Goal: Task Accomplishment & Management: Complete application form

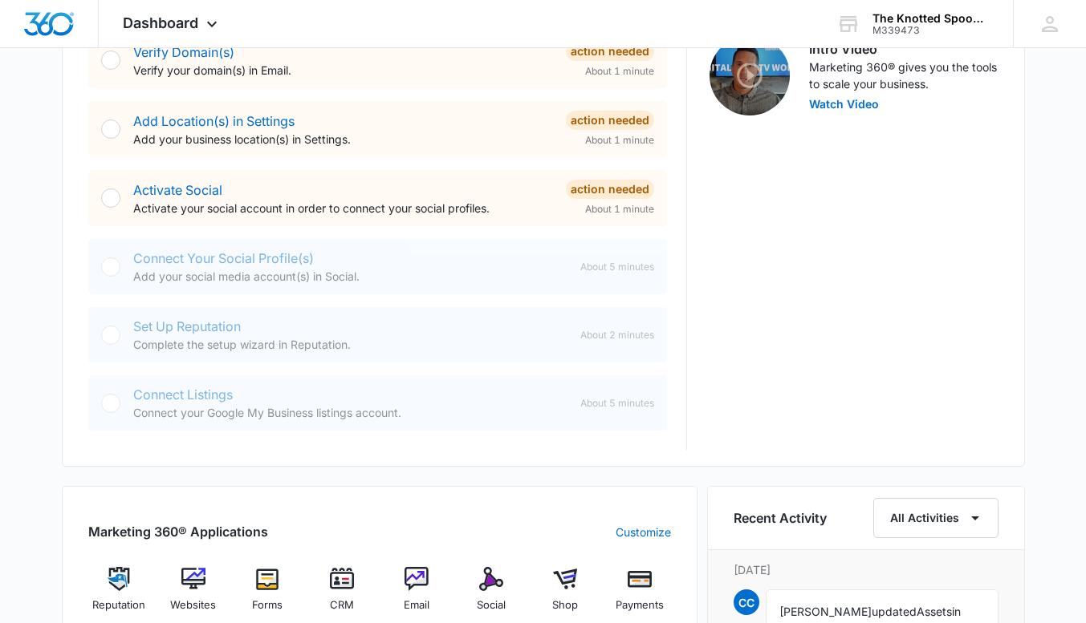
scroll to position [321, 0]
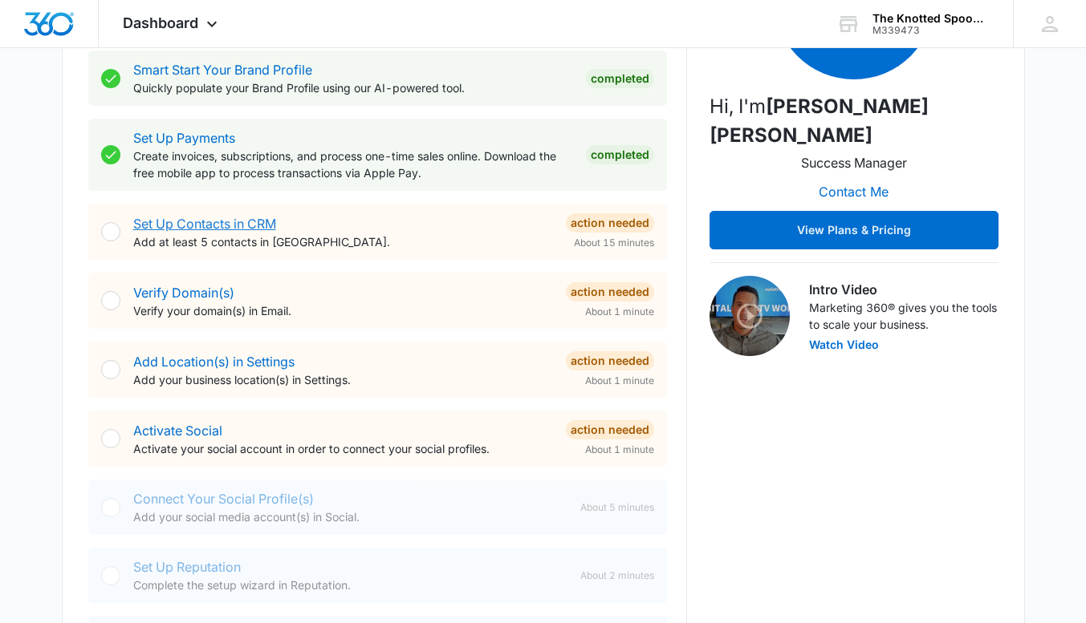
click at [150, 226] on link "Set Up Contacts in CRM" at bounding box center [204, 224] width 143 height 16
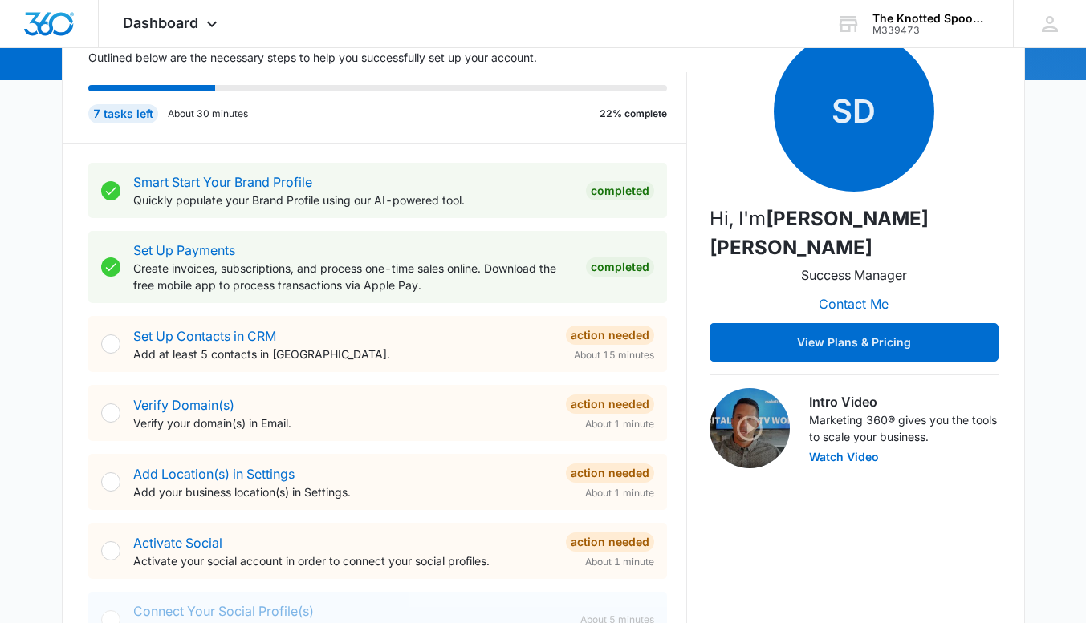
scroll to position [241, 0]
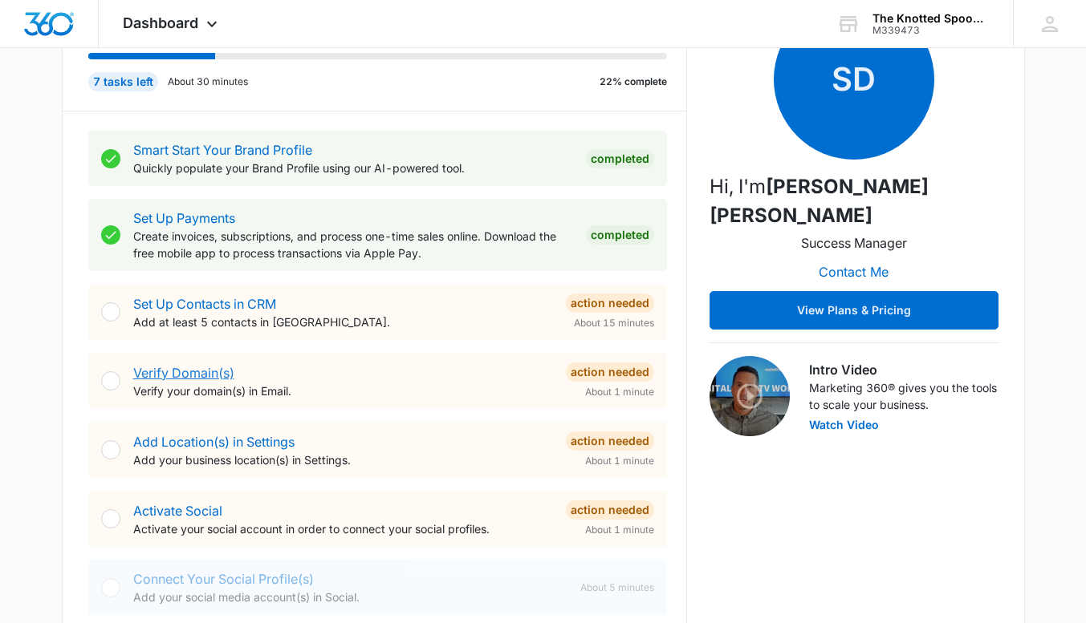
click at [183, 371] on link "Verify Domain(s)" at bounding box center [183, 373] width 101 height 16
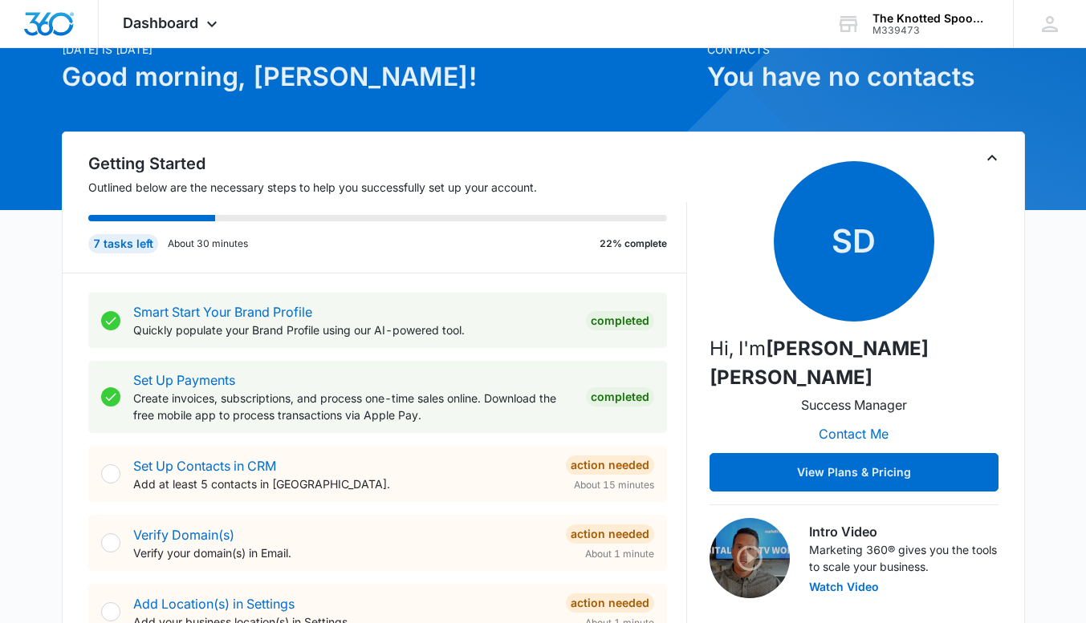
scroll to position [160, 0]
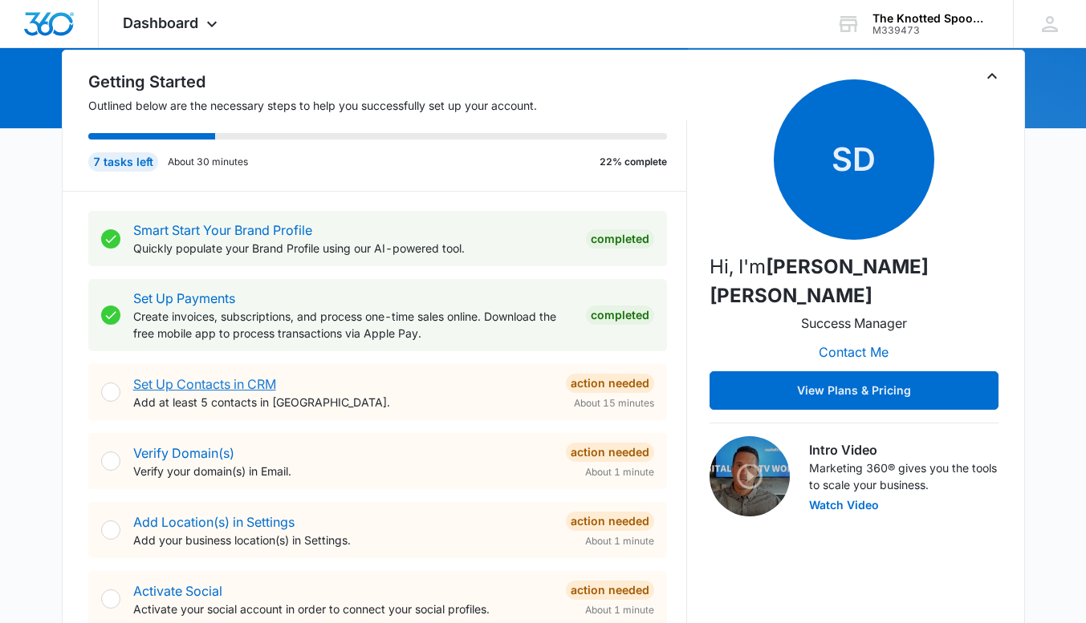
click at [199, 384] on link "Set Up Contacts in CRM" at bounding box center [204, 384] width 143 height 16
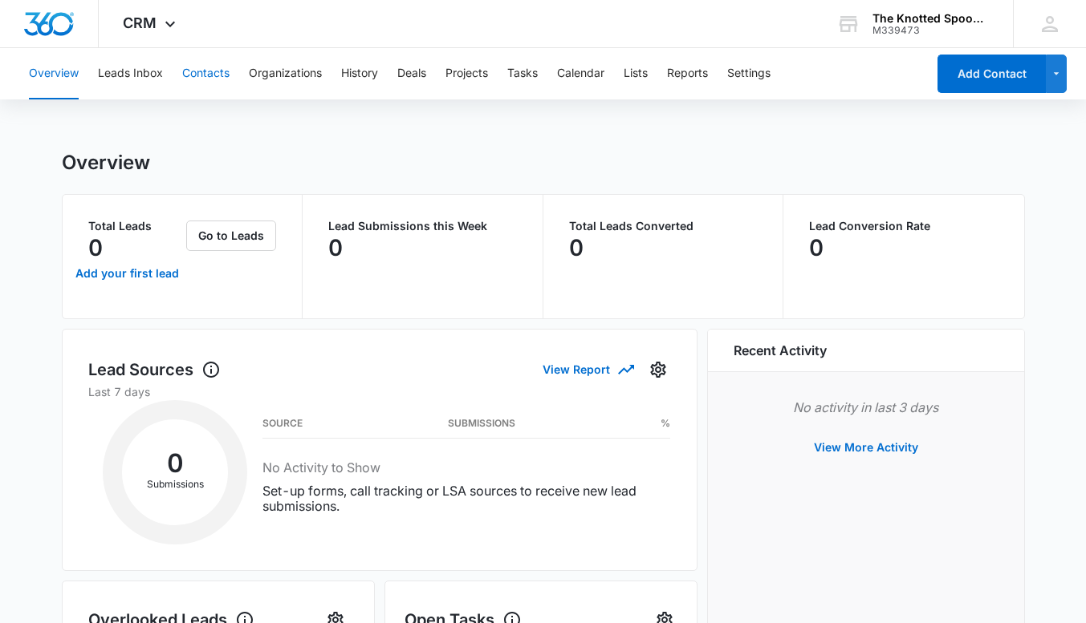
click at [197, 74] on button "Contacts" at bounding box center [205, 73] width 47 height 51
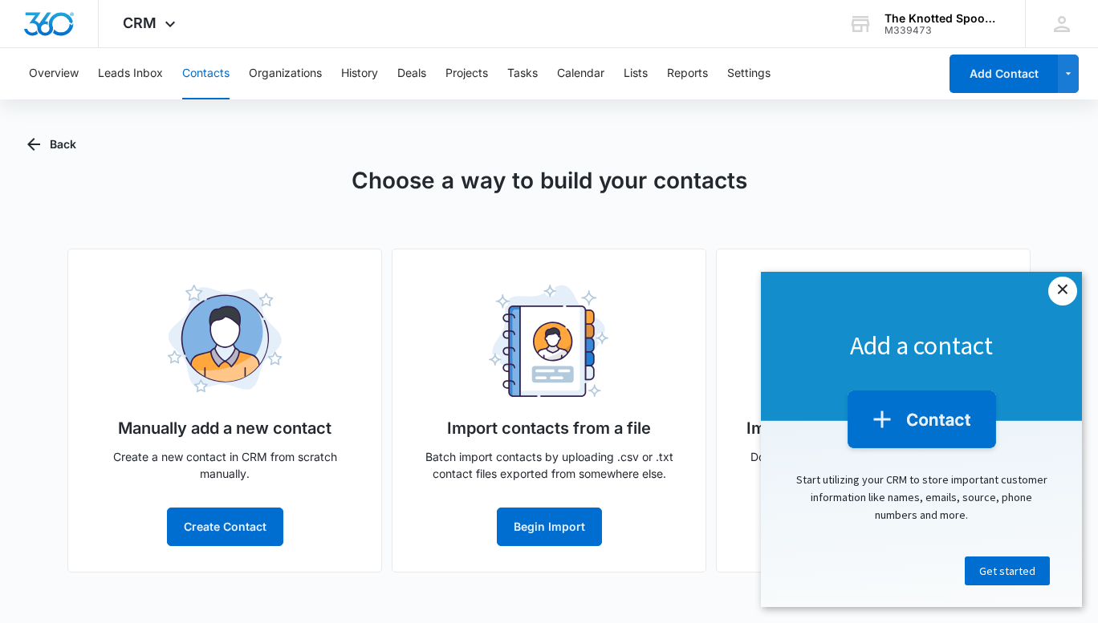
click at [1066, 290] on link "×" at bounding box center [1062, 291] width 29 height 29
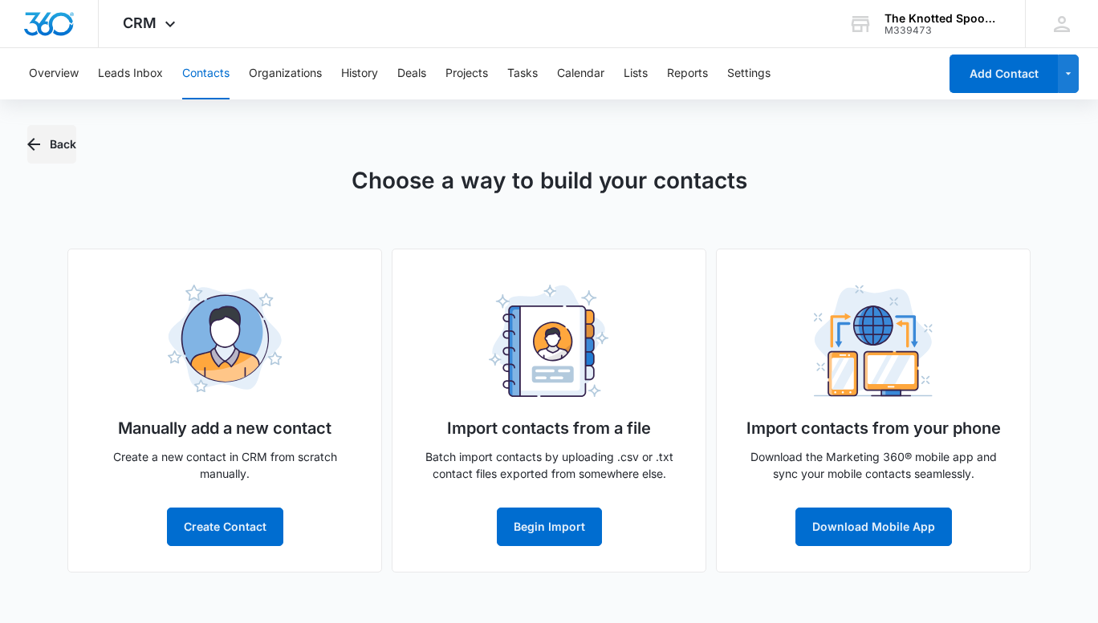
click at [38, 144] on icon "button" at bounding box center [33, 144] width 13 height 13
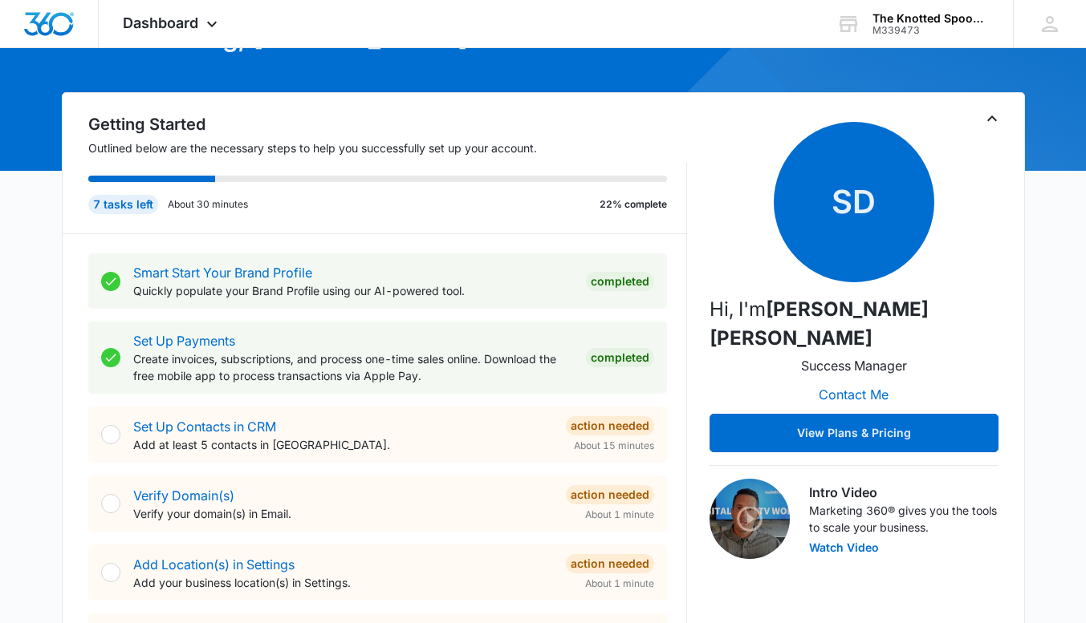
scroll to position [160, 0]
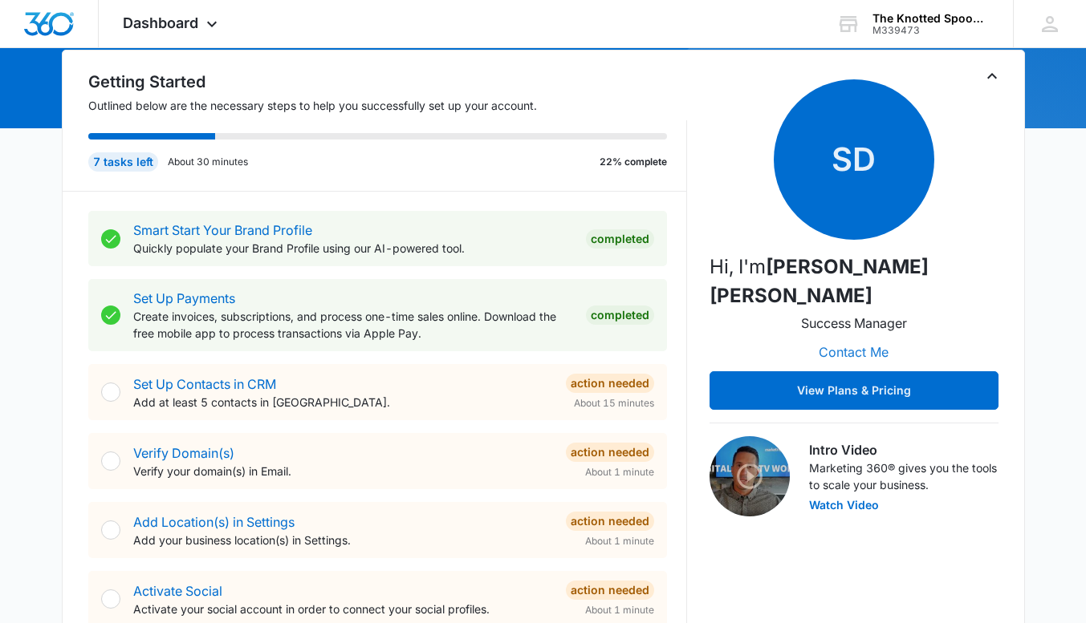
click at [847, 333] on button "Contact Me" at bounding box center [853, 352] width 102 height 39
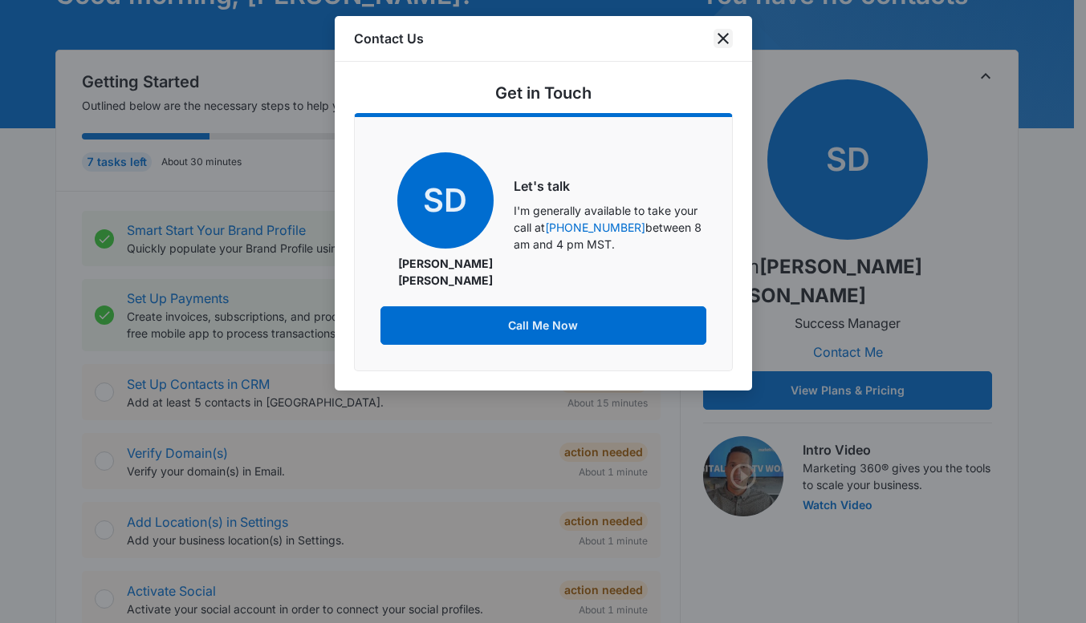
click at [723, 39] on icon "close" at bounding box center [722, 38] width 11 height 11
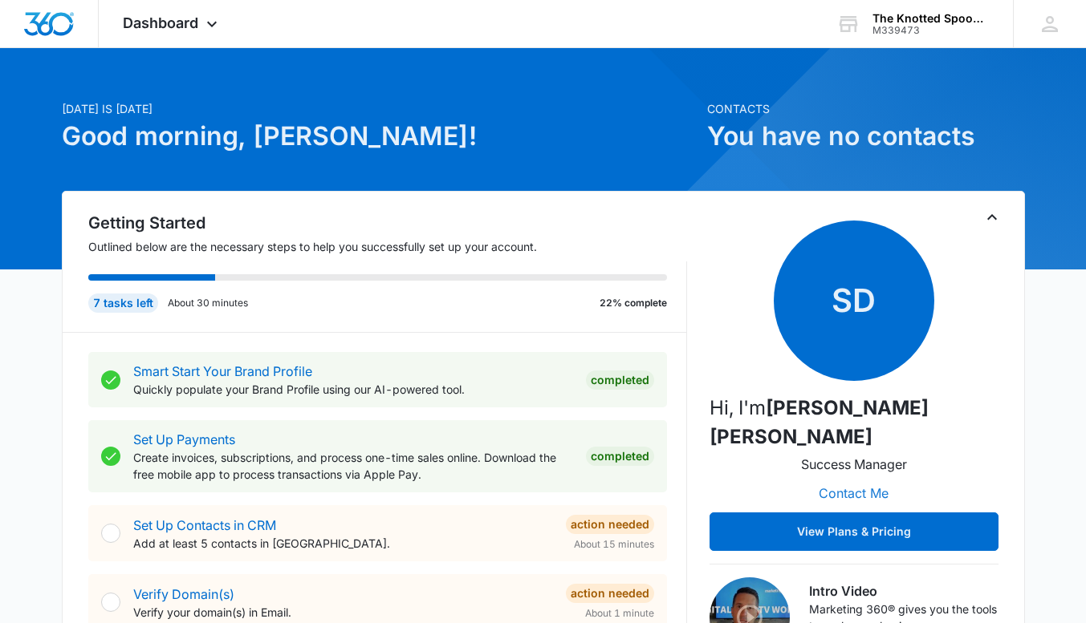
scroll to position [0, 0]
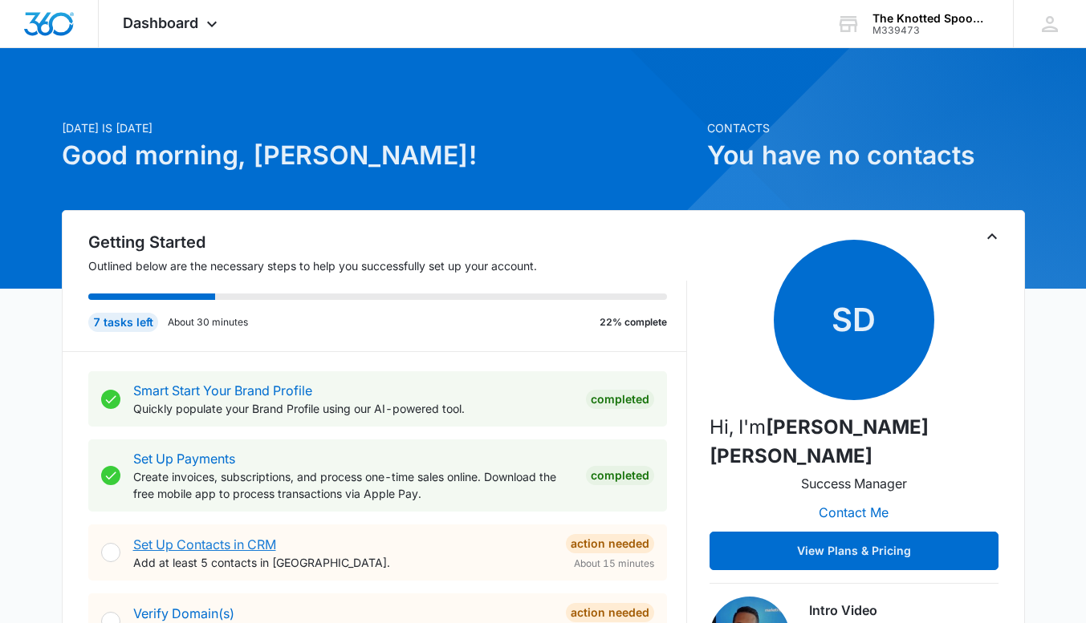
click at [207, 543] on link "Set Up Contacts in CRM" at bounding box center [204, 545] width 143 height 16
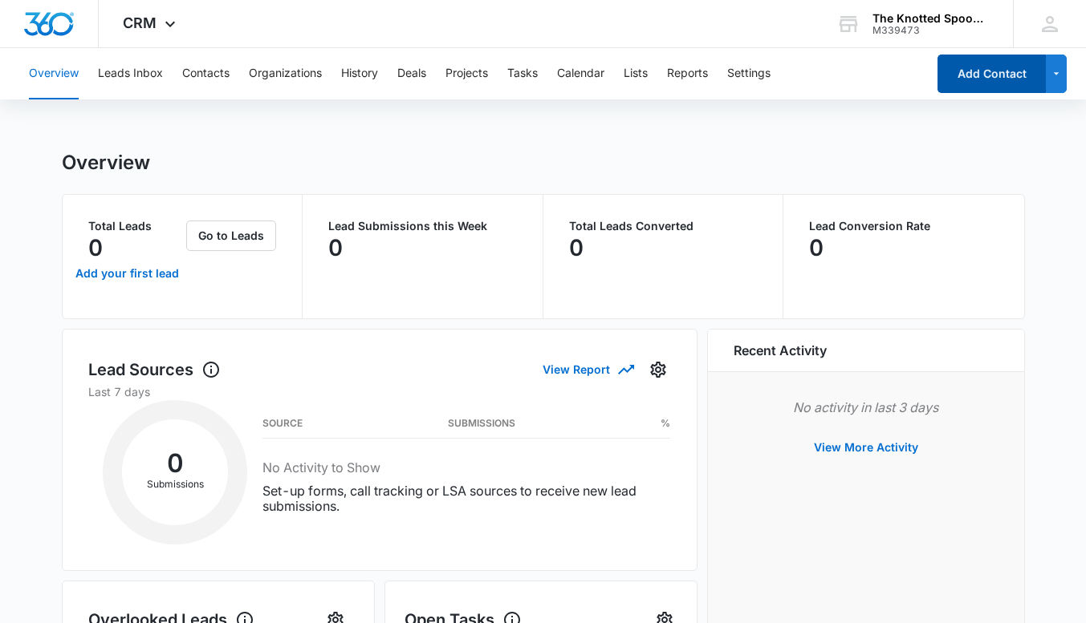
click at [997, 74] on button "Add Contact" at bounding box center [991, 74] width 108 height 39
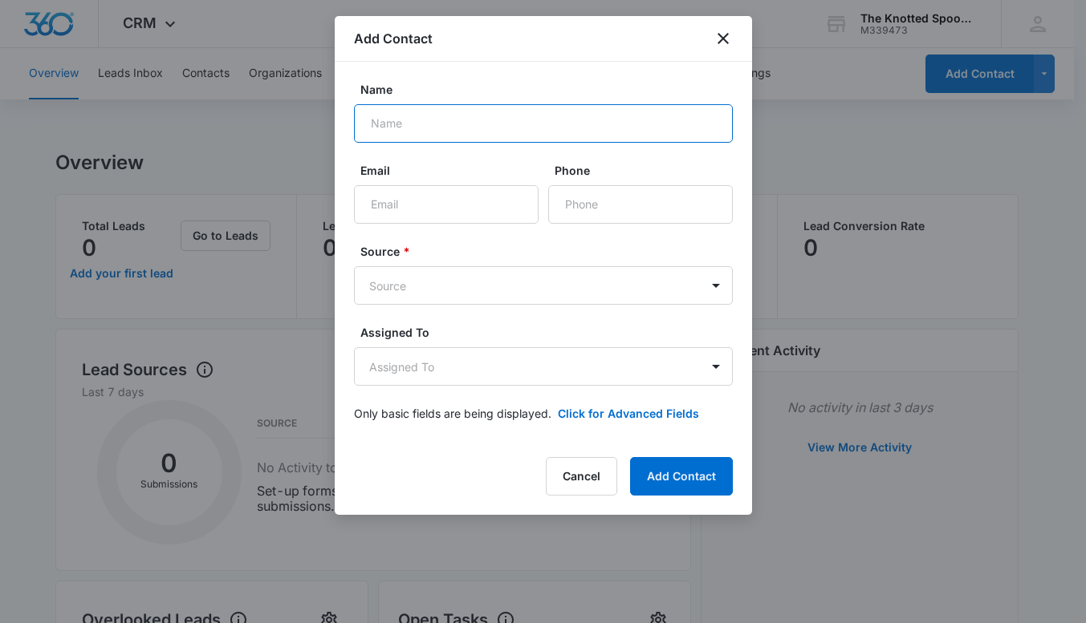
click at [436, 119] on input "Name" at bounding box center [543, 123] width 379 height 39
type input "Taylore"
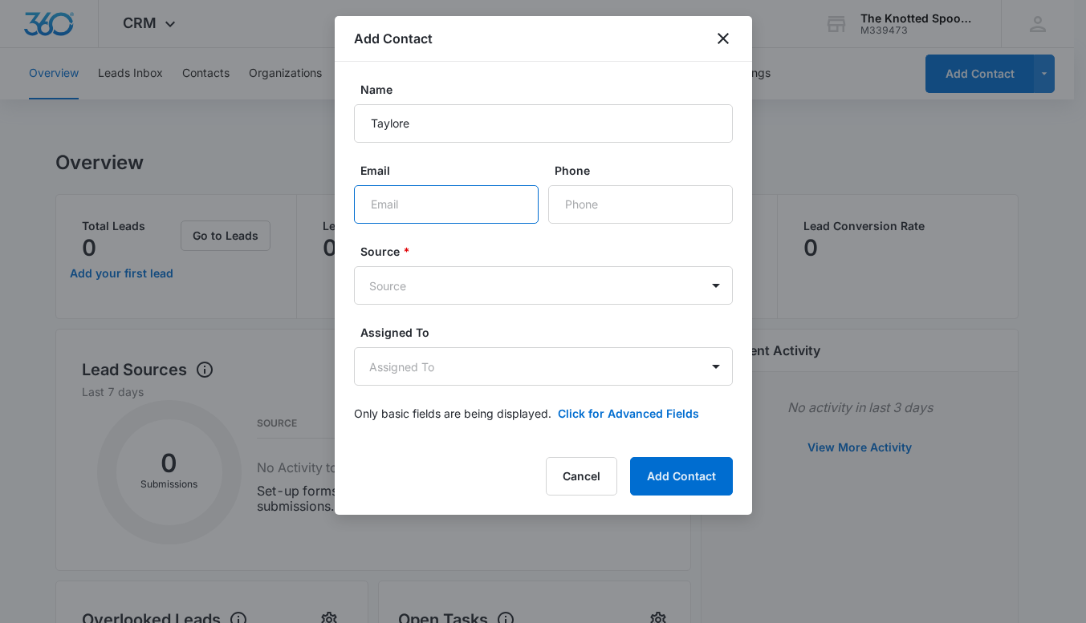
click at [411, 202] on input "Email" at bounding box center [446, 204] width 185 height 39
type input "[EMAIL_ADDRESS][DOMAIN_NAME]"
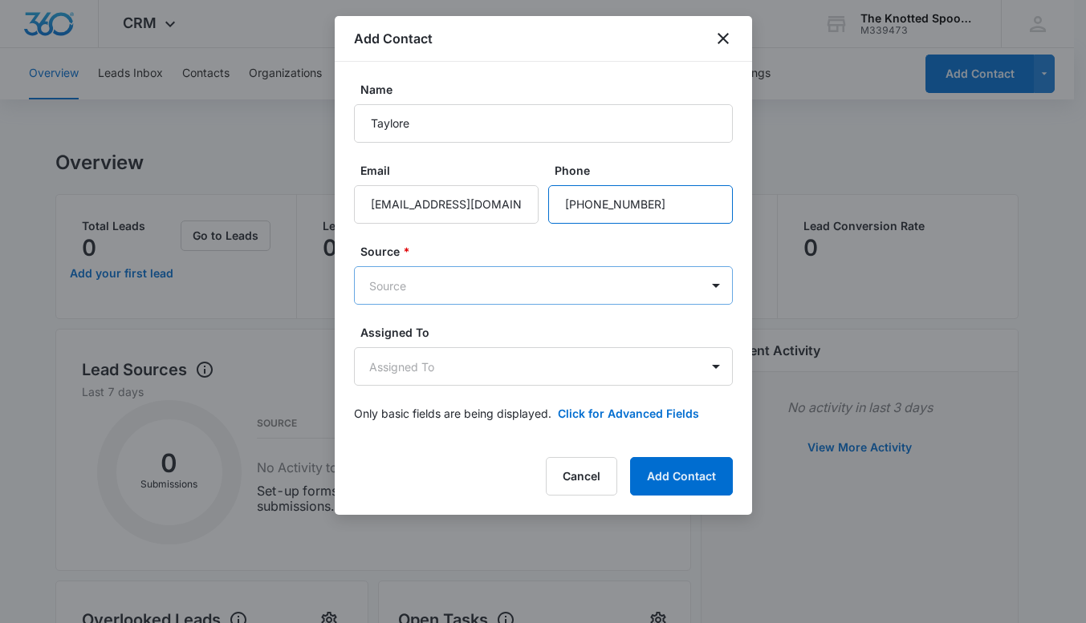
type input "[PHONE_NUMBER]"
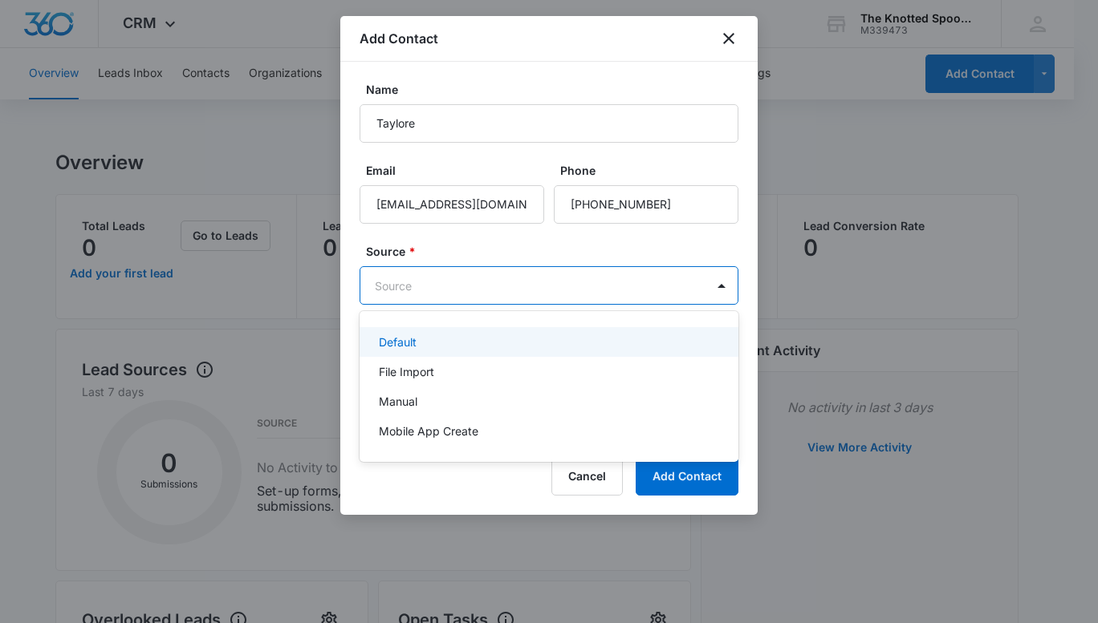
click at [438, 278] on body "CRM Apps Reputation Websites Forms CRM Email Social Shop Payments POS Content A…" at bounding box center [549, 311] width 1098 height 623
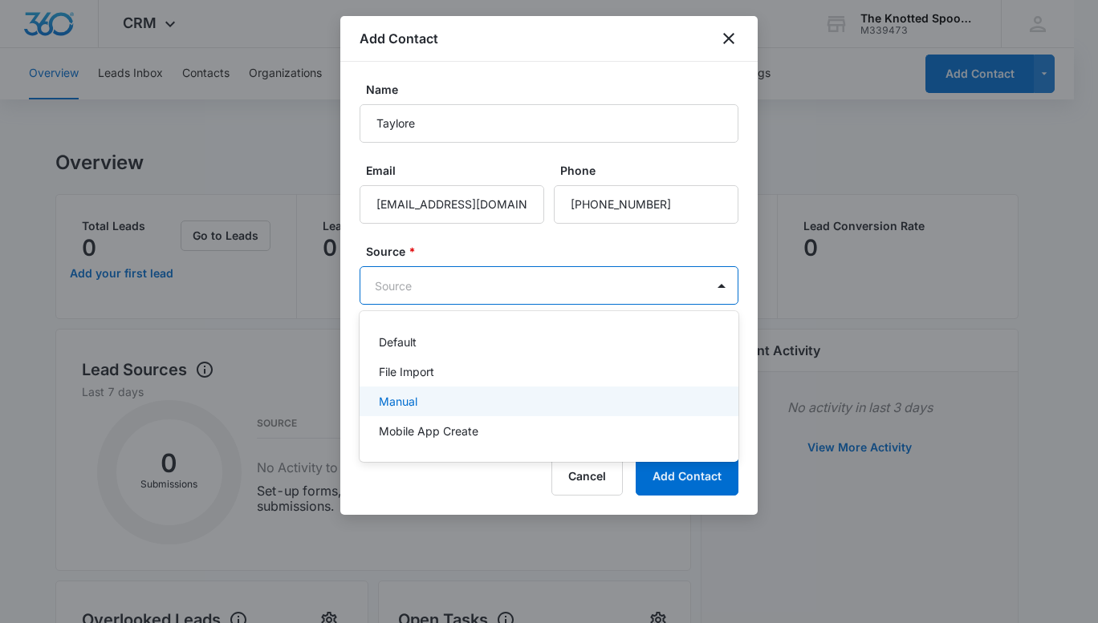
click at [406, 401] on p "Manual" at bounding box center [398, 401] width 39 height 17
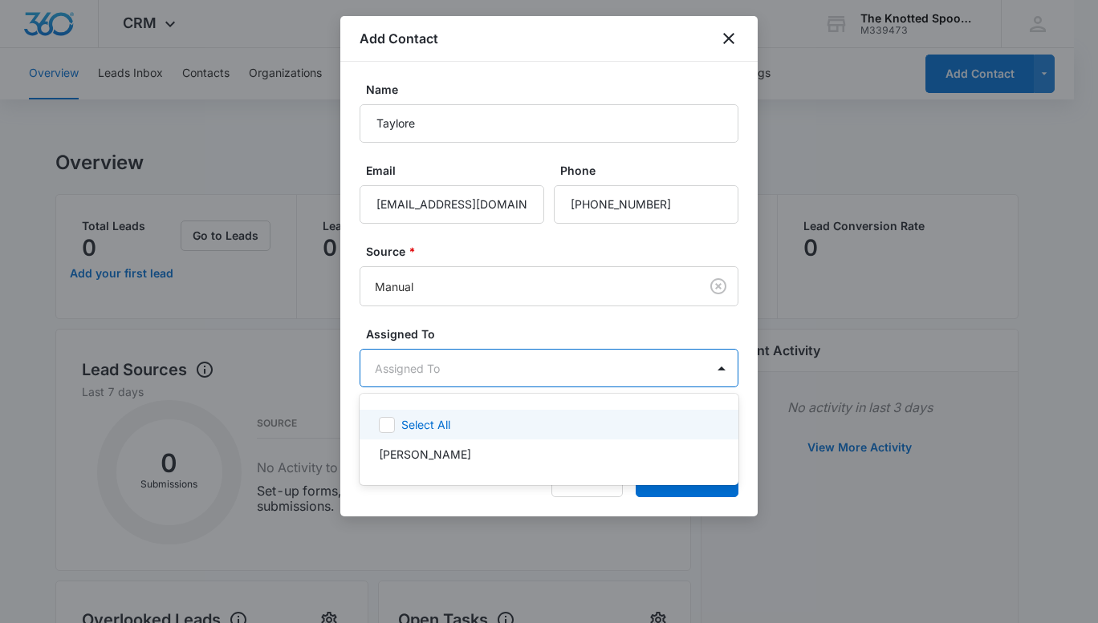
click at [415, 362] on body "CRM Apps Reputation Websites Forms CRM Email Social Shop Payments POS Content A…" at bounding box center [549, 311] width 1098 height 623
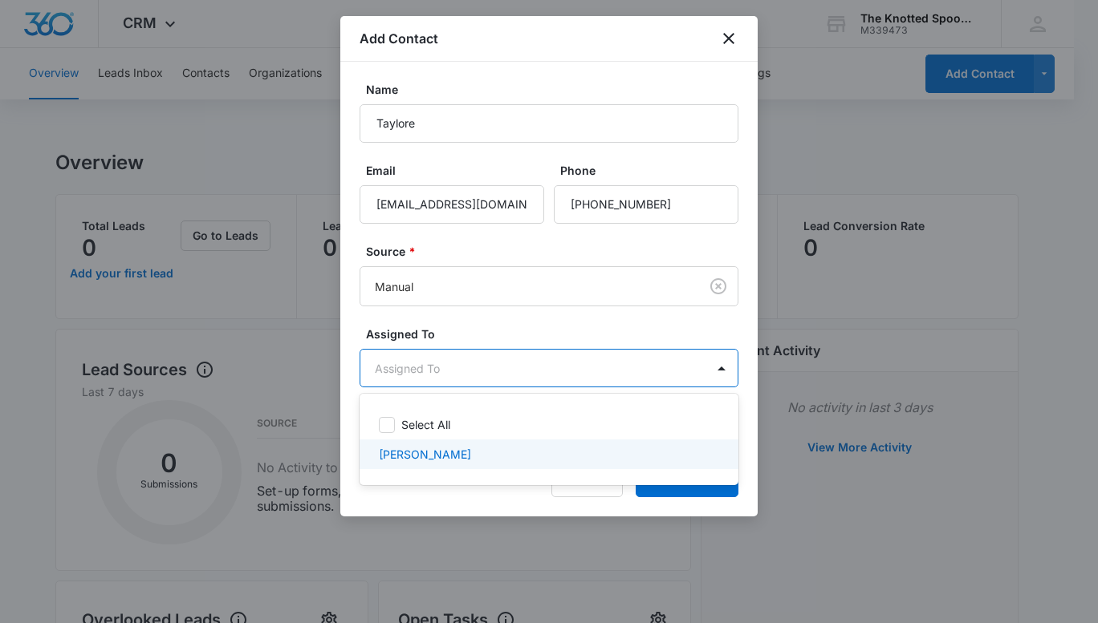
click at [391, 455] on p "[PERSON_NAME]" at bounding box center [425, 454] width 92 height 17
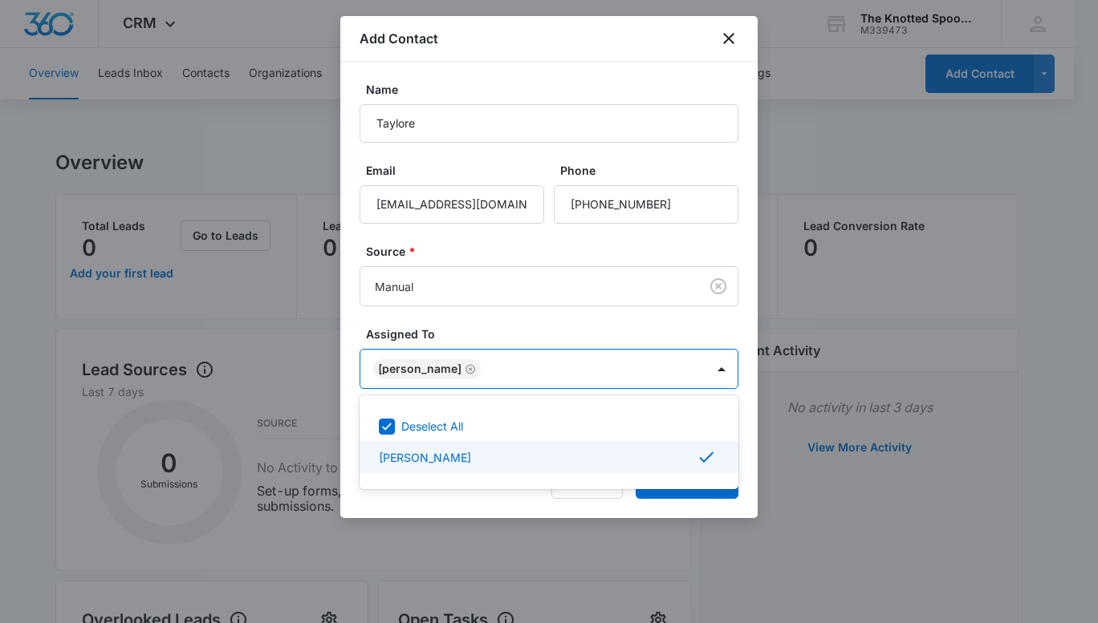
click at [631, 335] on div at bounding box center [549, 311] width 1098 height 623
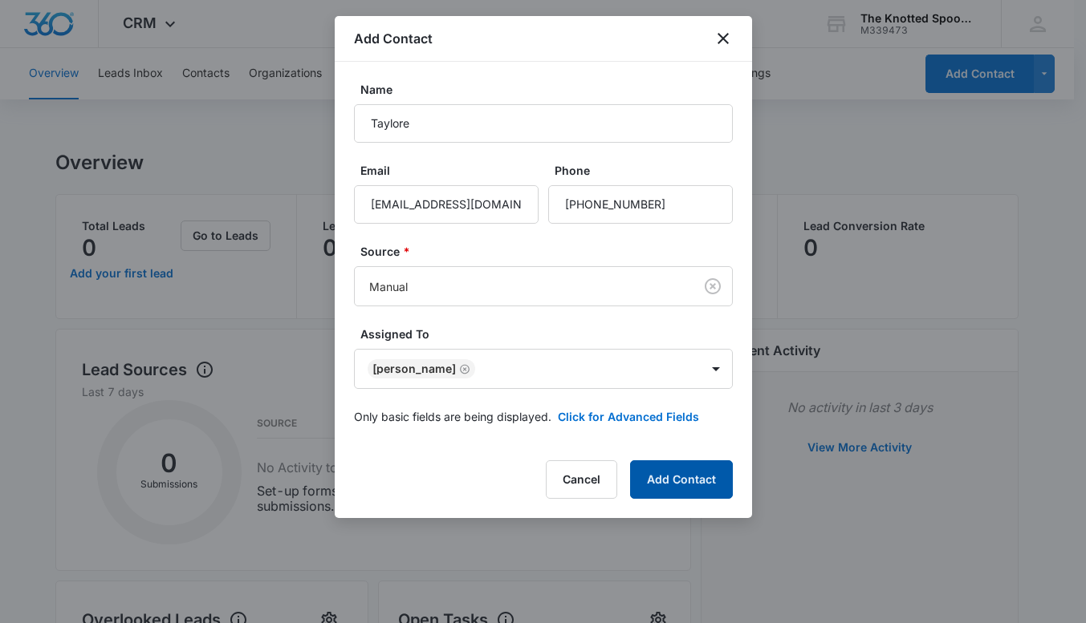
click at [691, 489] on button "Add Contact" at bounding box center [681, 480] width 103 height 39
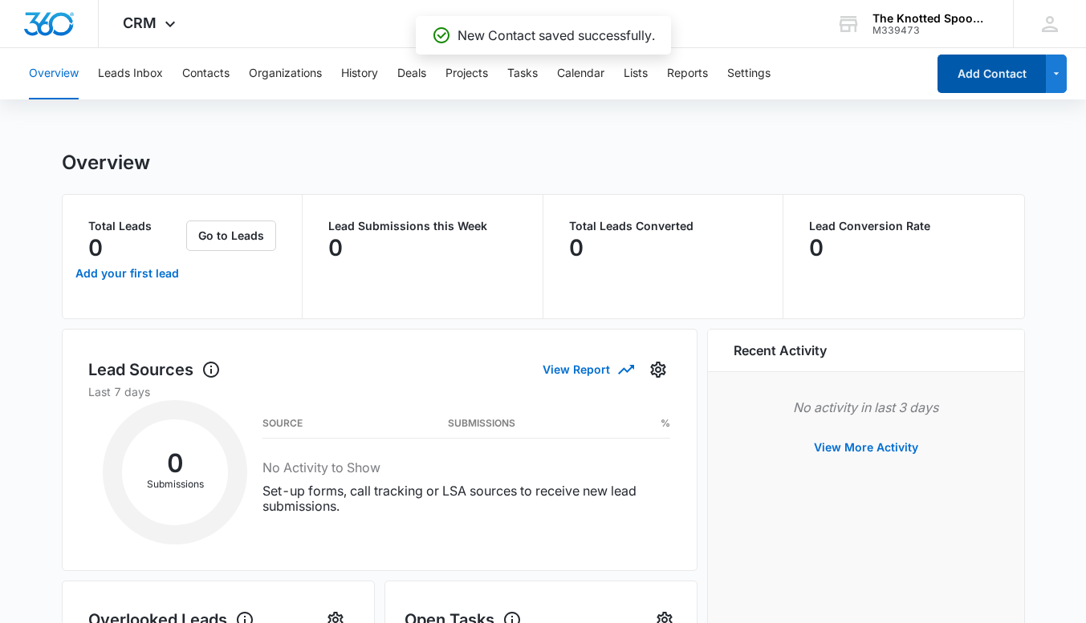
click at [996, 74] on button "Add Contact" at bounding box center [991, 74] width 108 height 39
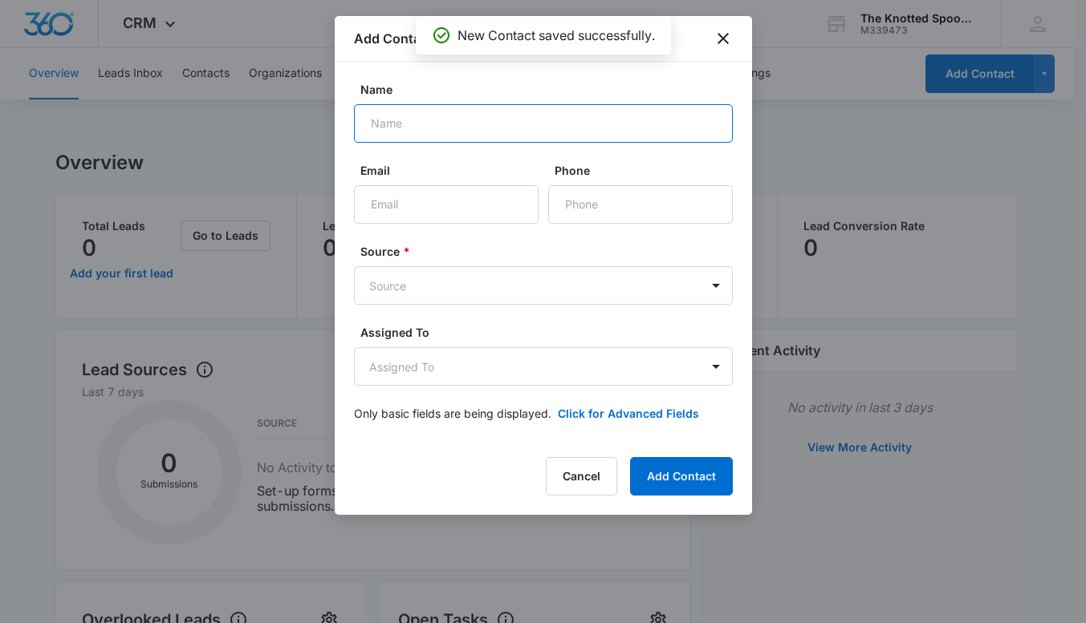
click at [463, 127] on input "Name" at bounding box center [543, 123] width 379 height 39
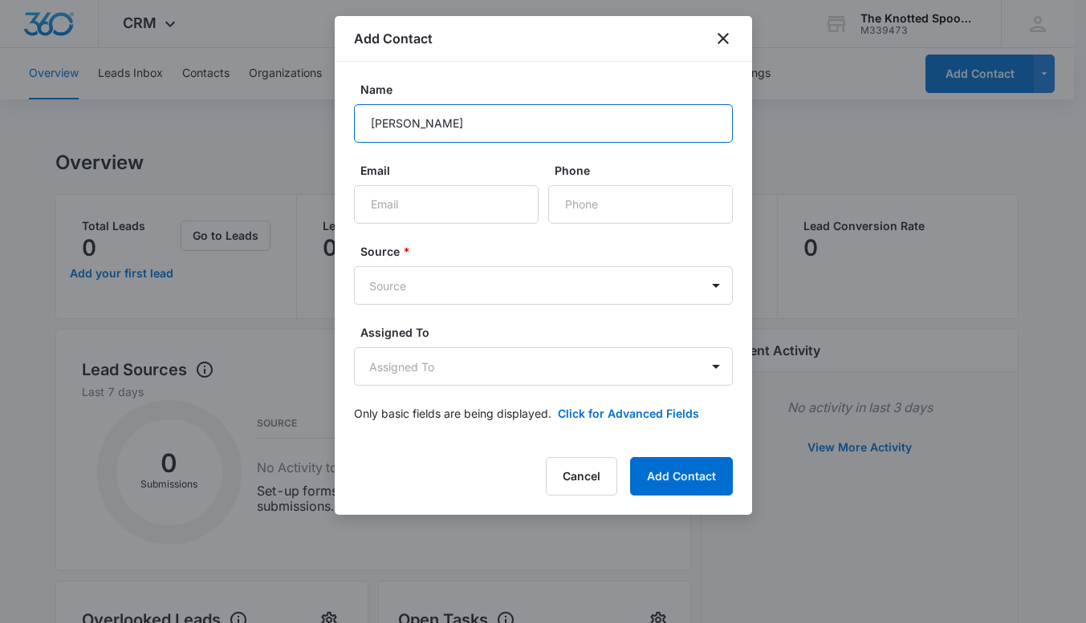
type input "[PERSON_NAME]"
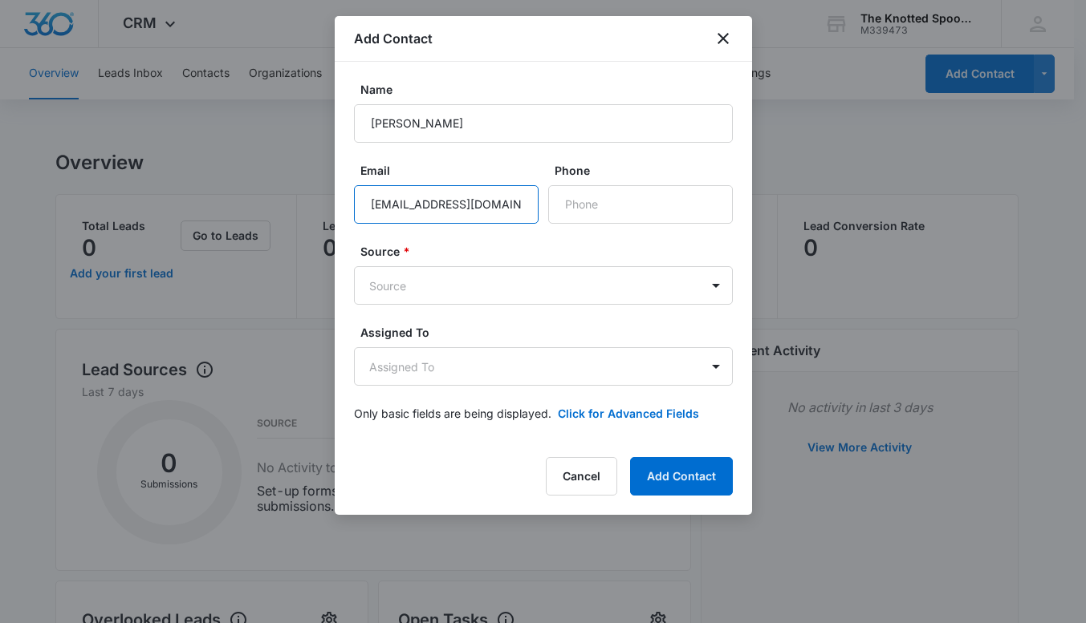
type input "[EMAIL_ADDRESS][DOMAIN_NAME]"
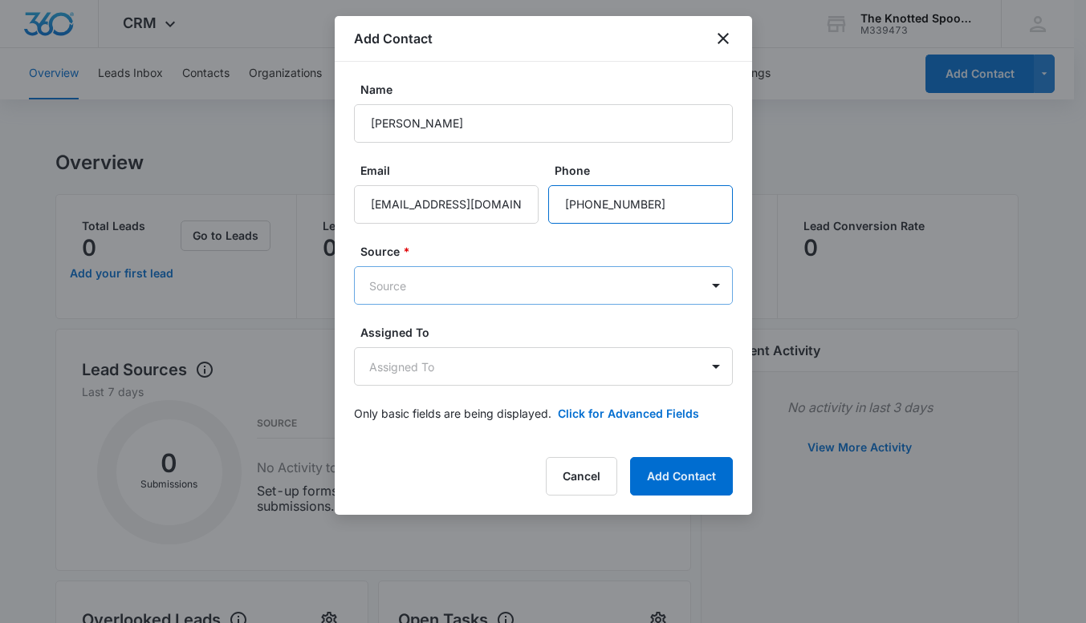
type input "[PHONE_NUMBER]"
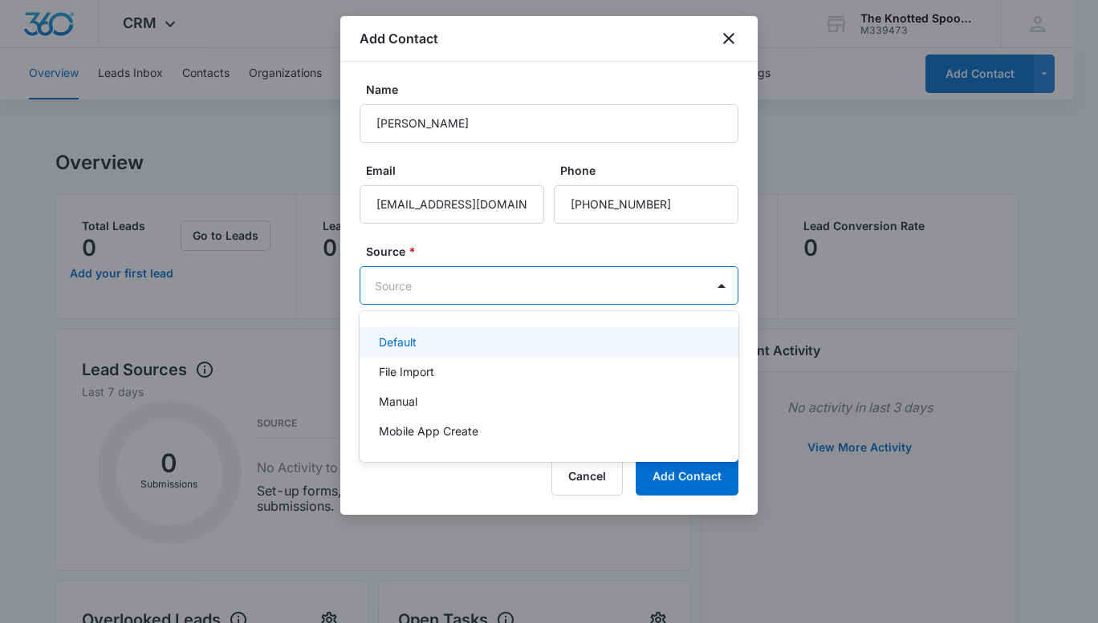
click at [526, 286] on body "CRM Apps Reputation Websites Forms CRM Email Social Shop Payments POS Content A…" at bounding box center [549, 311] width 1098 height 623
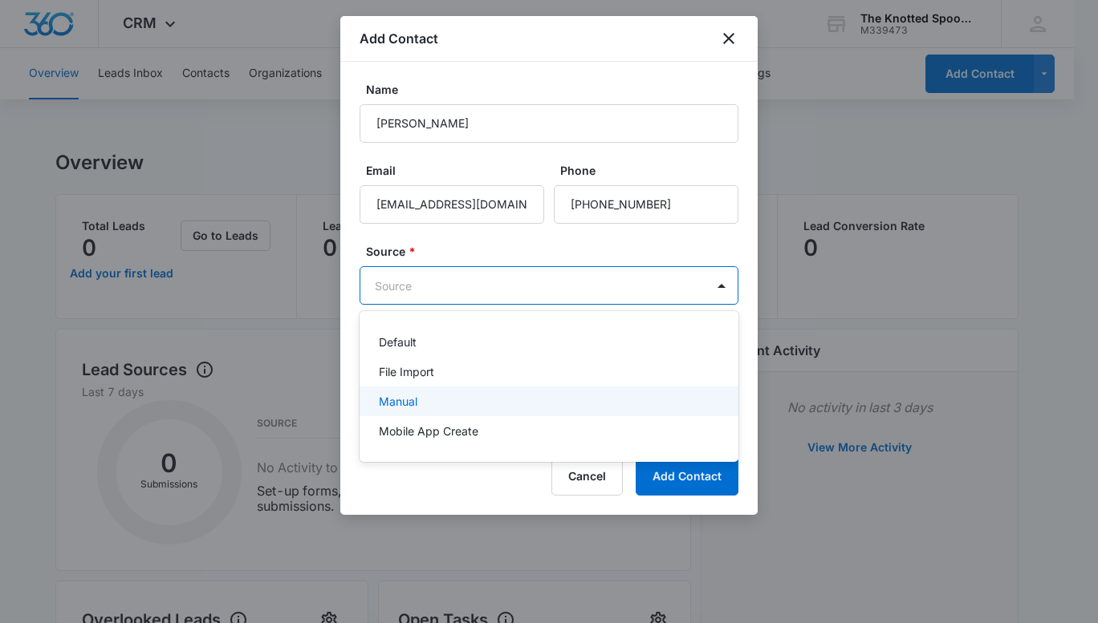
click at [404, 403] on p "Manual" at bounding box center [398, 401] width 39 height 17
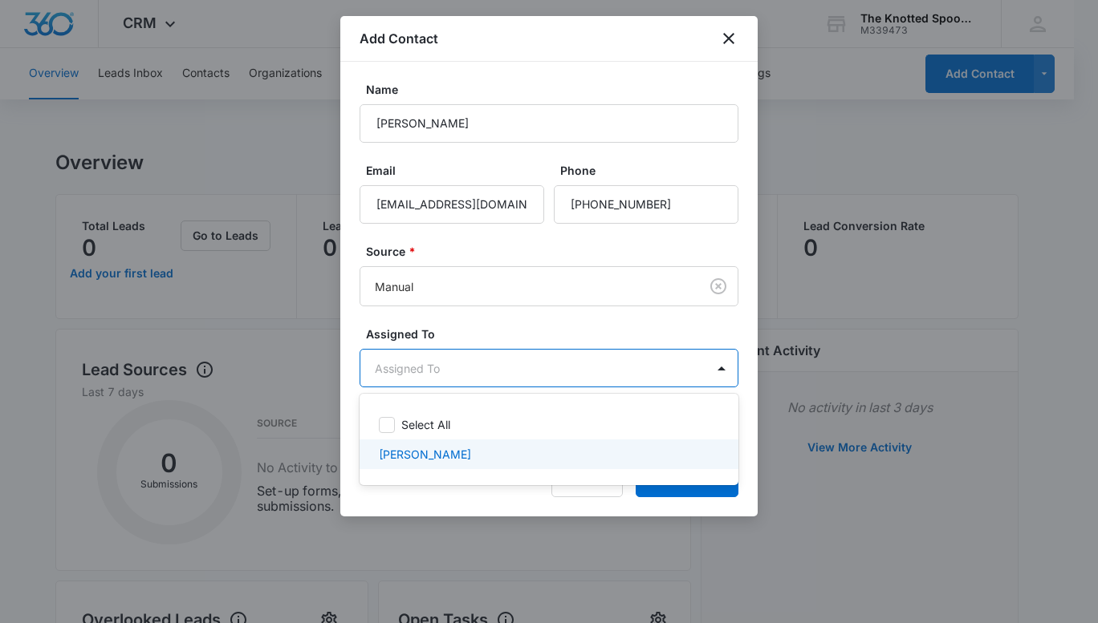
click at [434, 455] on p "[PERSON_NAME]" at bounding box center [425, 454] width 92 height 17
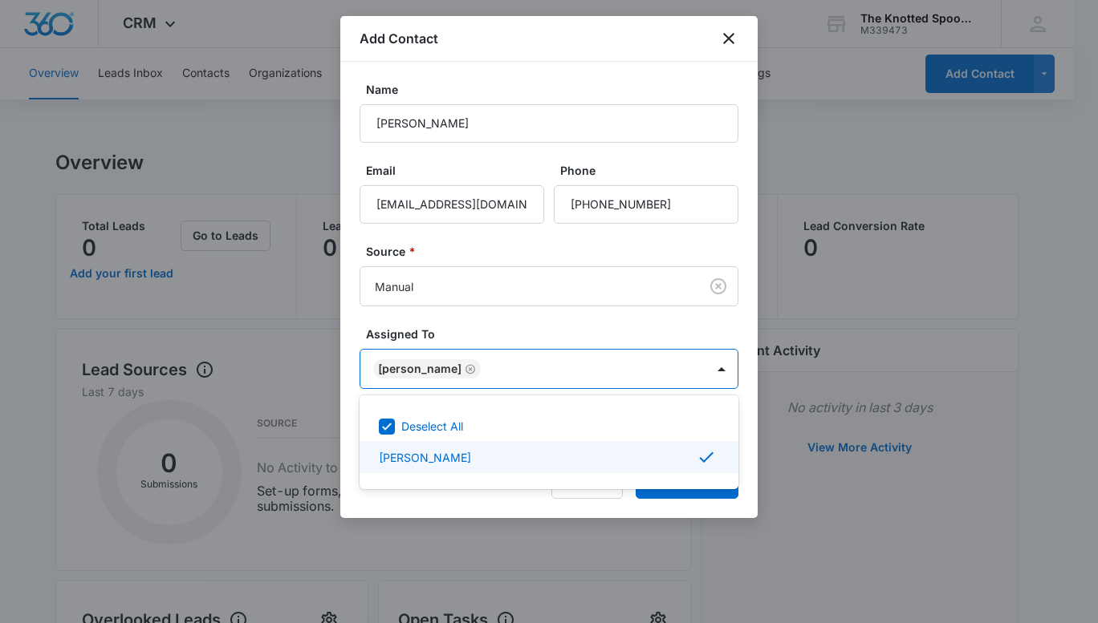
click at [444, 454] on p "[PERSON_NAME]" at bounding box center [425, 457] width 92 height 17
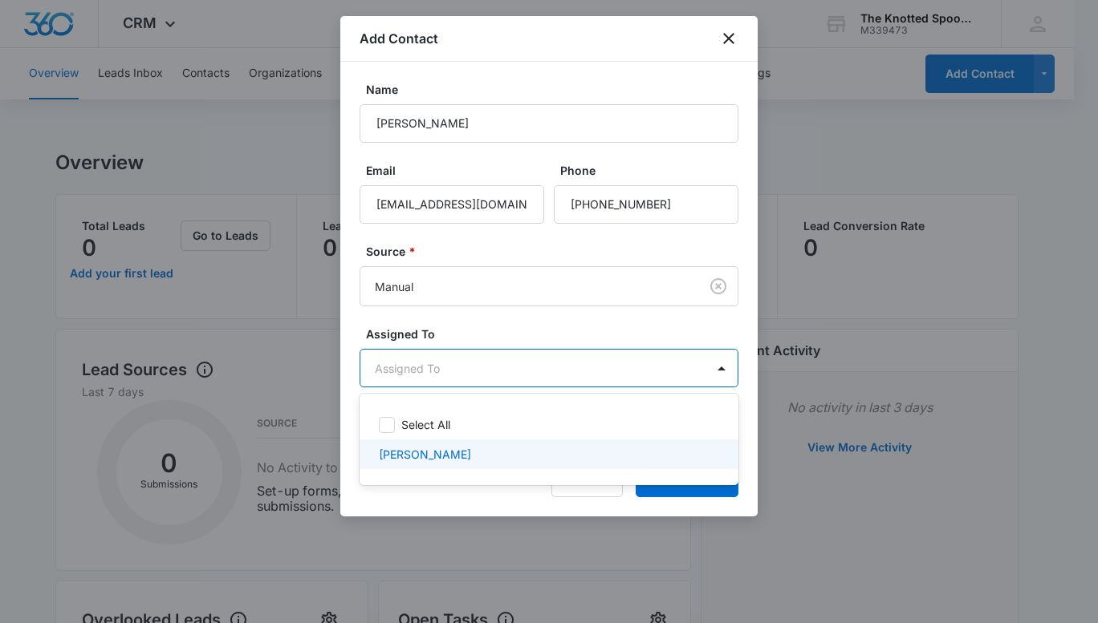
click at [456, 506] on div at bounding box center [549, 311] width 1098 height 623
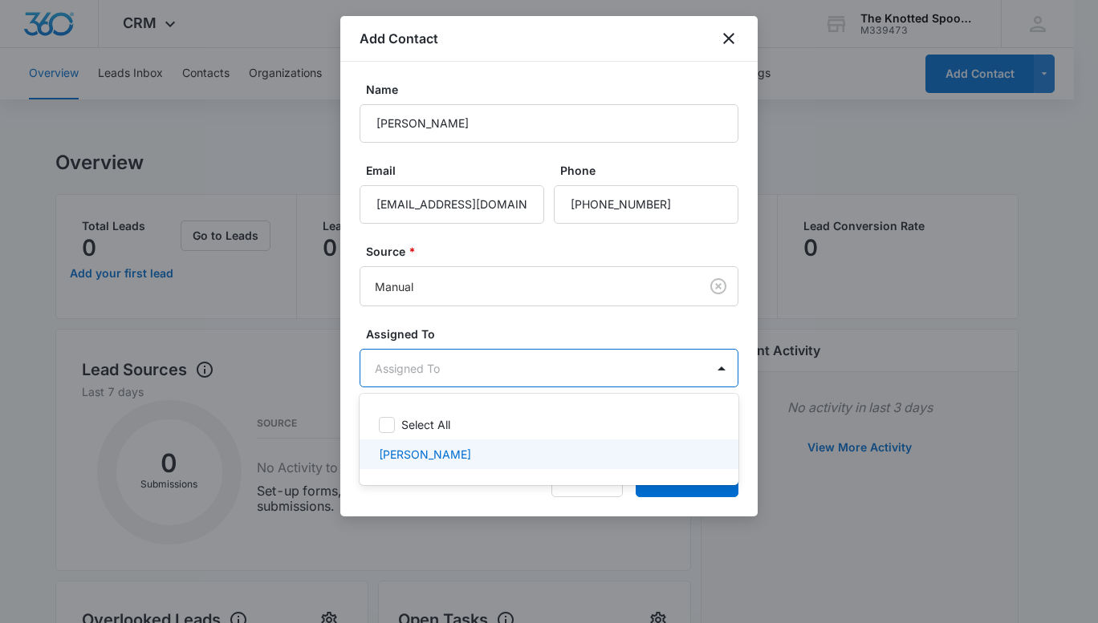
click at [401, 451] on p "[PERSON_NAME]" at bounding box center [425, 454] width 92 height 17
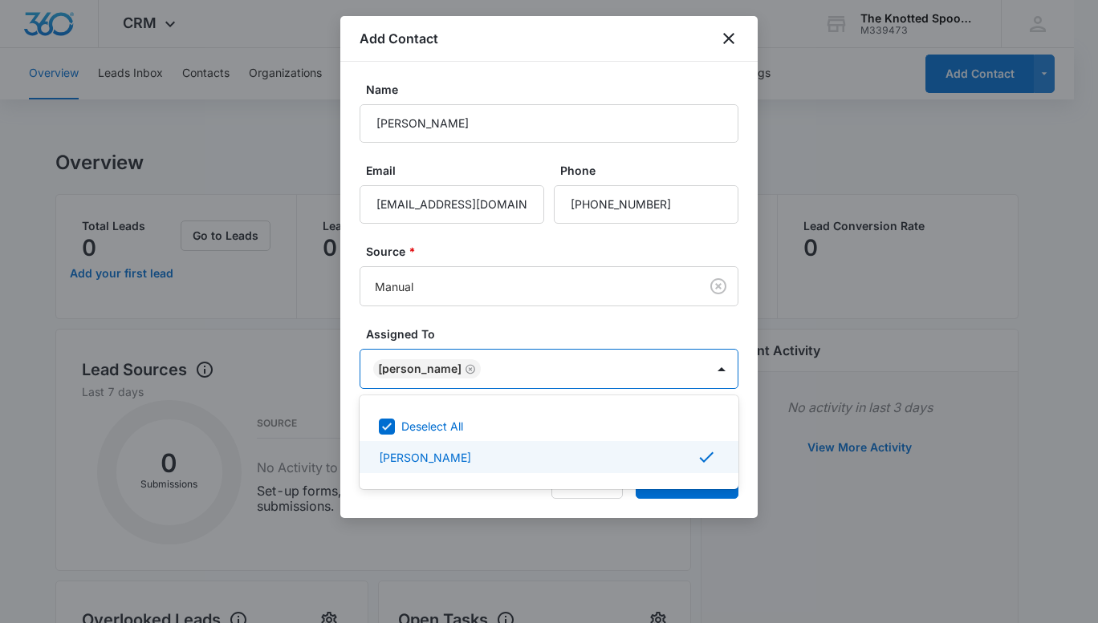
click at [751, 446] on div at bounding box center [549, 311] width 1098 height 623
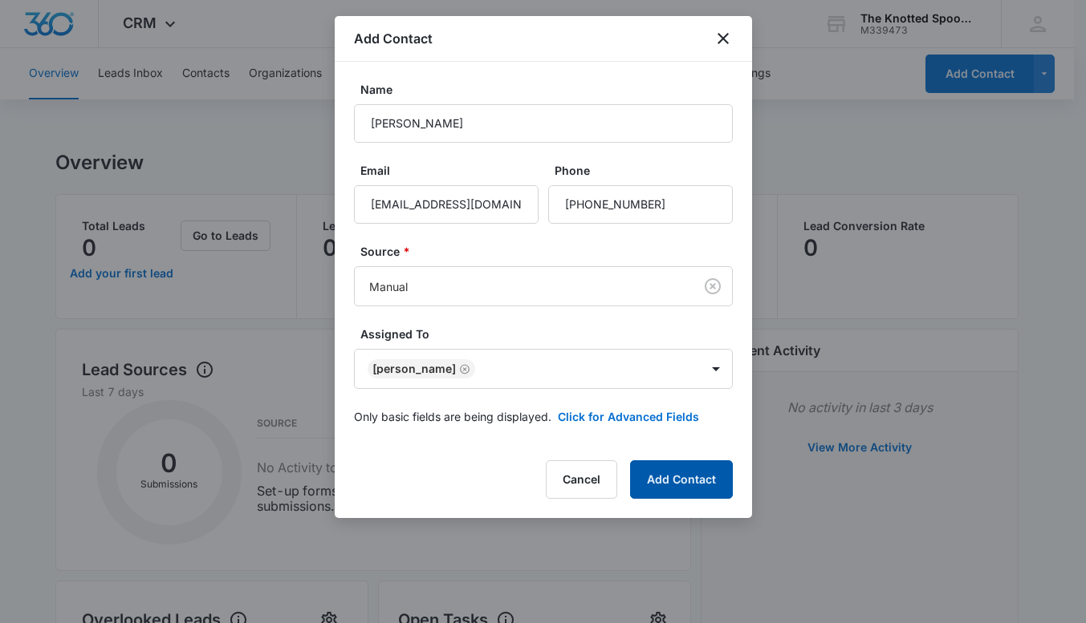
click at [685, 481] on button "Add Contact" at bounding box center [681, 480] width 103 height 39
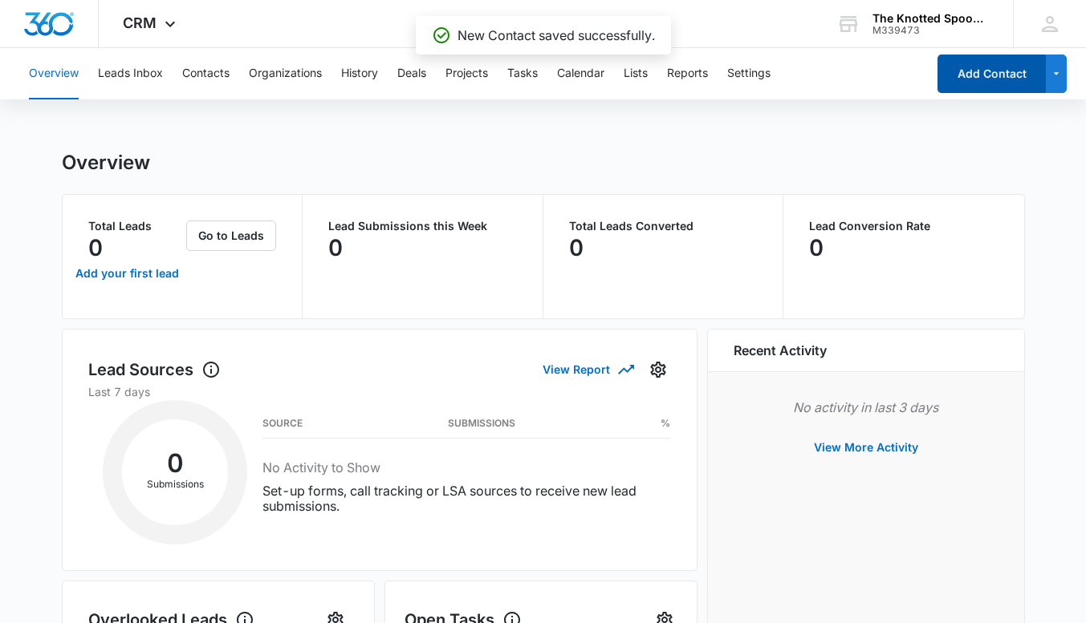
click at [997, 74] on button "Add Contact" at bounding box center [991, 74] width 108 height 39
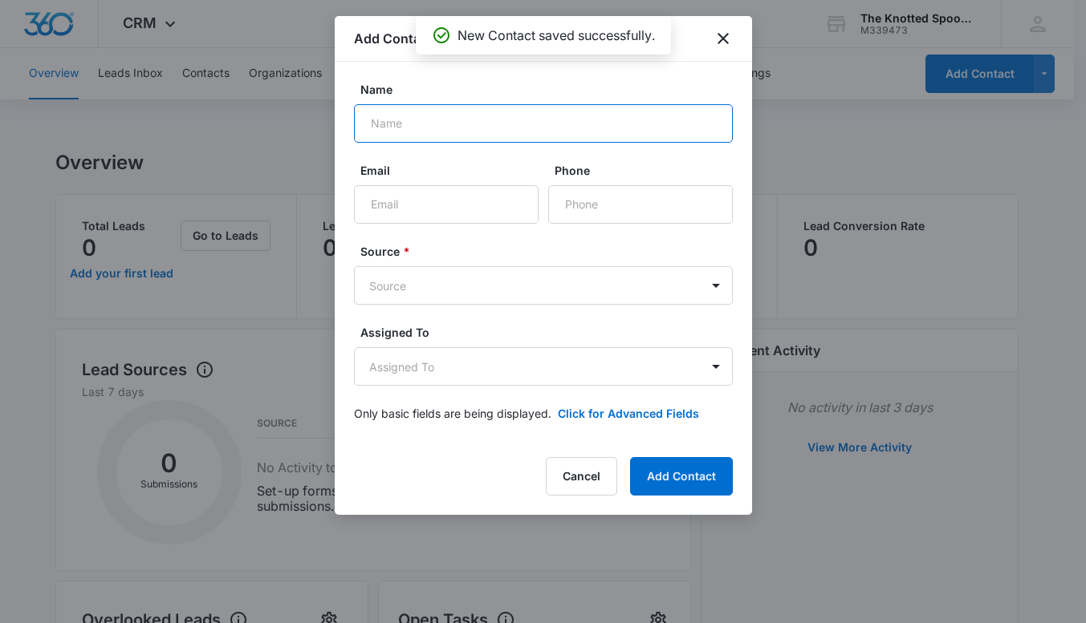
click at [416, 125] on input "Name" at bounding box center [543, 123] width 379 height 39
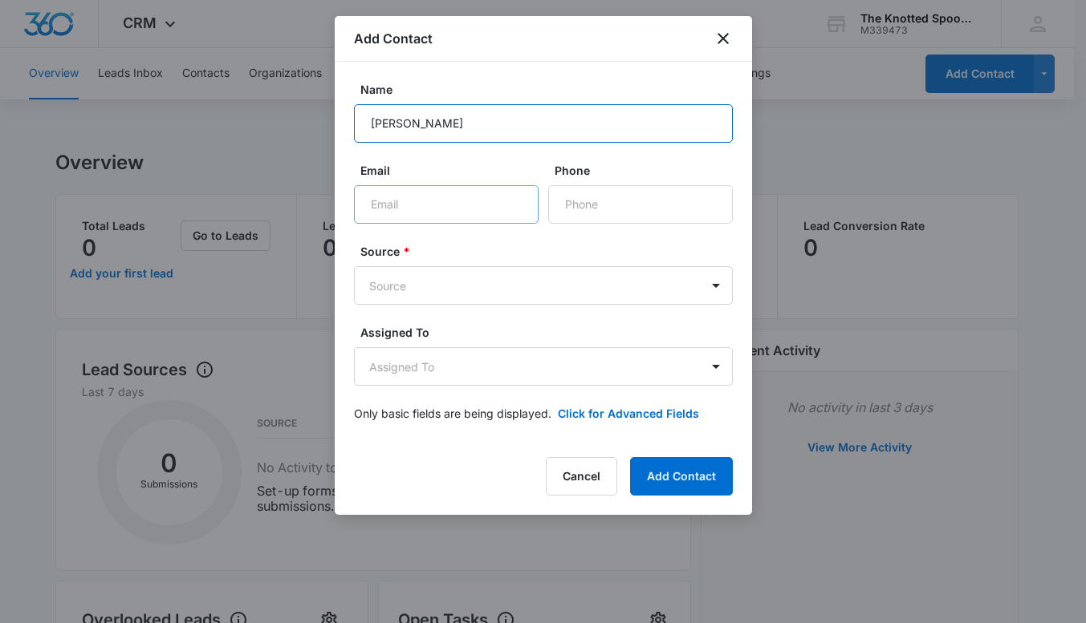
type input "[PERSON_NAME]"
click at [371, 204] on input "Email" at bounding box center [446, 204] width 185 height 39
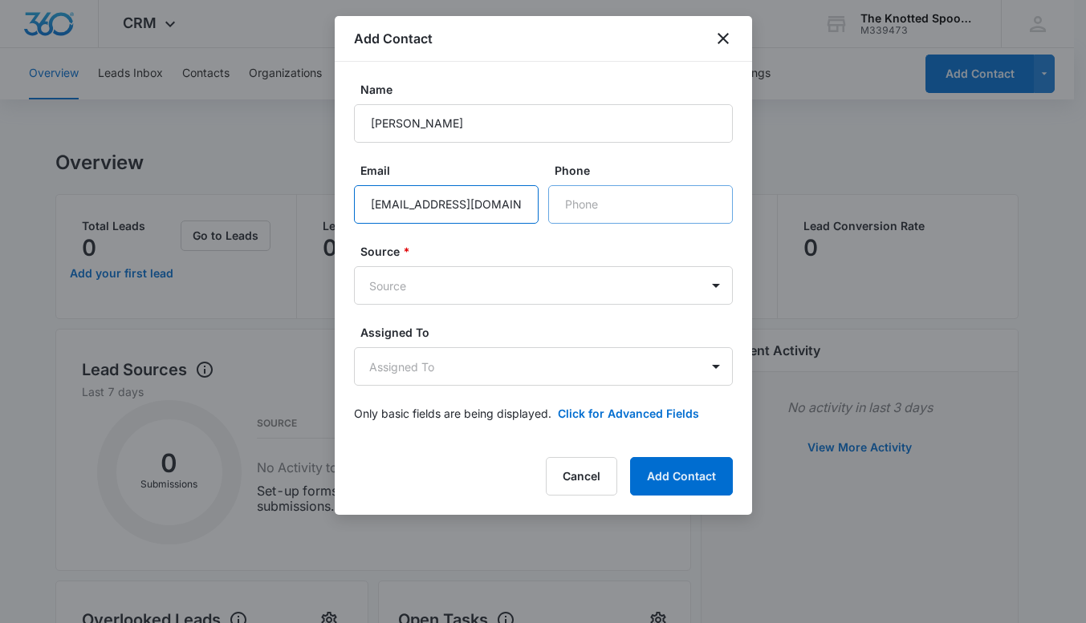
type input "[EMAIL_ADDRESS][DOMAIN_NAME]"
click at [564, 191] on input "Phone" at bounding box center [640, 204] width 185 height 39
type input "[PHONE_NUMBER]"
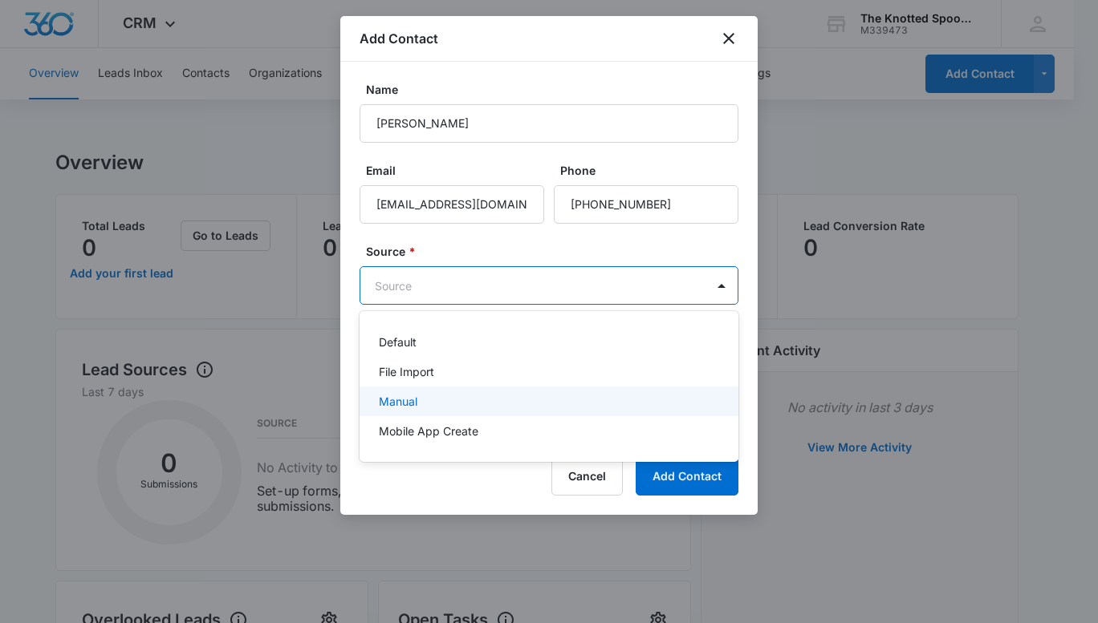
click at [408, 406] on p "Manual" at bounding box center [398, 401] width 39 height 17
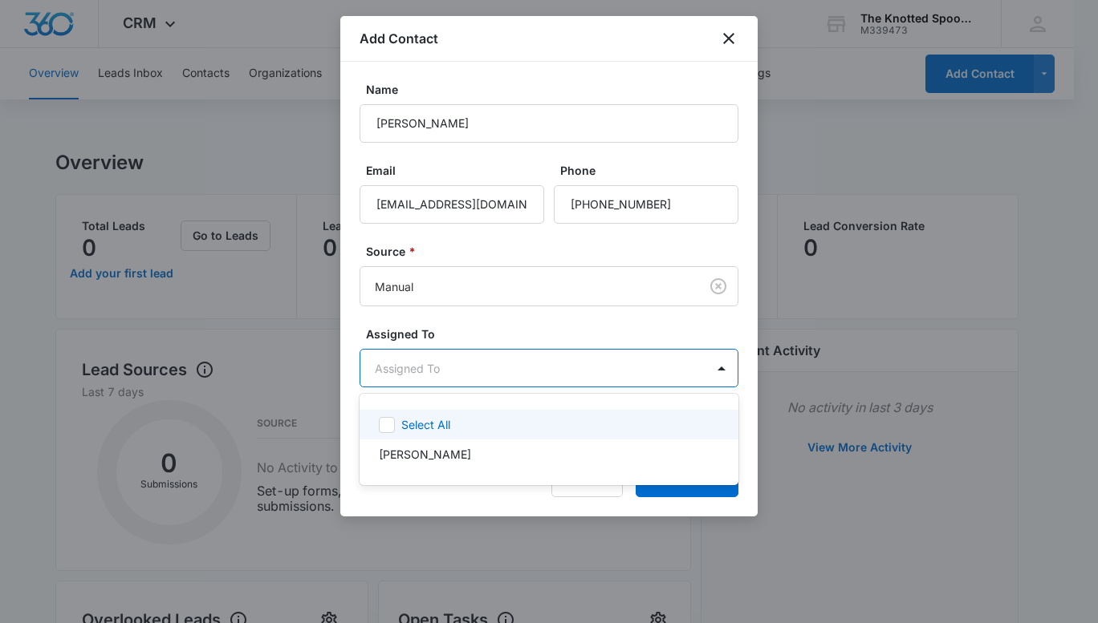
drag, startPoint x: 384, startPoint y: 424, endPoint x: 404, endPoint y: 437, distance: 23.4
click at [385, 425] on icon at bounding box center [387, 425] width 14 height 14
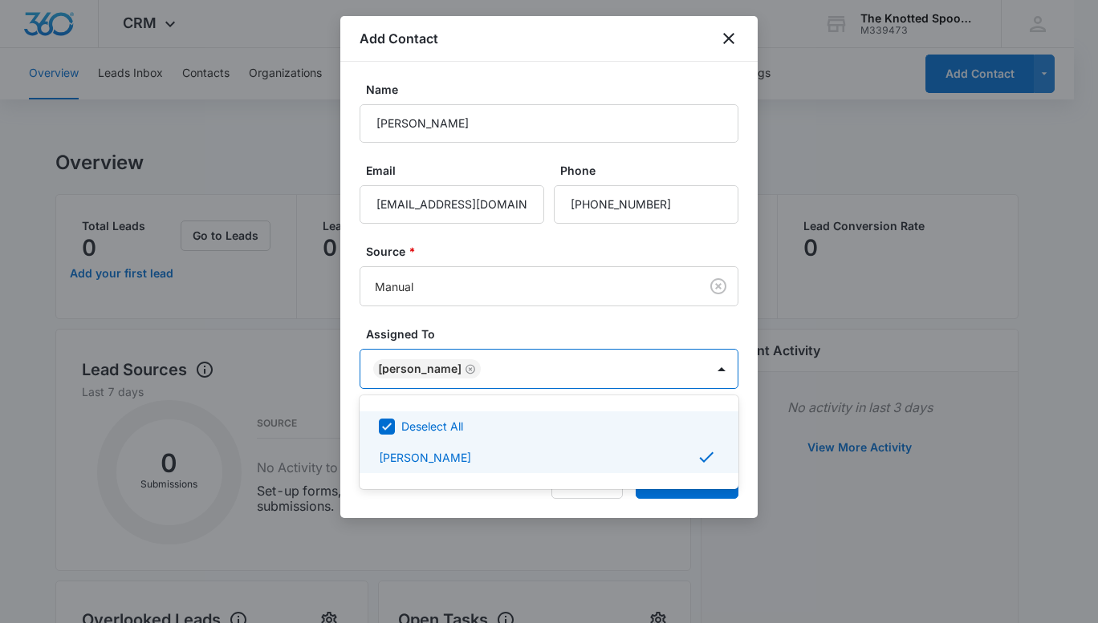
click at [752, 459] on div at bounding box center [549, 311] width 1098 height 623
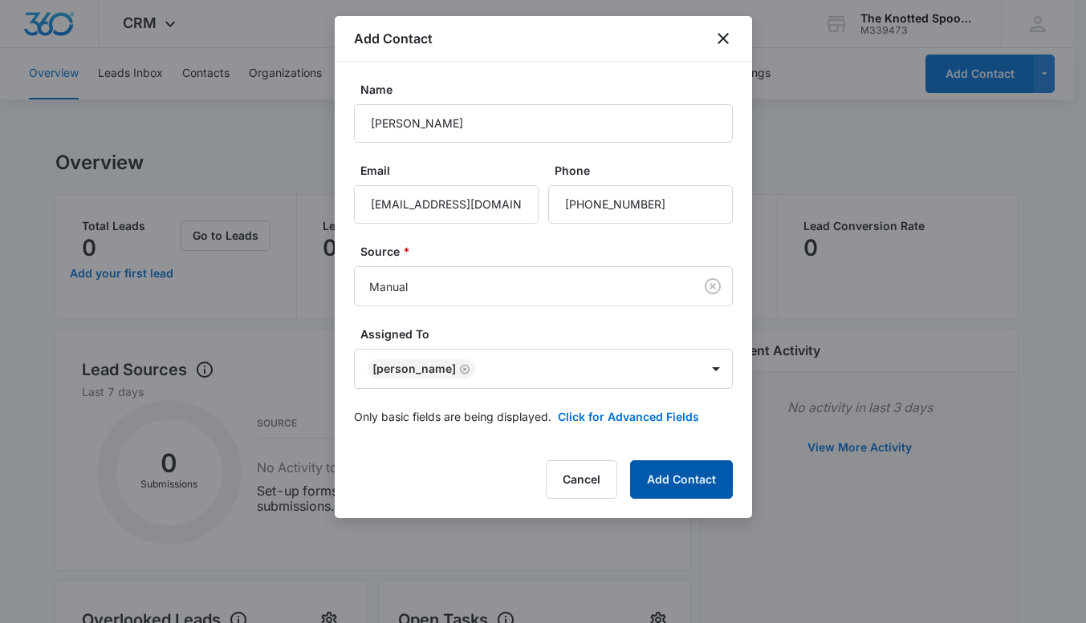
click at [692, 490] on button "Add Contact" at bounding box center [681, 480] width 103 height 39
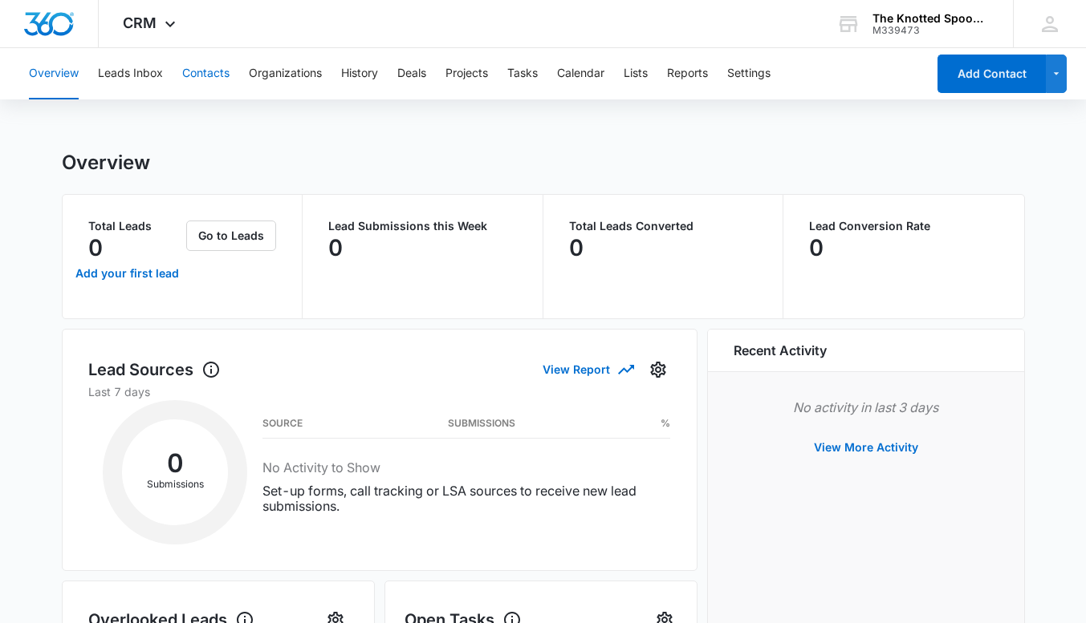
click at [205, 71] on button "Contacts" at bounding box center [205, 73] width 47 height 51
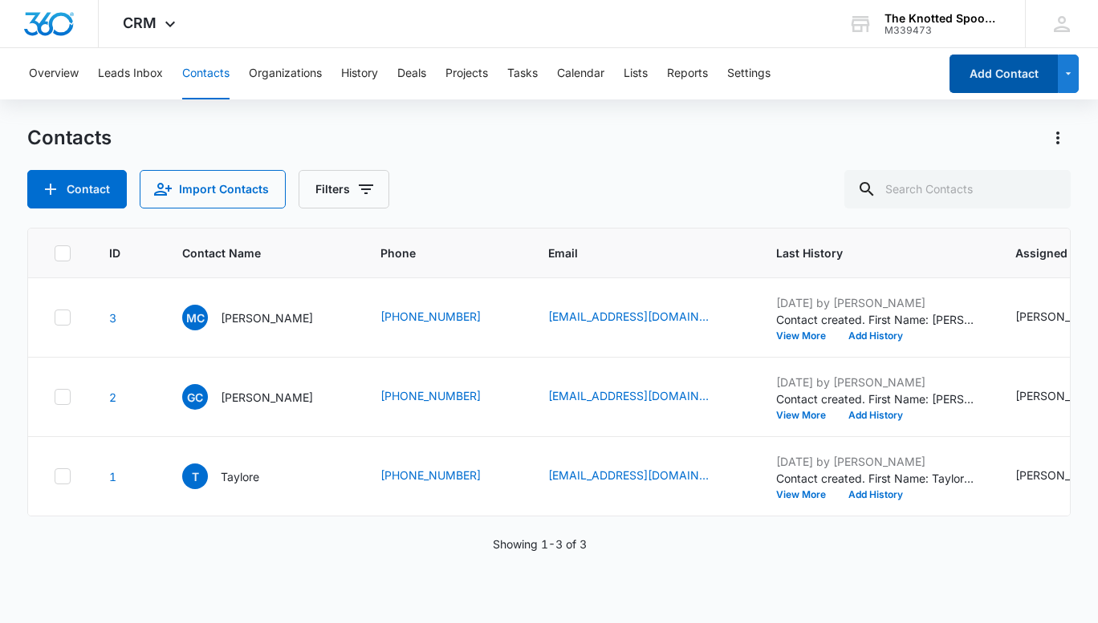
click at [1005, 79] on button "Add Contact" at bounding box center [1003, 74] width 108 height 39
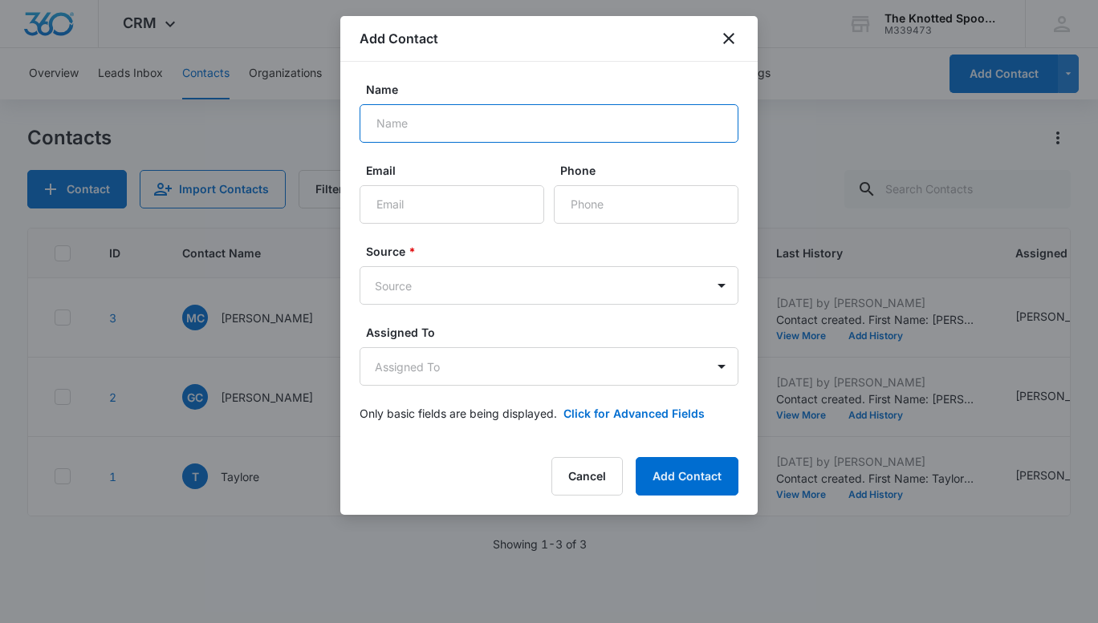
click at [445, 120] on input "Name" at bounding box center [548, 123] width 379 height 39
click at [450, 124] on input "Name" at bounding box center [548, 123] width 379 height 39
type input "[PERSON_NAME]"
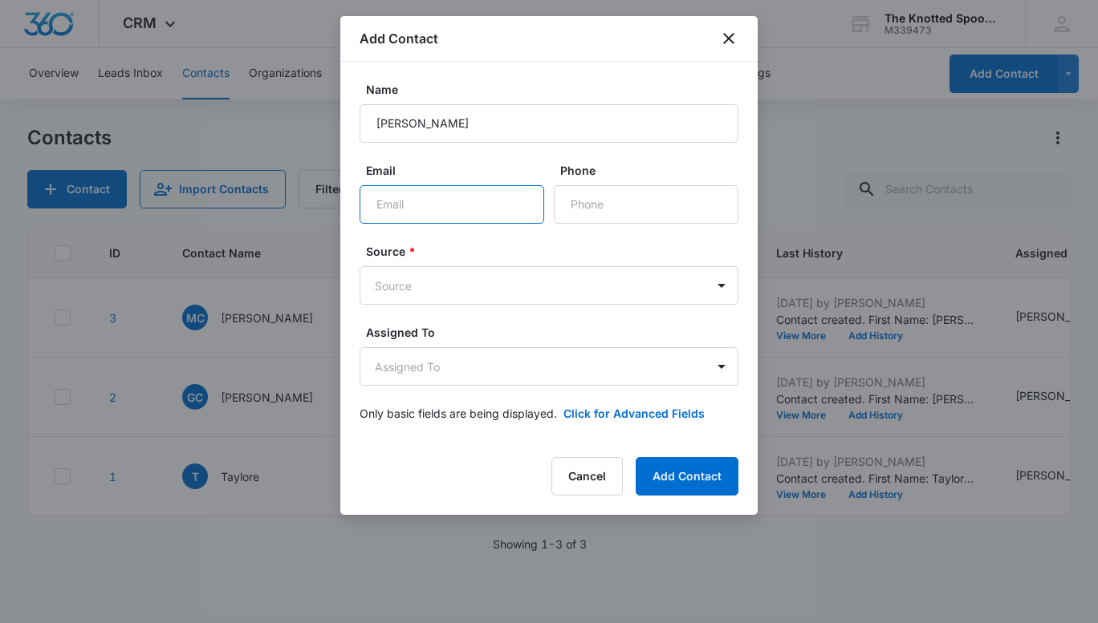
click at [420, 201] on input "Email" at bounding box center [451, 204] width 185 height 39
type input "none"
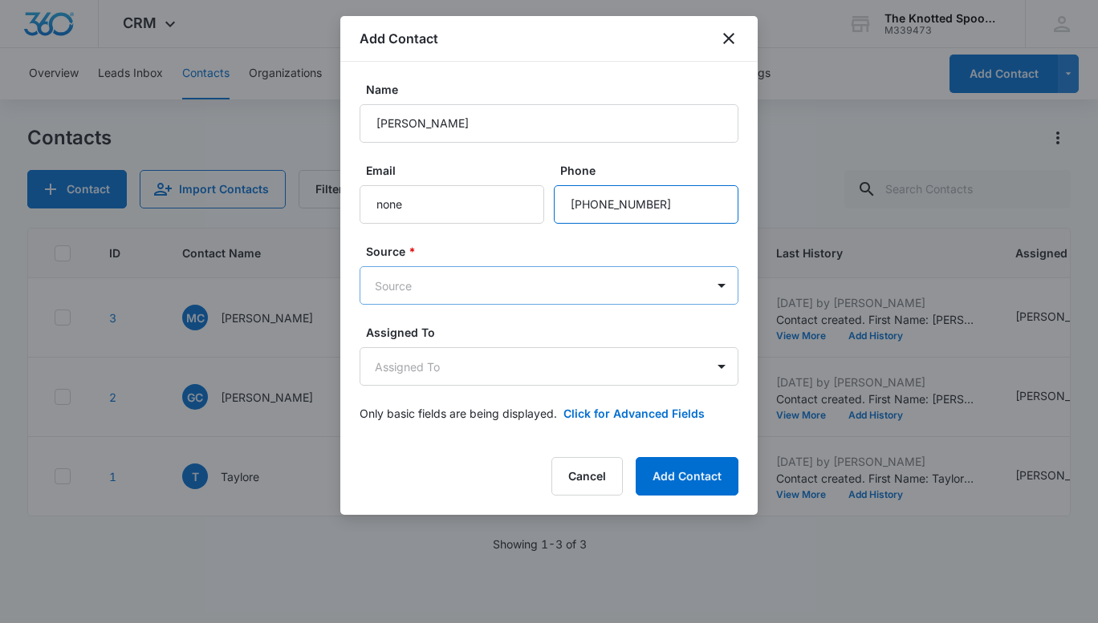
type input "[PHONE_NUMBER]"
click at [438, 285] on body "CRM Apps Reputation Websites Forms CRM Email Social Shop Payments POS Content A…" at bounding box center [549, 311] width 1098 height 623
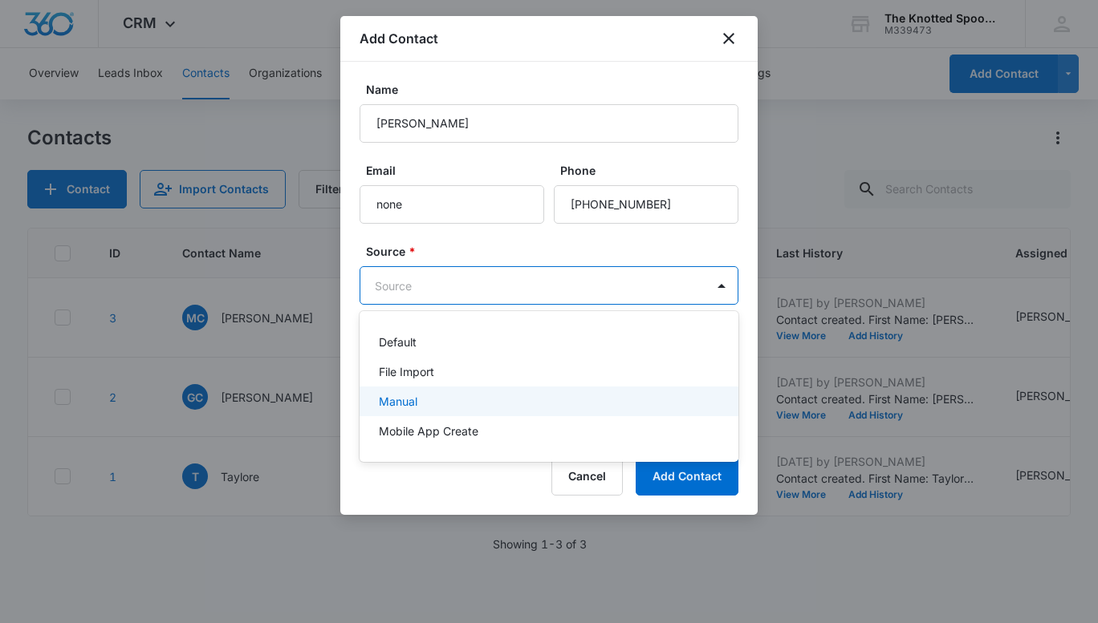
click at [405, 408] on p "Manual" at bounding box center [398, 401] width 39 height 17
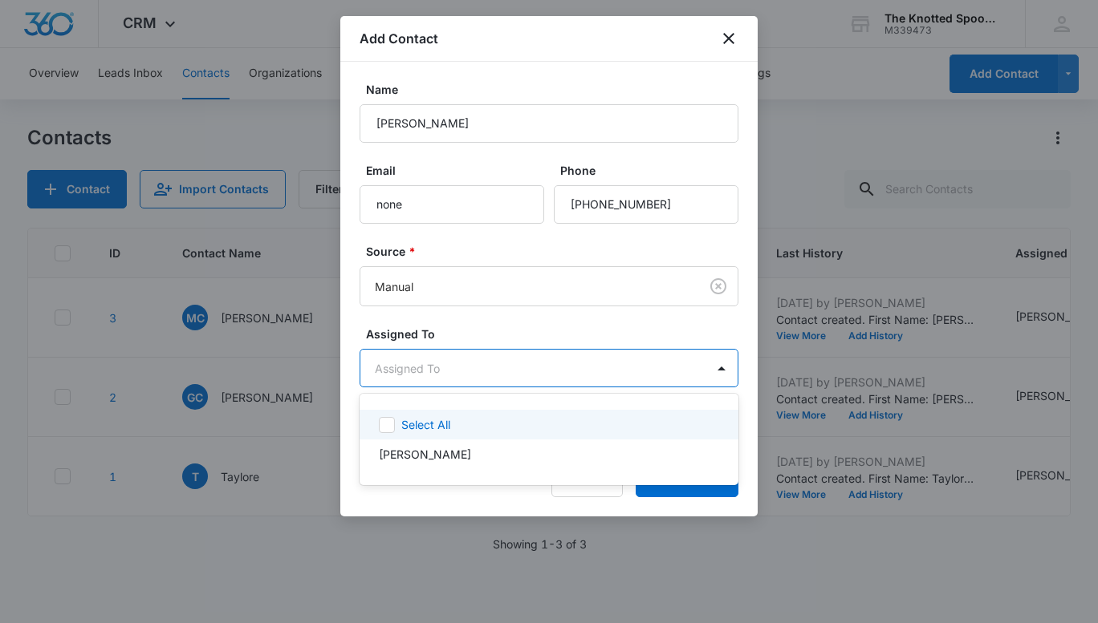
click at [418, 374] on body "CRM Apps Reputation Websites Forms CRM Email Social Shop Payments POS Content A…" at bounding box center [549, 311] width 1098 height 623
click at [428, 429] on p "Select All" at bounding box center [425, 424] width 49 height 17
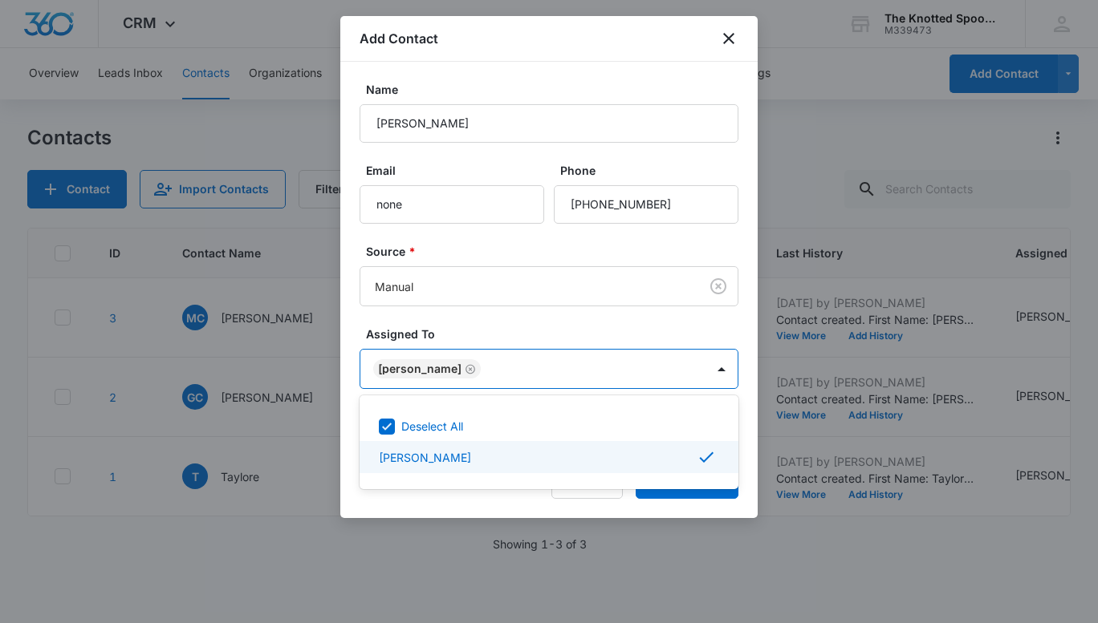
drag, startPoint x: 753, startPoint y: 501, endPoint x: 745, endPoint y: 507, distance: 10.3
click at [749, 506] on div at bounding box center [549, 311] width 1098 height 623
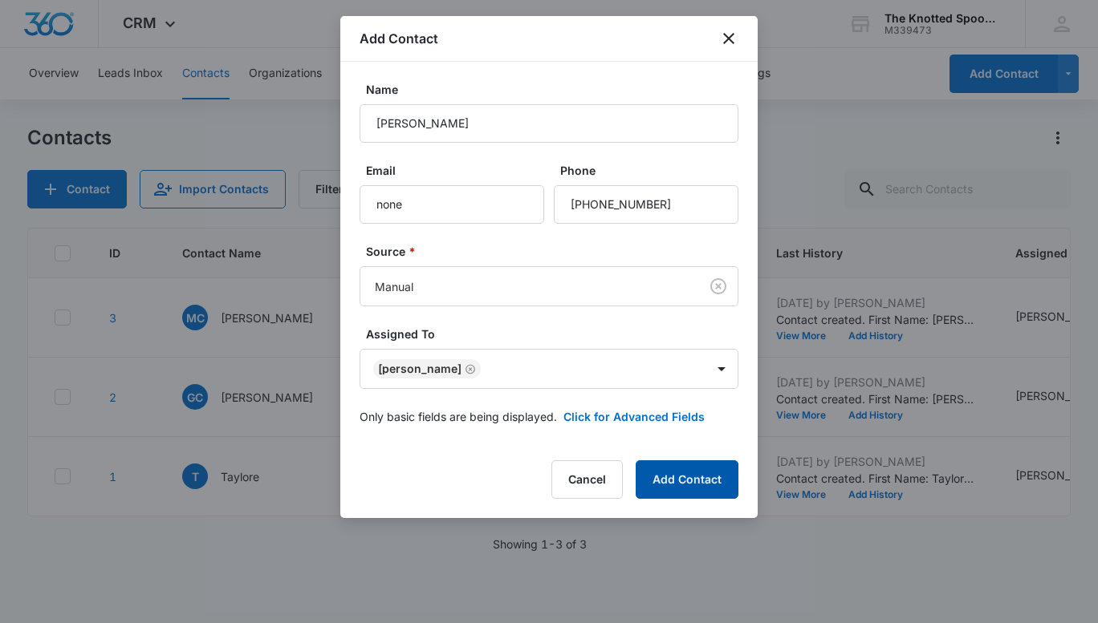
click at [708, 484] on button "Add Contact" at bounding box center [687, 480] width 103 height 39
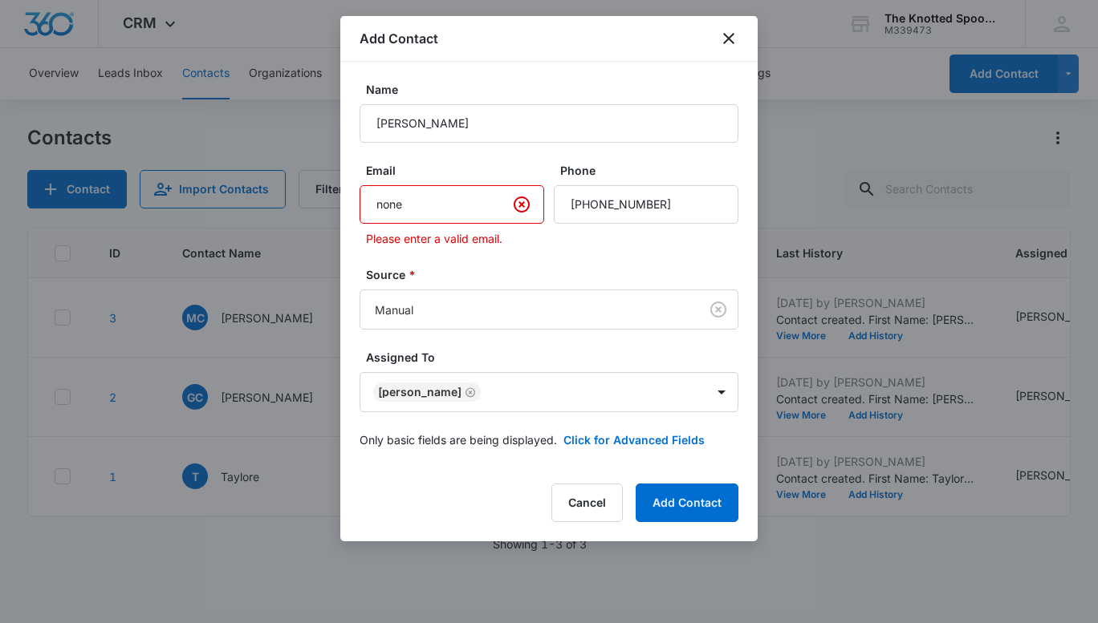
drag, startPoint x: 428, startPoint y: 199, endPoint x: 319, endPoint y: 205, distance: 110.1
click at [319, 205] on body "CRM Apps Reputation Websites Forms CRM Email Social Shop Payments POS Content A…" at bounding box center [549, 311] width 1098 height 623
type input "[EMAIL_ADDRESS][DOMAIN_NAME]"
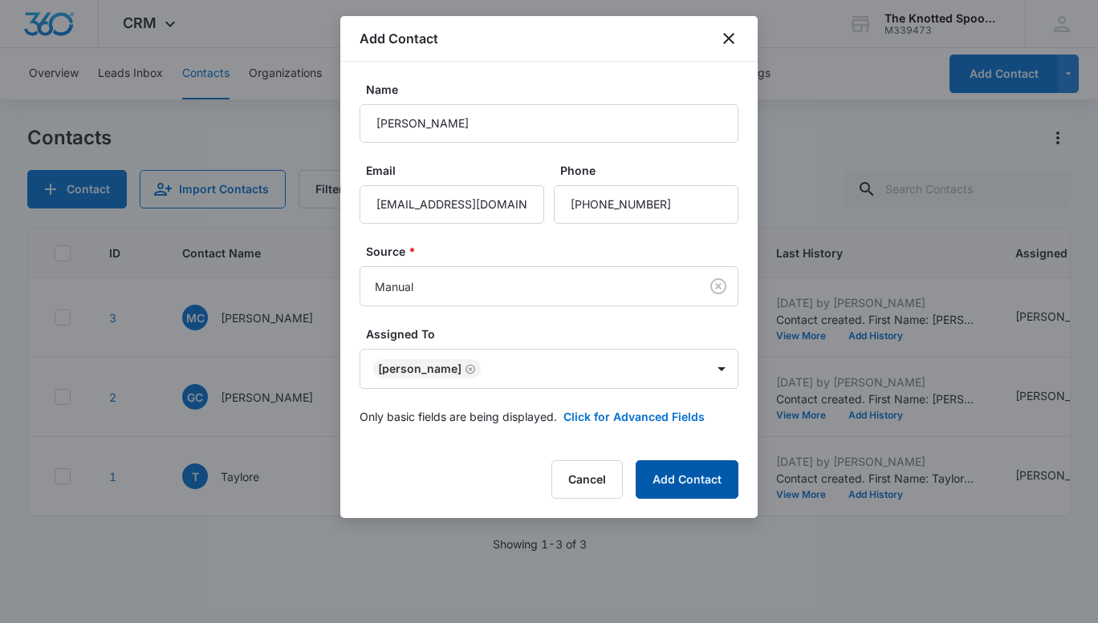
click at [687, 488] on button "Add Contact" at bounding box center [687, 480] width 103 height 39
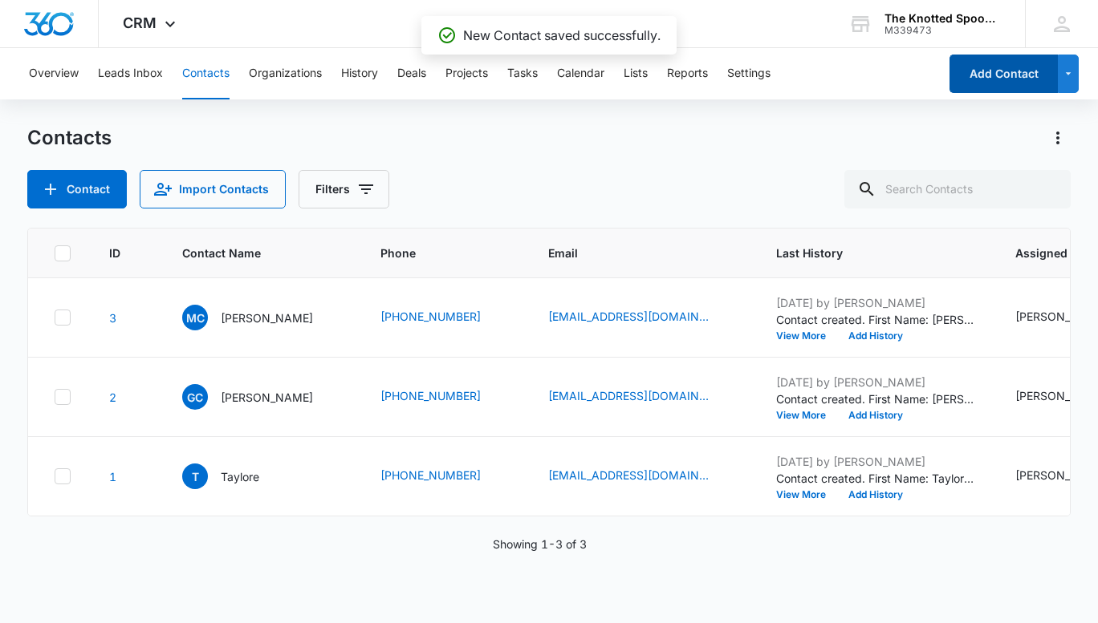
click at [1001, 73] on button "Add Contact" at bounding box center [1003, 74] width 108 height 39
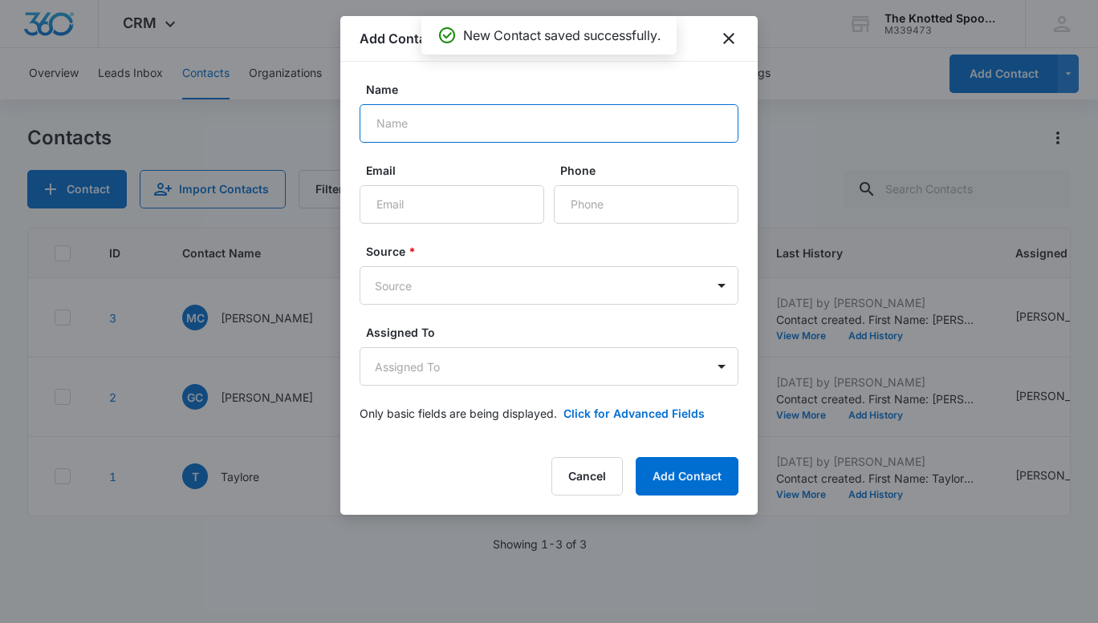
click at [403, 124] on input "Name" at bounding box center [548, 123] width 379 height 39
type input "d"
type input "[PERSON_NAME]"
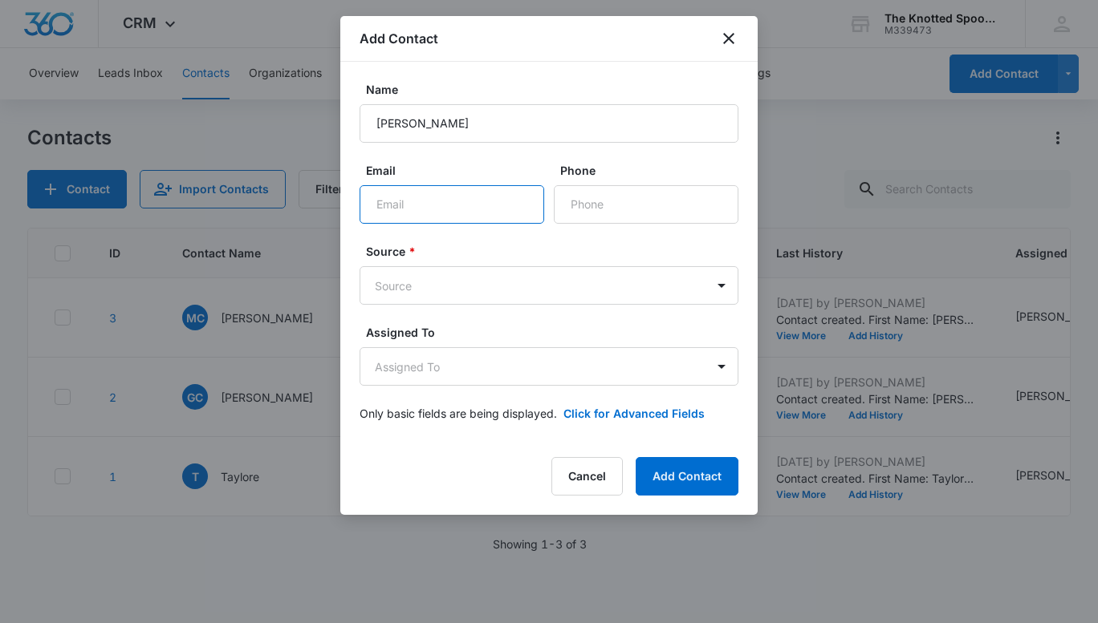
click at [423, 200] on input "Email" at bounding box center [451, 204] width 185 height 39
type input "[EMAIL_ADDRESS][DOMAIN_NAME]"
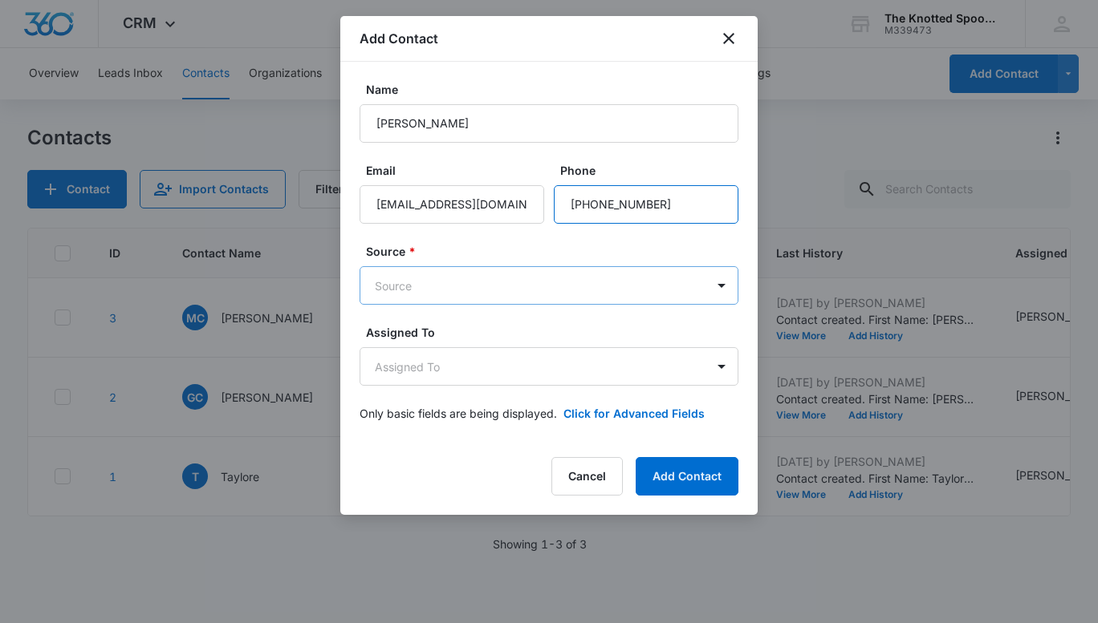
type input "[PHONE_NUMBER]"
click at [493, 285] on body "CRM Apps Reputation Websites Forms CRM Email Social Shop Payments POS Content A…" at bounding box center [549, 311] width 1098 height 623
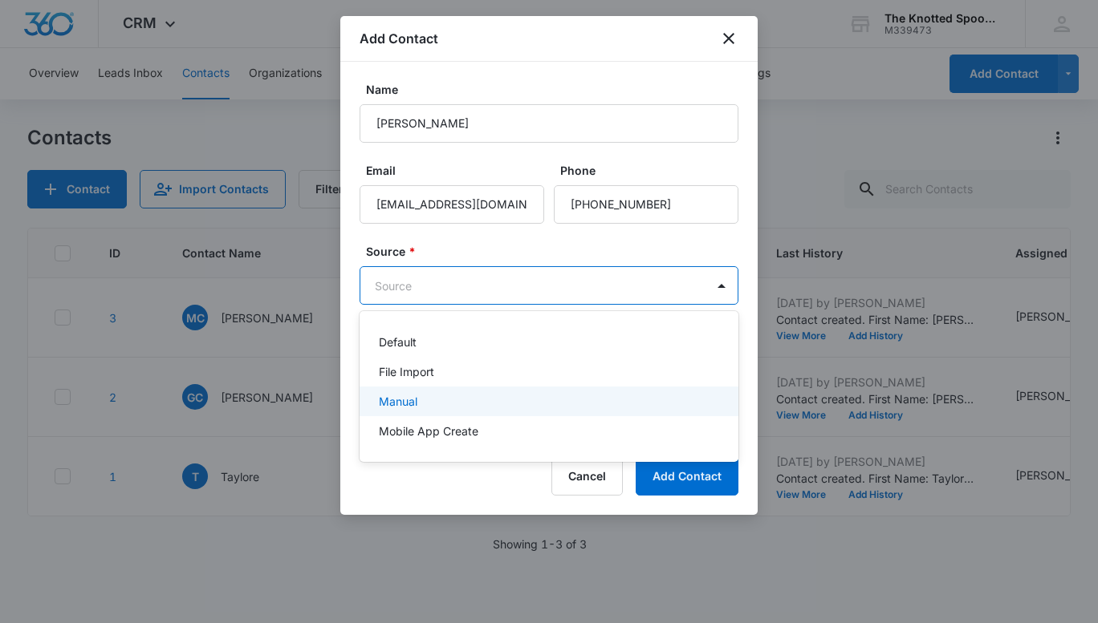
click at [408, 405] on p "Manual" at bounding box center [398, 401] width 39 height 17
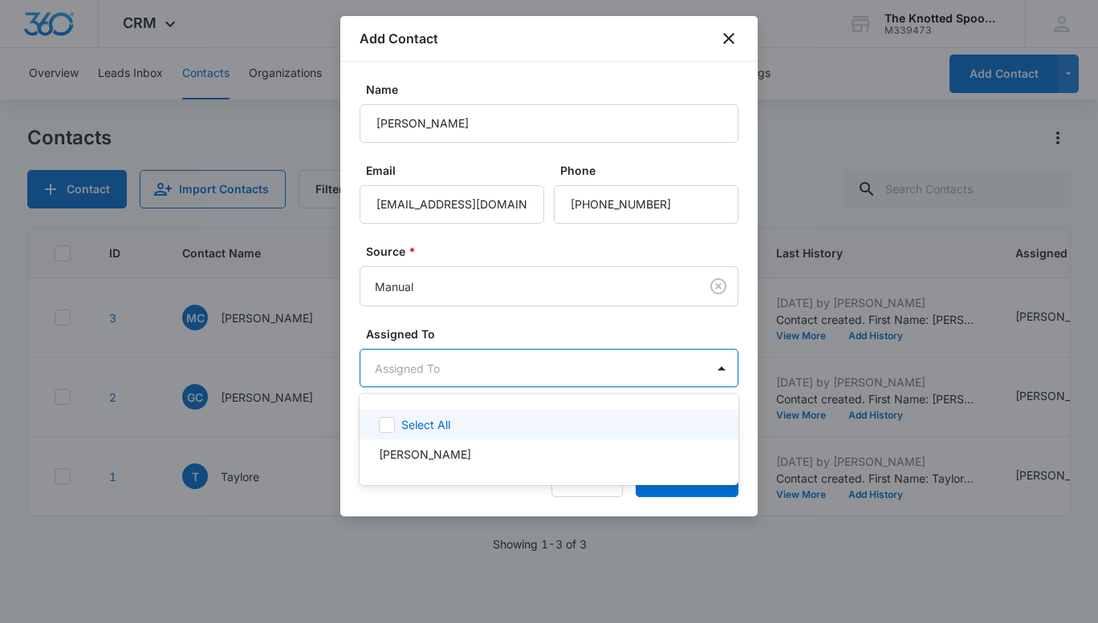
click at [444, 380] on body "CRM Apps Reputation Websites Forms CRM Email Social Shop Payments POS Content A…" at bounding box center [549, 311] width 1098 height 623
click at [436, 424] on p "Select All" at bounding box center [425, 424] width 49 height 17
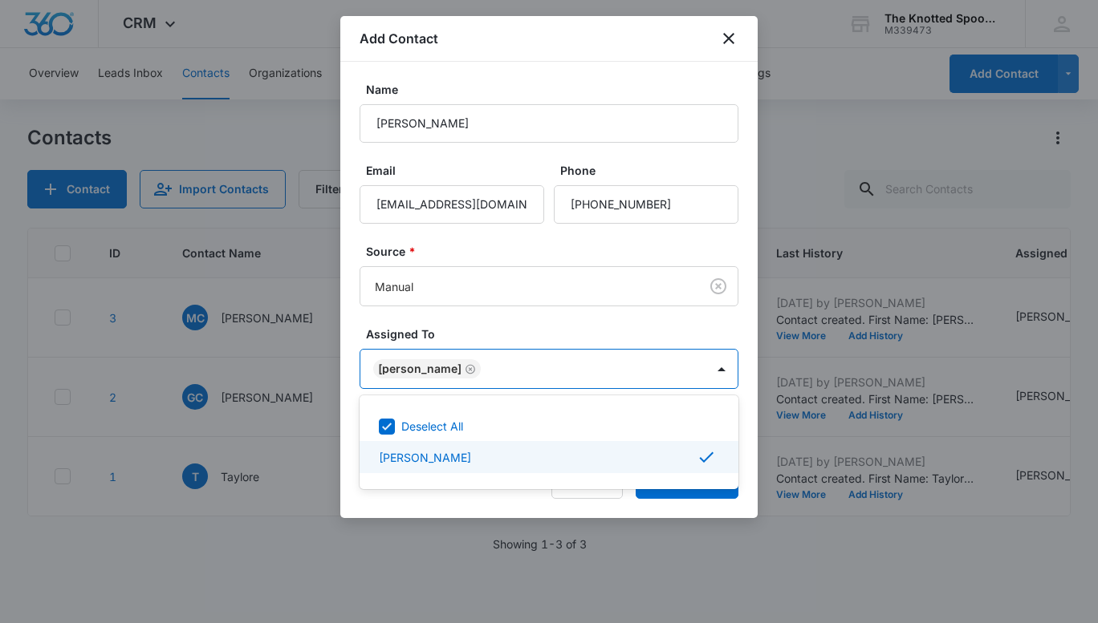
drag, startPoint x: 745, startPoint y: 514, endPoint x: 733, endPoint y: 500, distance: 18.8
click at [741, 510] on div at bounding box center [549, 311] width 1098 height 623
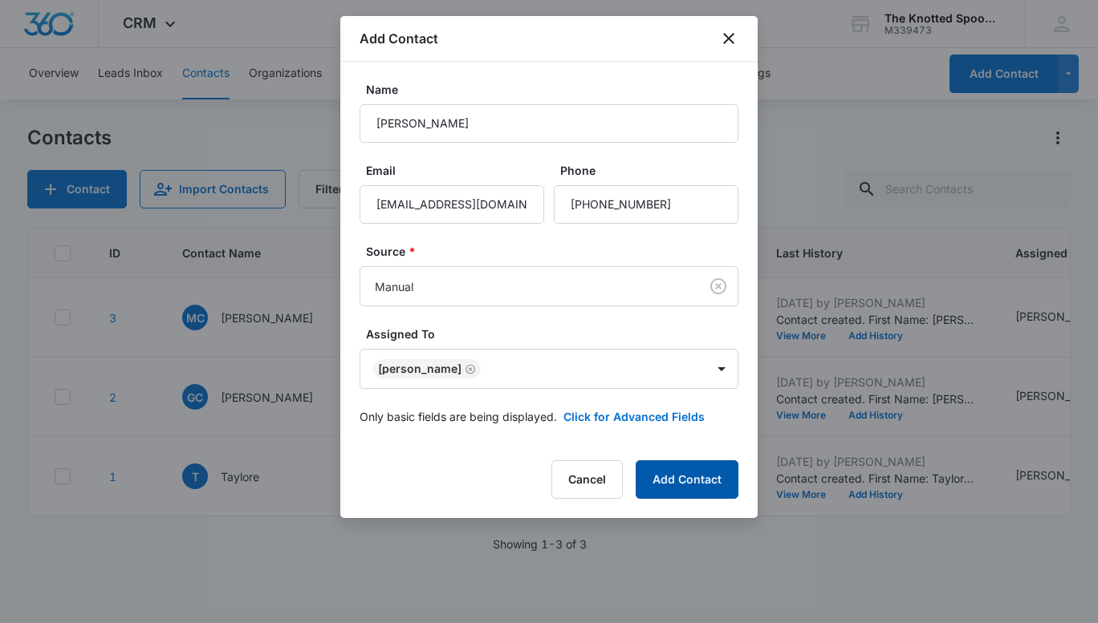
click at [717, 487] on button "Add Contact" at bounding box center [687, 480] width 103 height 39
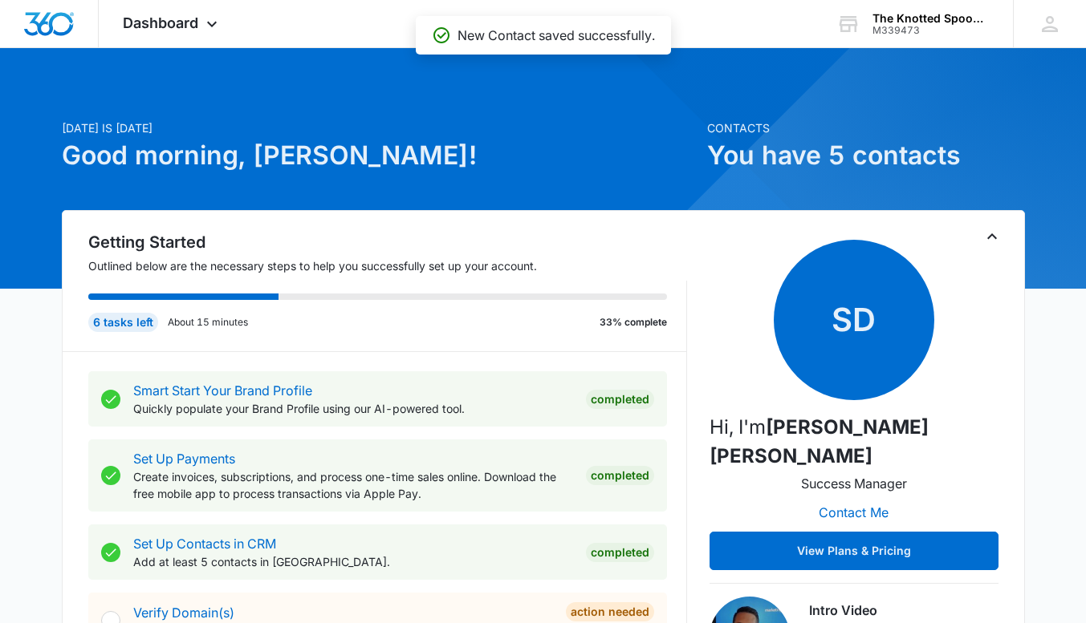
scroll to position [241, 0]
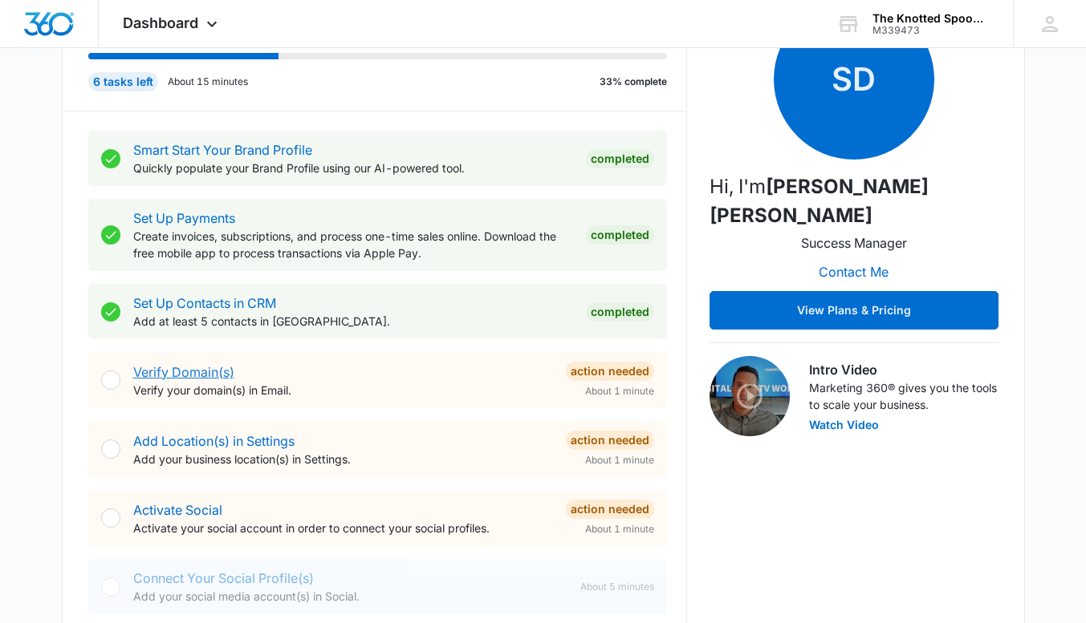
click at [159, 379] on link "Verify Domain(s)" at bounding box center [183, 372] width 101 height 16
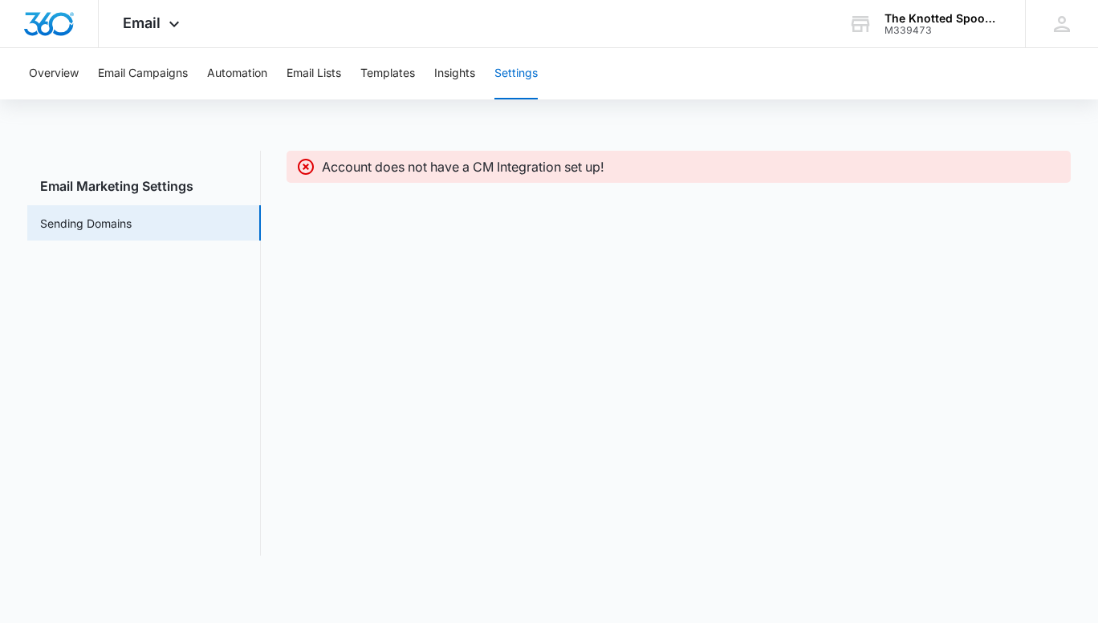
click at [307, 164] on icon at bounding box center [306, 167] width 16 height 16
click at [89, 222] on link "Sending Domains" at bounding box center [85, 223] width 91 height 17
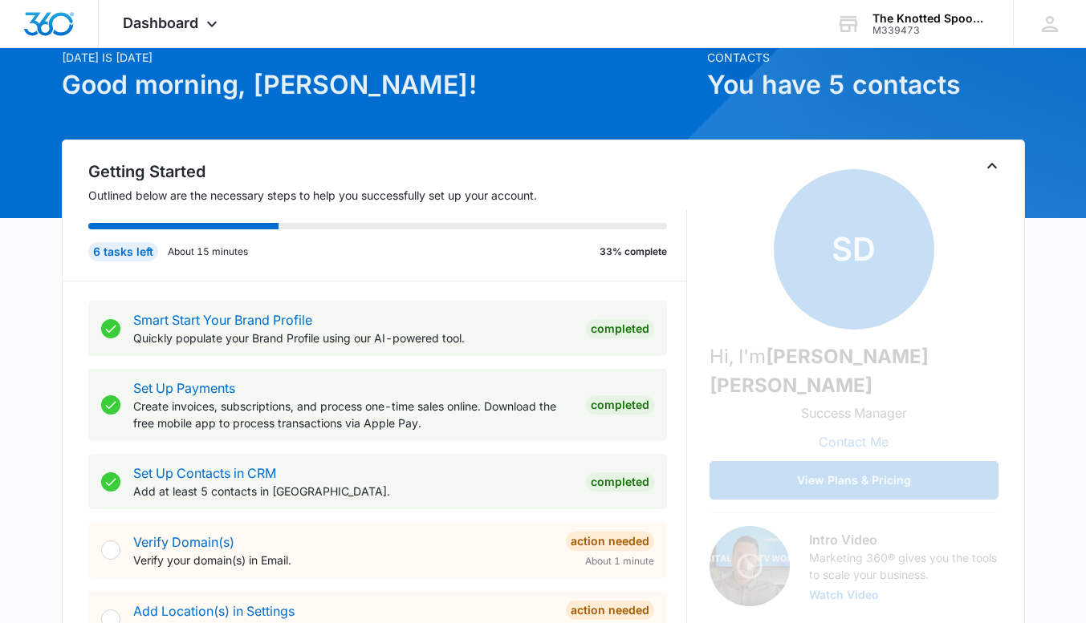
scroll to position [241, 0]
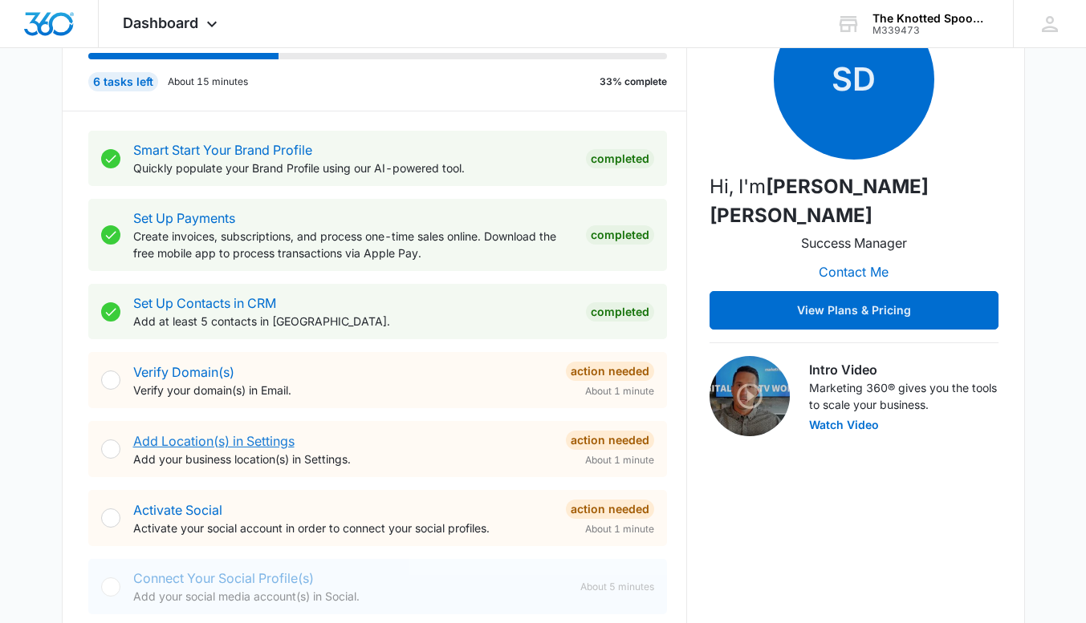
click at [172, 442] on link "Add Location(s) in Settings" at bounding box center [213, 441] width 161 height 16
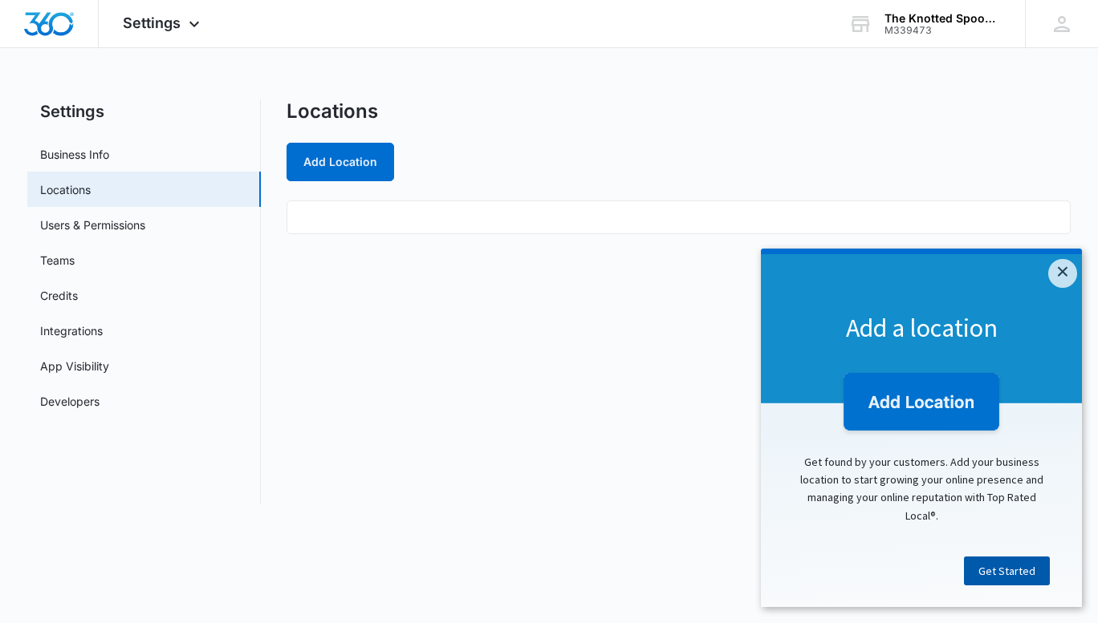
click at [1001, 576] on link "Get Started" at bounding box center [1007, 571] width 86 height 29
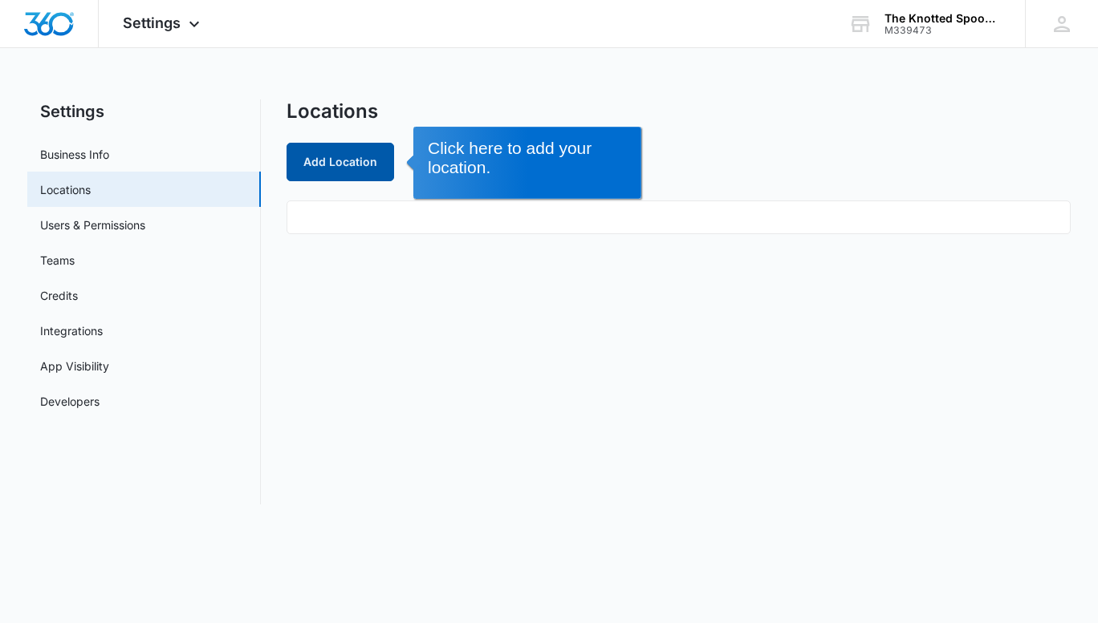
click at [315, 164] on button "Add Location" at bounding box center [340, 162] width 108 height 39
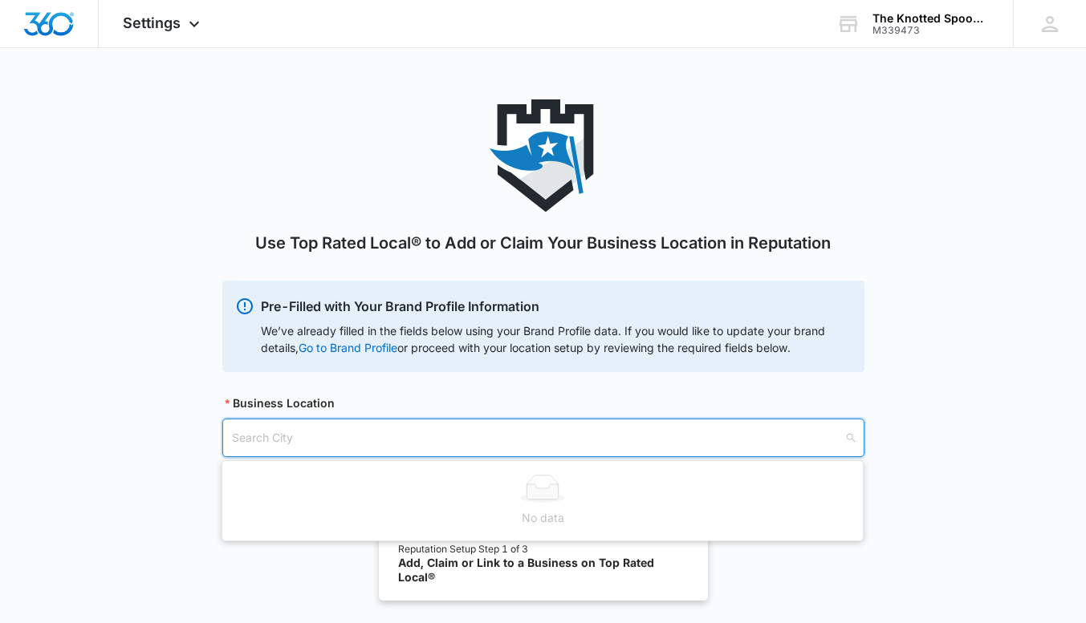
click at [266, 426] on input "search" at bounding box center [537, 438] width 611 height 37
type input "[STREET_ADDRESS]"
click at [935, 481] on div "Use Top Rated Local® to Add or Claim Your Business Location in Reputation Pre-F…" at bounding box center [543, 297] width 1086 height 396
click at [266, 442] on input "search" at bounding box center [537, 438] width 611 height 37
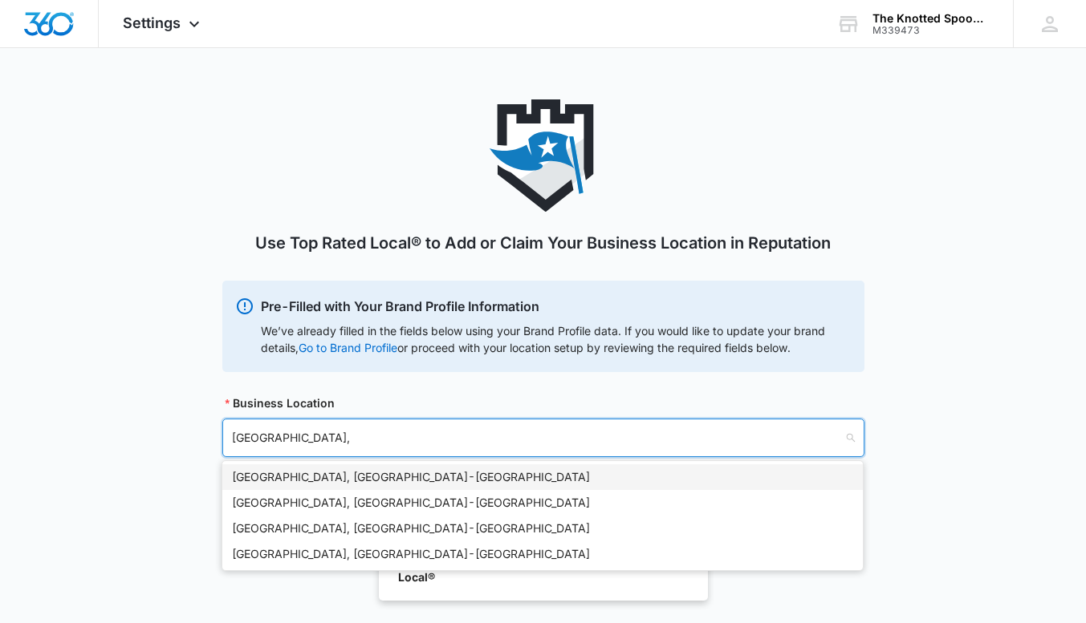
type input "[GEOGRAPHIC_DATA], I"
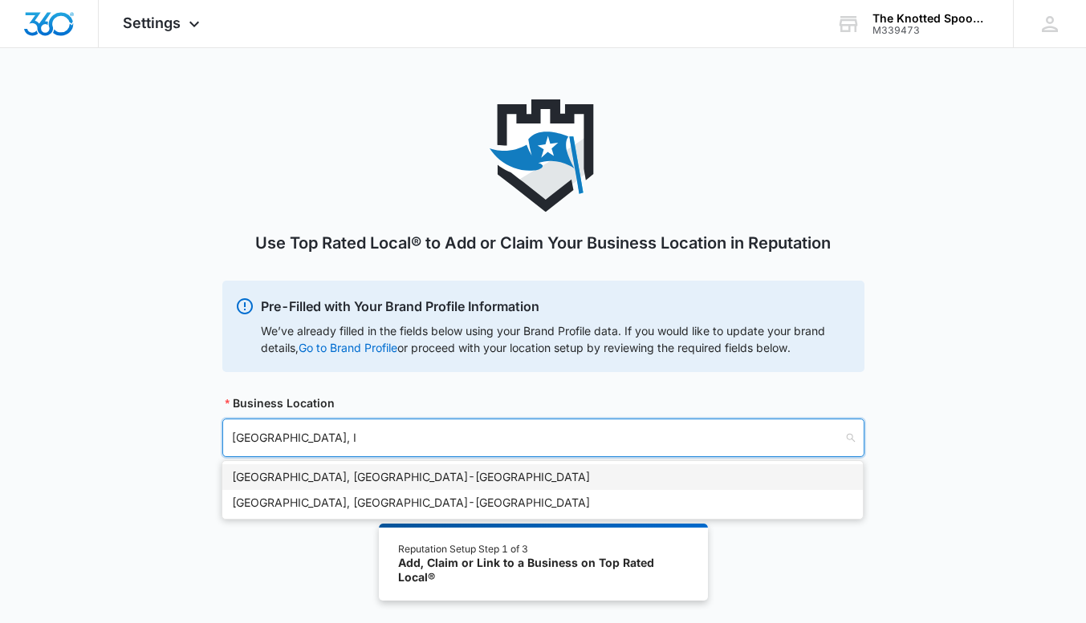
click at [319, 473] on div "[GEOGRAPHIC_DATA], [GEOGRAPHIC_DATA] - [GEOGRAPHIC_DATA]" at bounding box center [542, 478] width 621 height 18
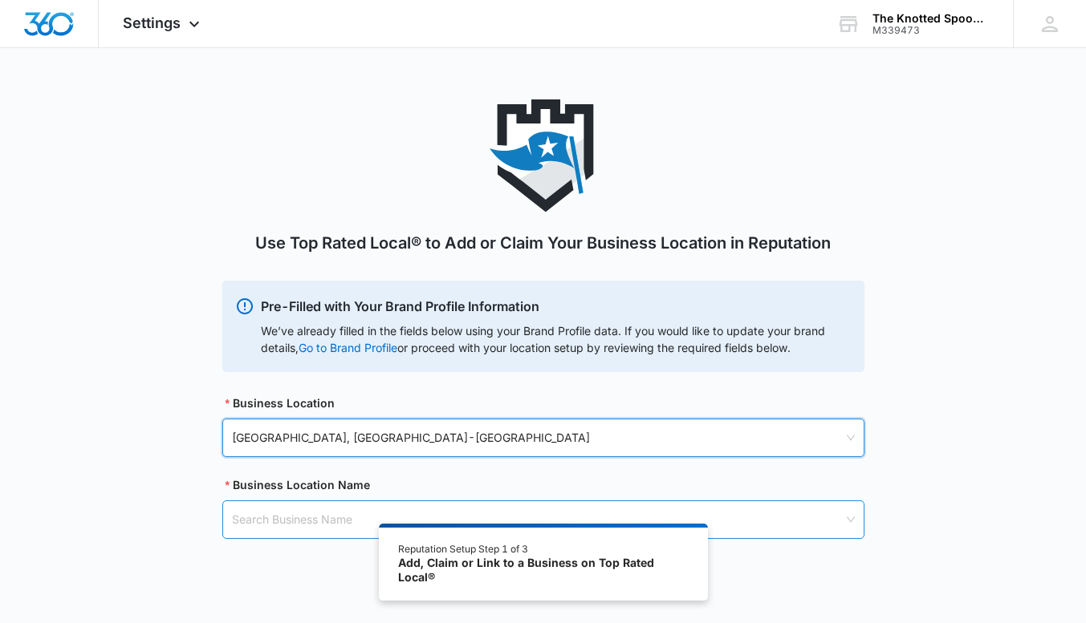
click at [282, 525] on input "search" at bounding box center [537, 520] width 611 height 37
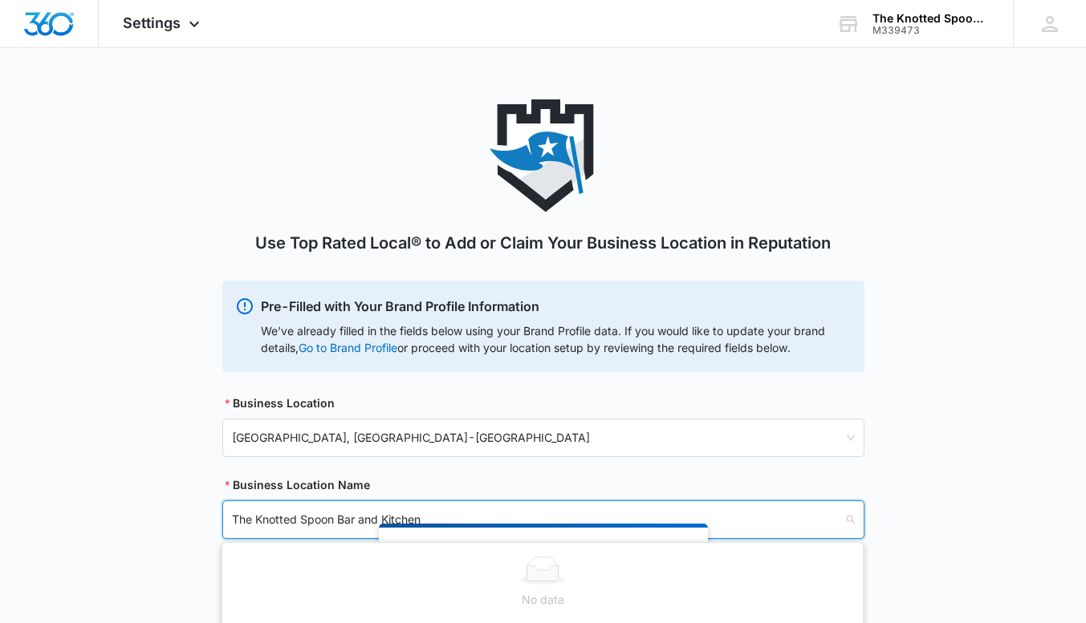
type input "The Knotted Spoon Bar and Kitchen"
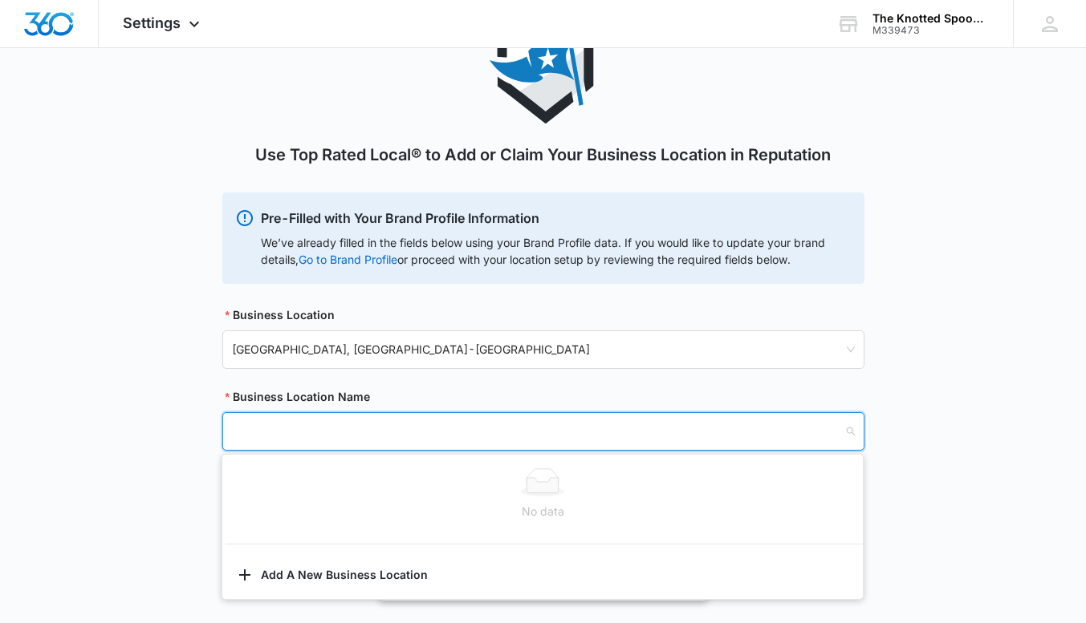
click at [1017, 454] on div "Use Top Rated Local® to Add or Claim Your Business Location in Reputation Pre-F…" at bounding box center [543, 250] width 1086 height 478
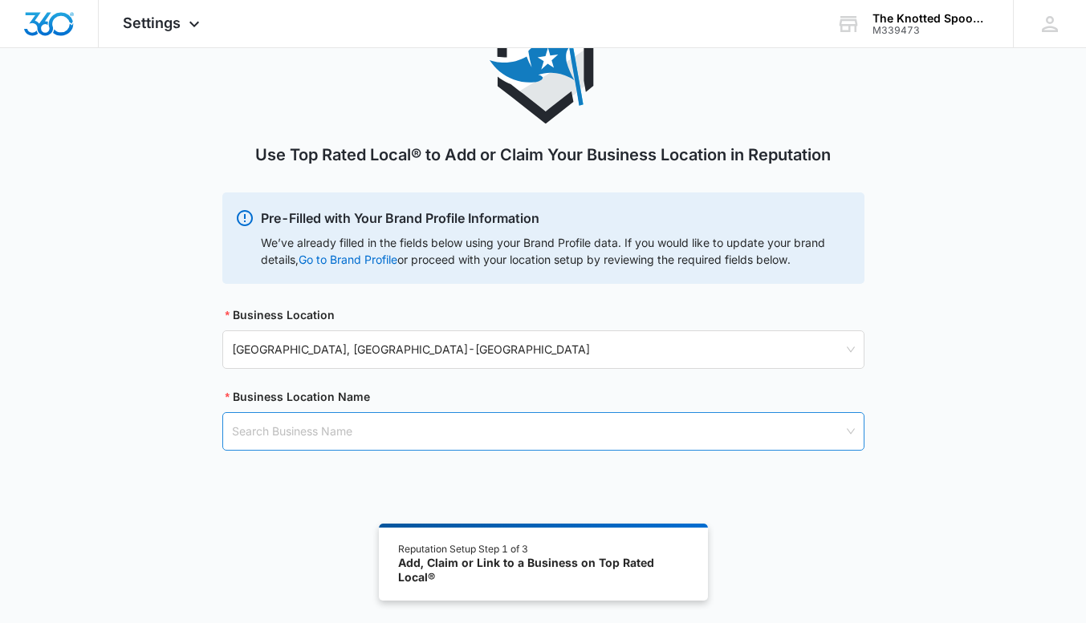
click at [346, 424] on input "search" at bounding box center [537, 431] width 611 height 37
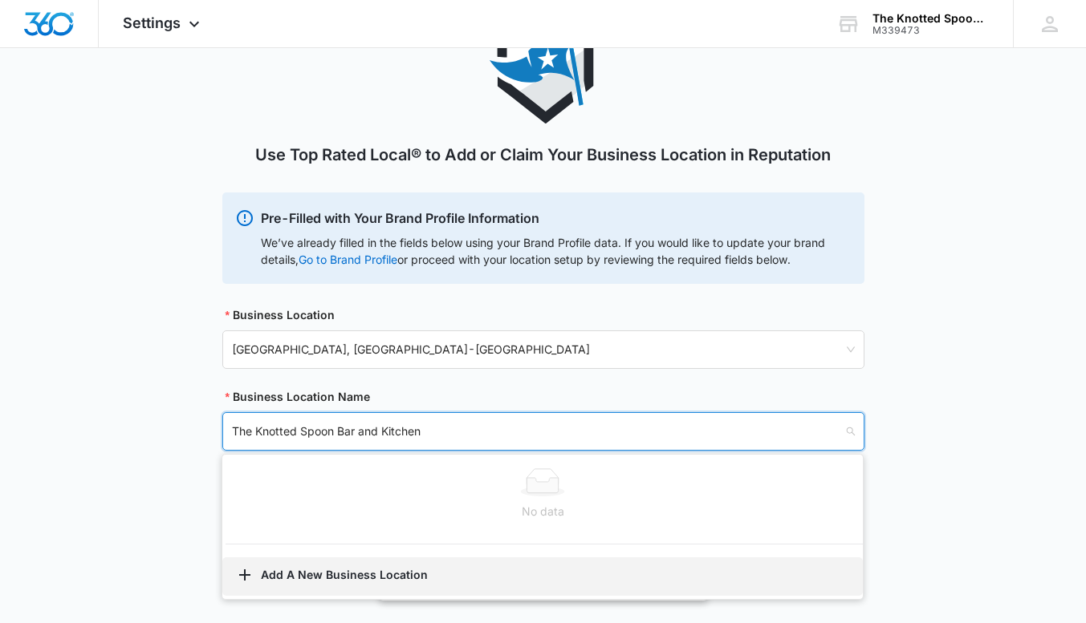
type input "The Knotted Spoon Bar and Kitchen"
click at [305, 571] on button "Add A New Business Location" at bounding box center [542, 577] width 640 height 39
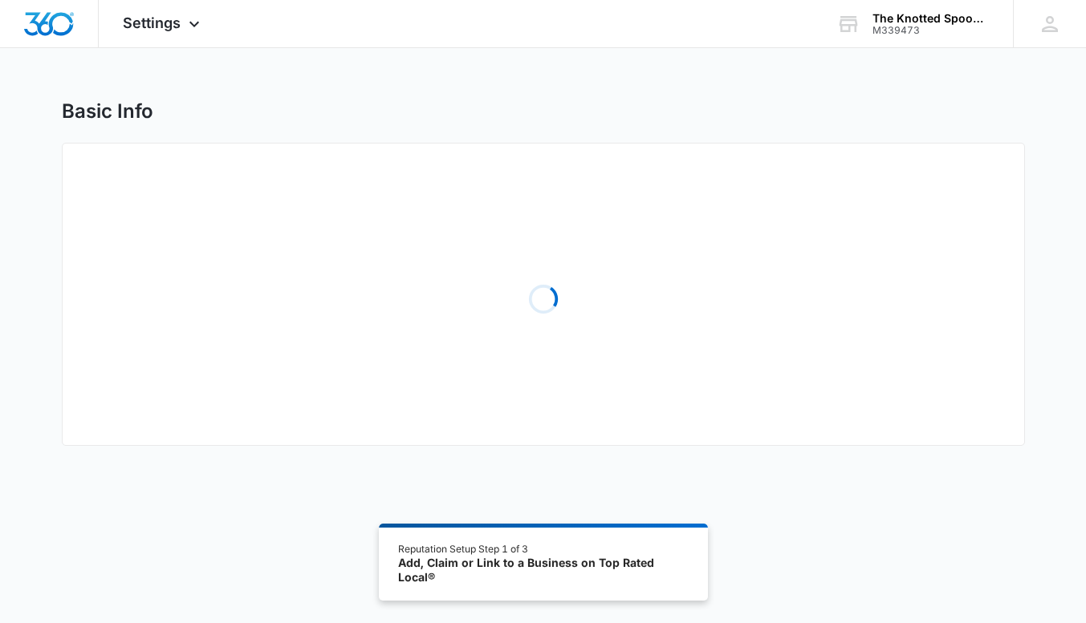
select select "[US_STATE]"
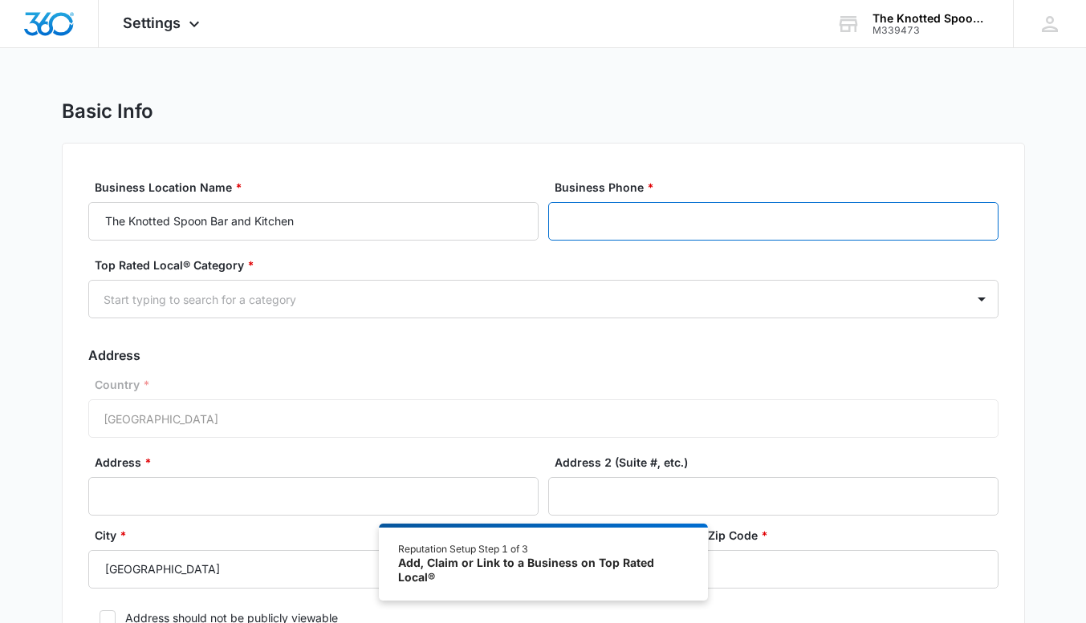
click at [594, 220] on input "Business Phone *" at bounding box center [773, 221] width 450 height 39
type input "[PHONE_NUMBER]"
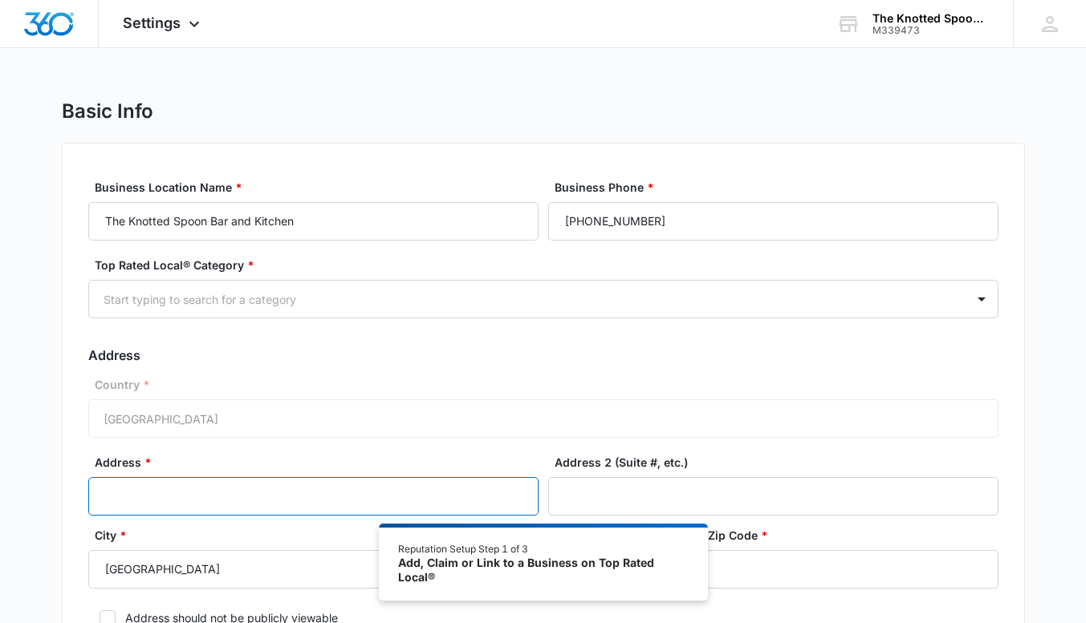
type input "[STREET_ADDRESS]"
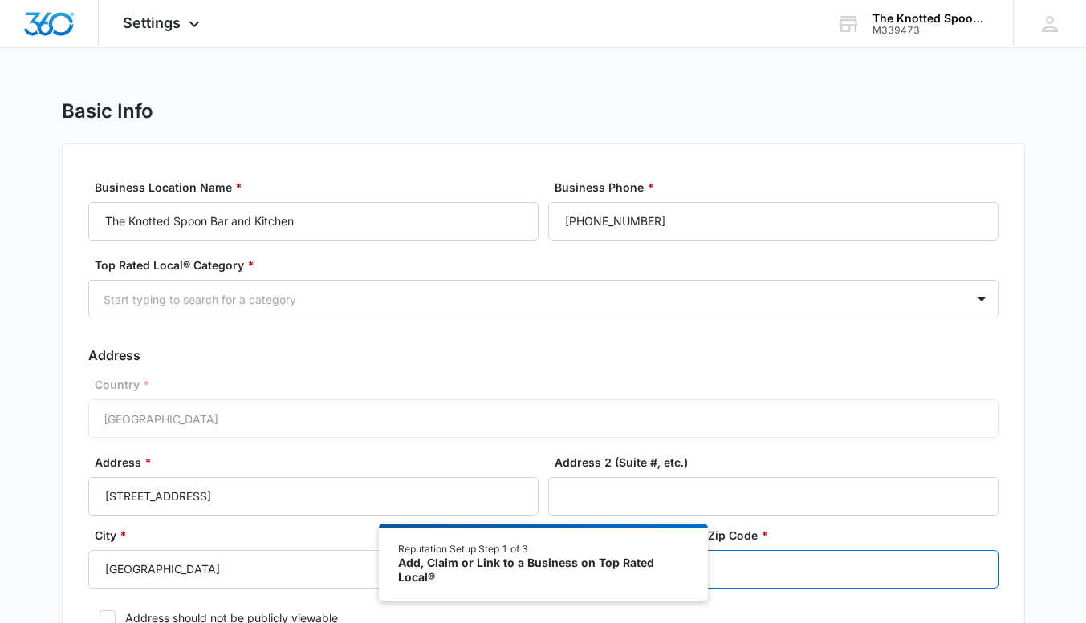
type input "46112"
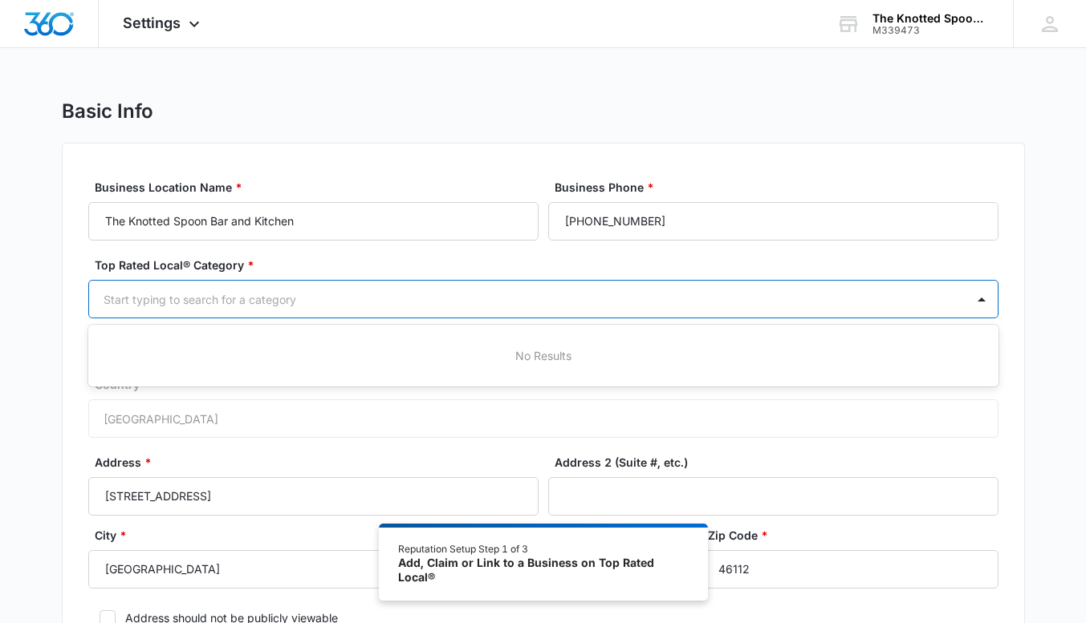
click at [230, 292] on div at bounding box center [524, 300] width 841 height 20
click at [980, 298] on div at bounding box center [982, 299] width 26 height 26
type input "Bar"
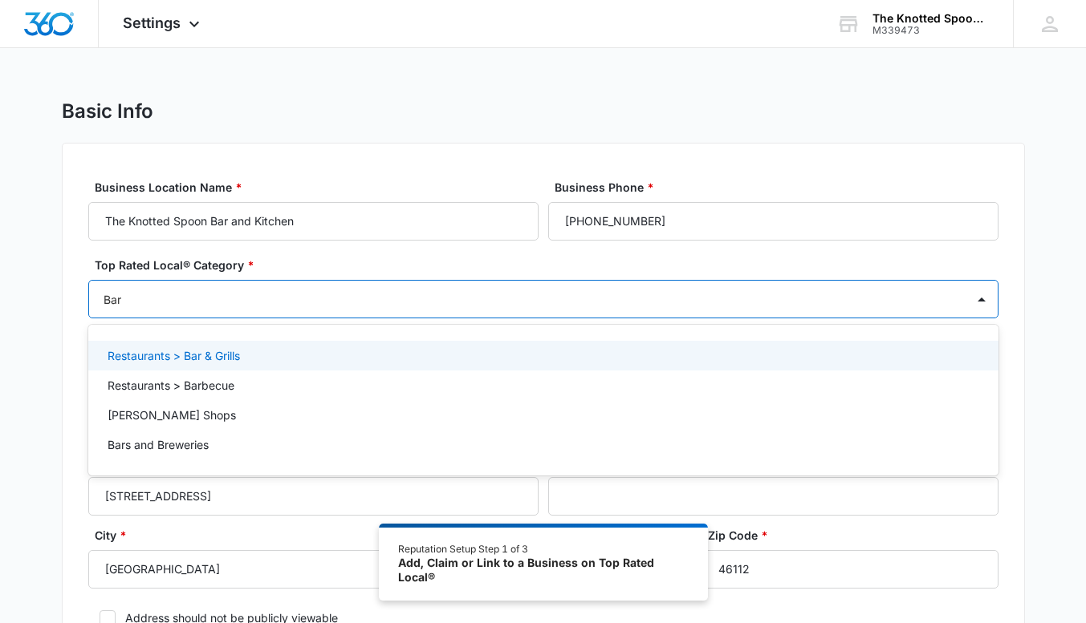
click at [138, 355] on p "Restaurants > Bar & Grills" at bounding box center [174, 355] width 132 height 17
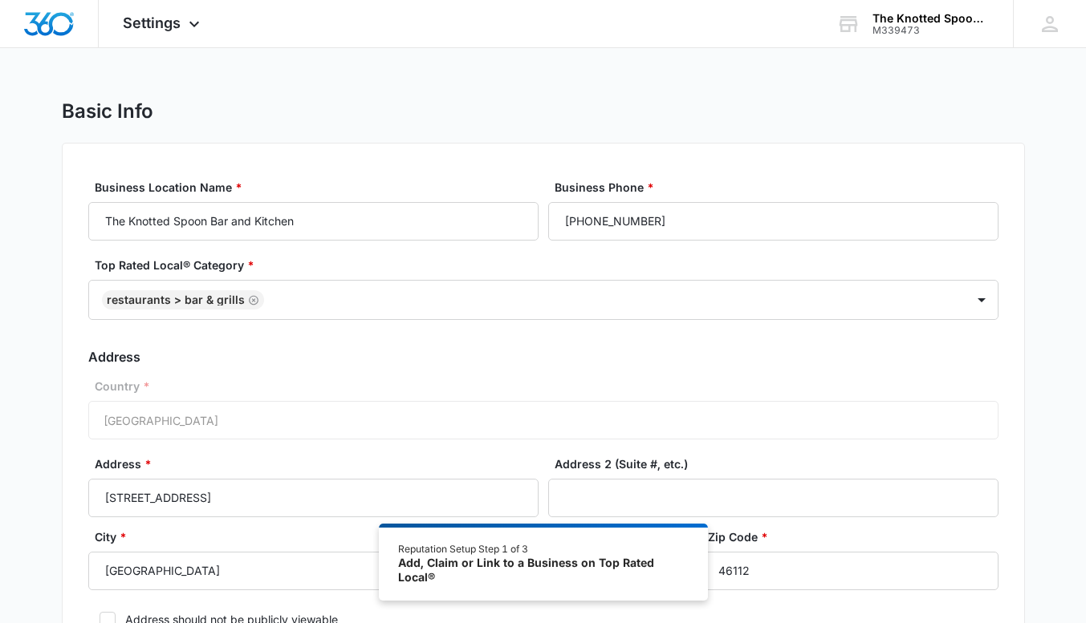
click at [980, 101] on div "Basic Info" at bounding box center [543, 111] width 963 height 24
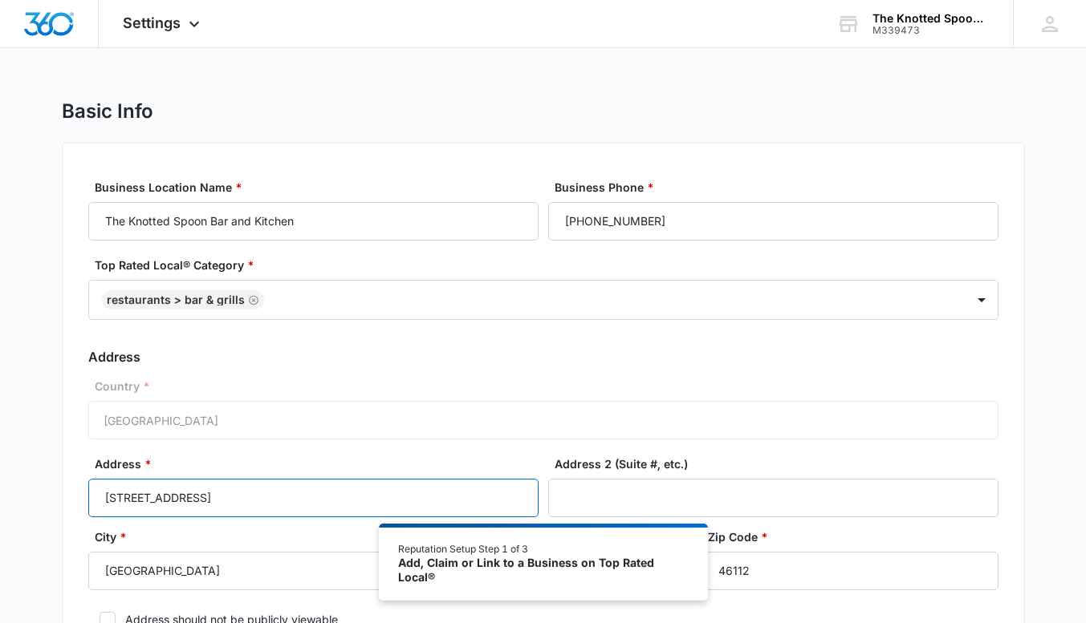
drag, startPoint x: 236, startPoint y: 497, endPoint x: 41, endPoint y: 503, distance: 195.1
click at [41, 503] on div "Basic Info Business Location Name * The Knotted Spoon Bar and Kitchen Business …" at bounding box center [543, 413] width 1086 height 629
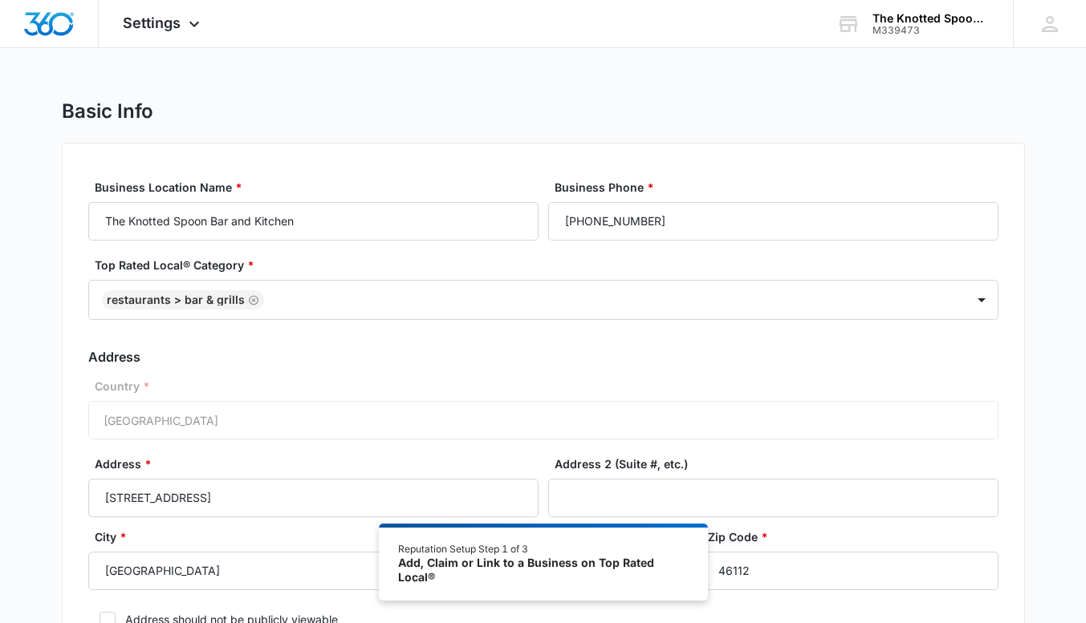
click at [0, 380] on div "Basic Info Business Location Name * The Knotted Spoon Bar and Kitchen Business …" at bounding box center [543, 413] width 1086 height 629
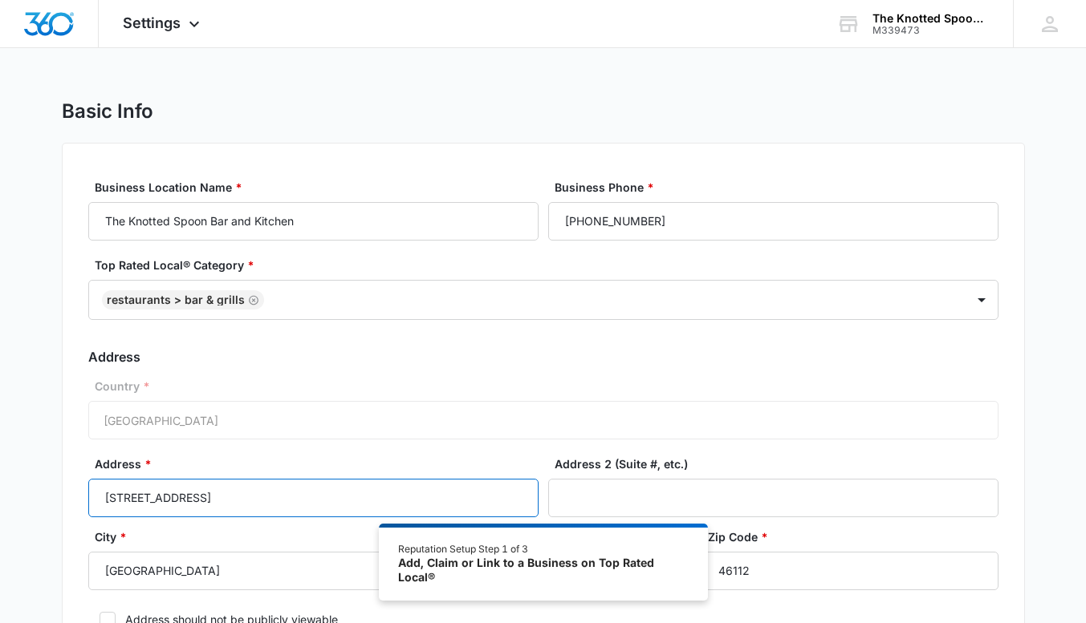
drag, startPoint x: 217, startPoint y: 502, endPoint x: 58, endPoint y: 510, distance: 159.9
click at [58, 510] on div "Basic Info Business Location Name * The Knotted Spoon Bar and Kitchen Business …" at bounding box center [543, 413] width 1086 height 629
type input "[STREET_ADDRESS]"
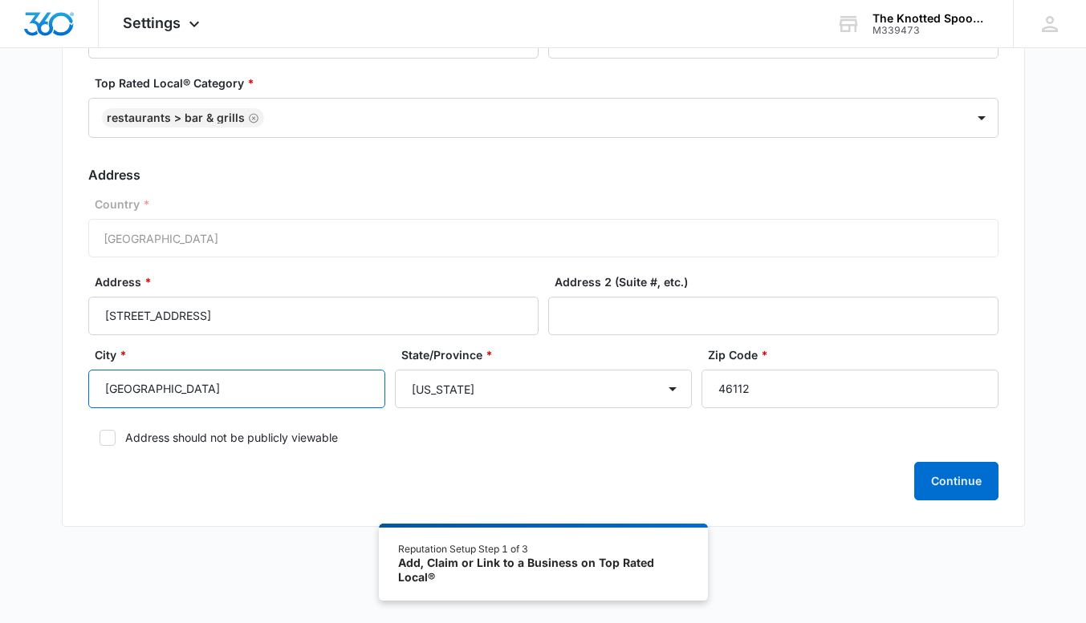
scroll to position [188, 0]
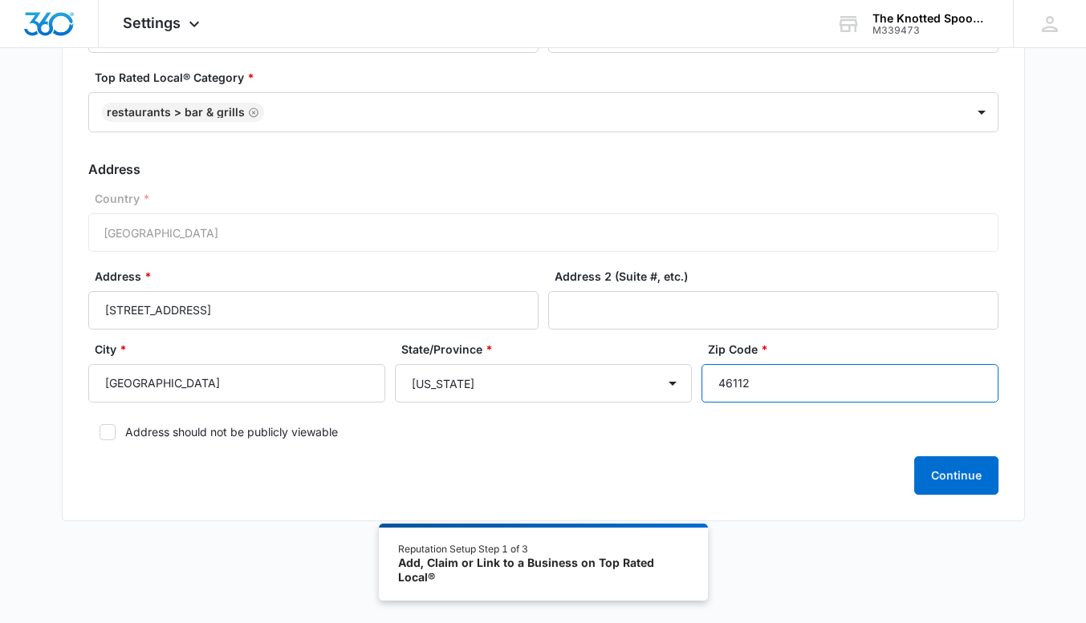
drag, startPoint x: 778, startPoint y: 383, endPoint x: 788, endPoint y: 387, distance: 10.4
click at [778, 383] on input "46112" at bounding box center [849, 383] width 297 height 39
drag, startPoint x: 788, startPoint y: 387, endPoint x: 763, endPoint y: 379, distance: 26.1
click at [763, 379] on input "4611" at bounding box center [849, 383] width 297 height 39
click at [768, 377] on input "46" at bounding box center [849, 383] width 297 height 39
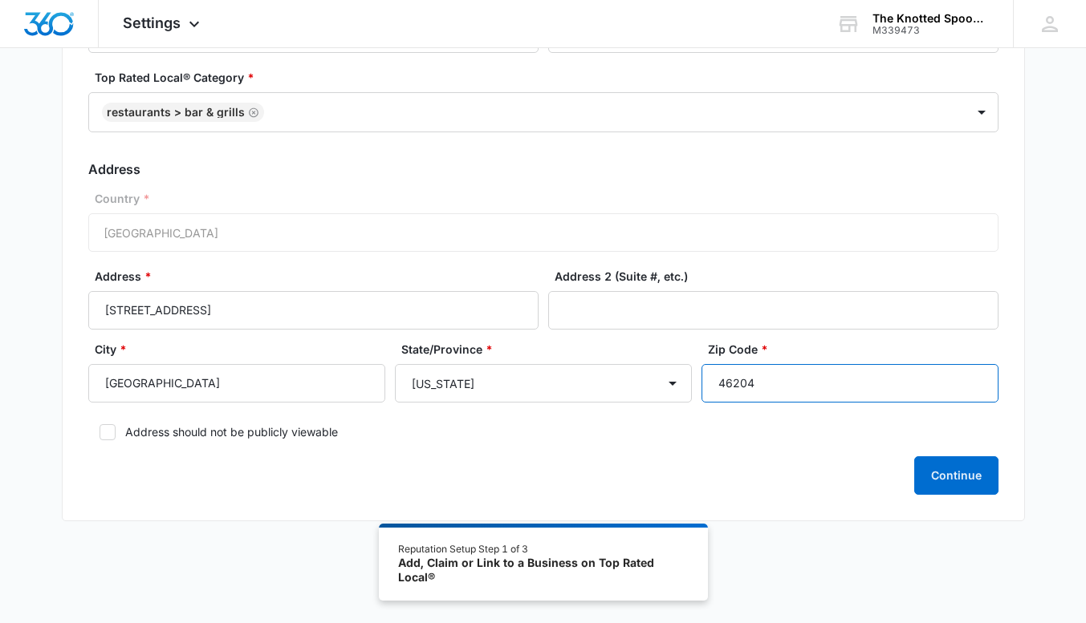
type input "46204"
click at [229, 560] on div "Basic Info Business Location Name * The Knotted Spoon Bar and Kitchen Business …" at bounding box center [543, 268] width 1086 height 712
click at [108, 427] on icon at bounding box center [107, 432] width 14 height 14
click at [99, 427] on input "Address should not be publicly viewable" at bounding box center [93, 432] width 11 height 11
click at [966, 465] on button "Continue" at bounding box center [956, 476] width 84 height 39
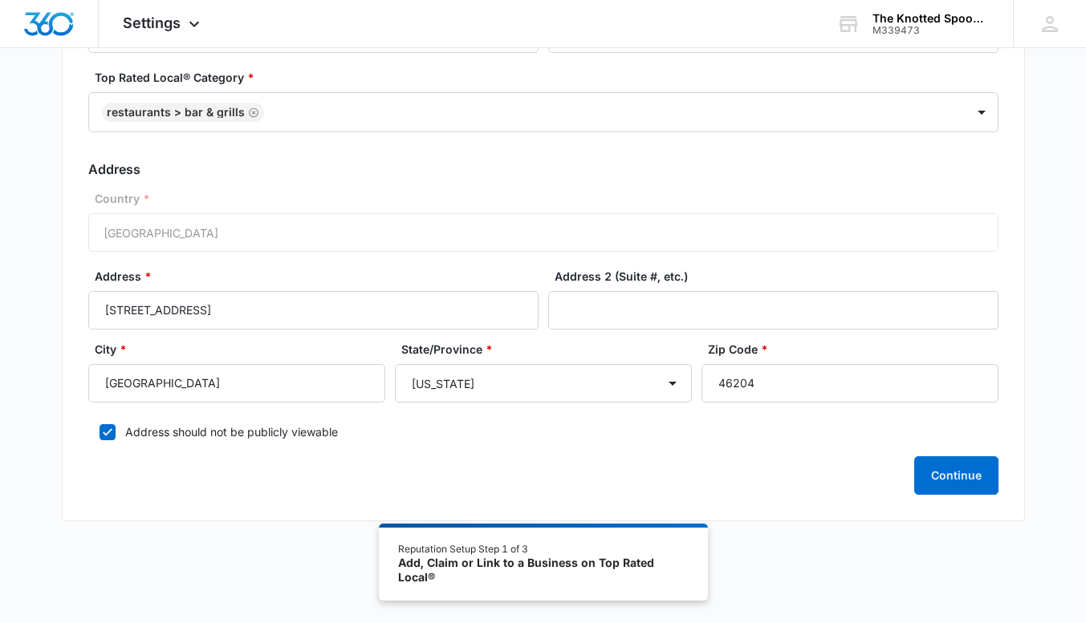
click at [254, 234] on div "Country * [GEOGRAPHIC_DATA]" at bounding box center [543, 221] width 910 height 62
click at [963, 467] on button "Continue" at bounding box center [956, 476] width 84 height 39
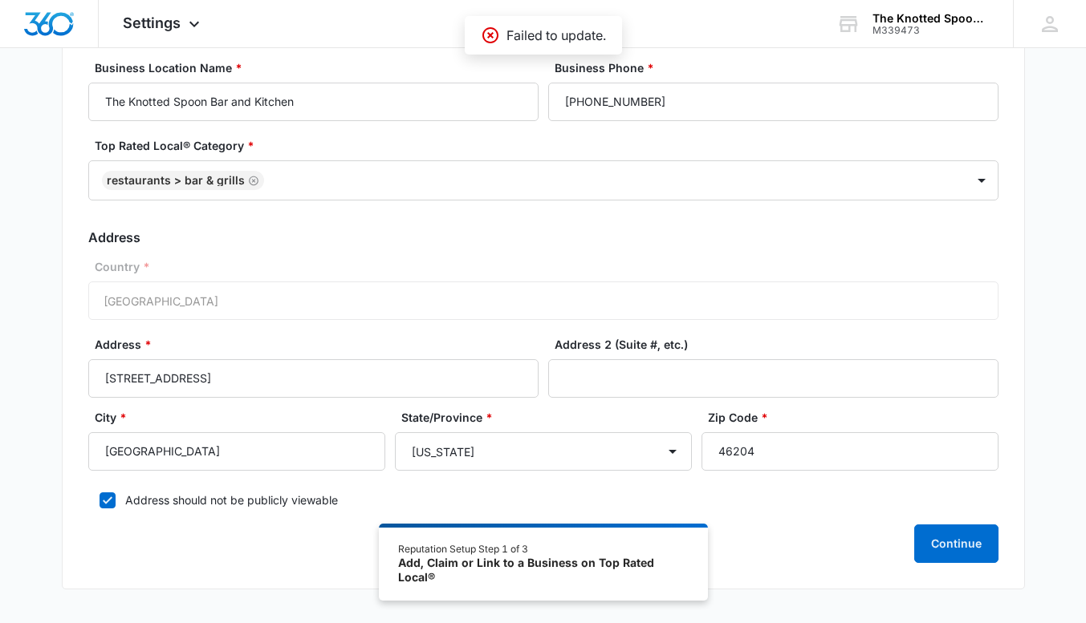
scroll to position [27, 0]
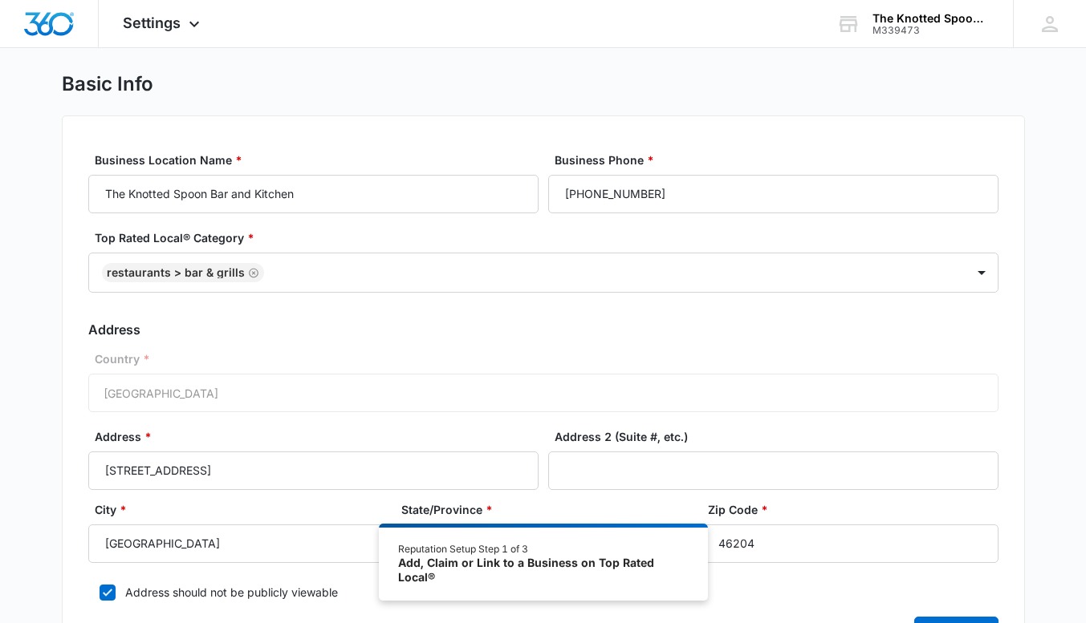
click at [623, 570] on div "Add, Claim or Link to a Business on Top Rated Local®" at bounding box center [543, 570] width 290 height 28
click at [876, 371] on div "Country * [GEOGRAPHIC_DATA]" at bounding box center [543, 382] width 910 height 62
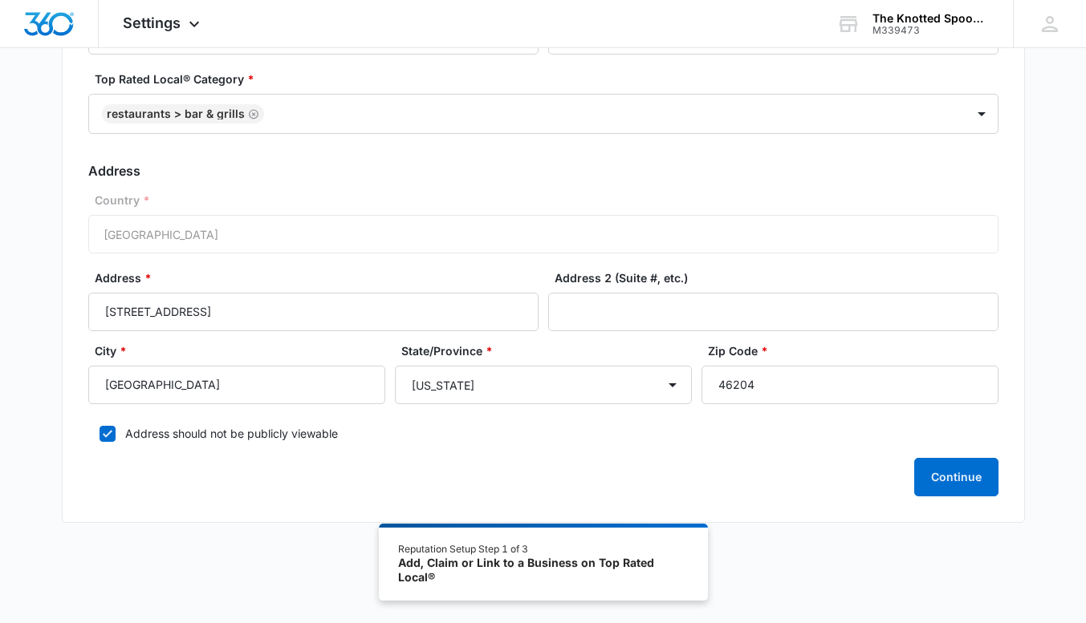
scroll to position [188, 0]
click at [108, 428] on icon at bounding box center [107, 432] width 14 height 14
click at [99, 428] on input "Address should not be publicly viewable" at bounding box center [93, 432] width 11 height 11
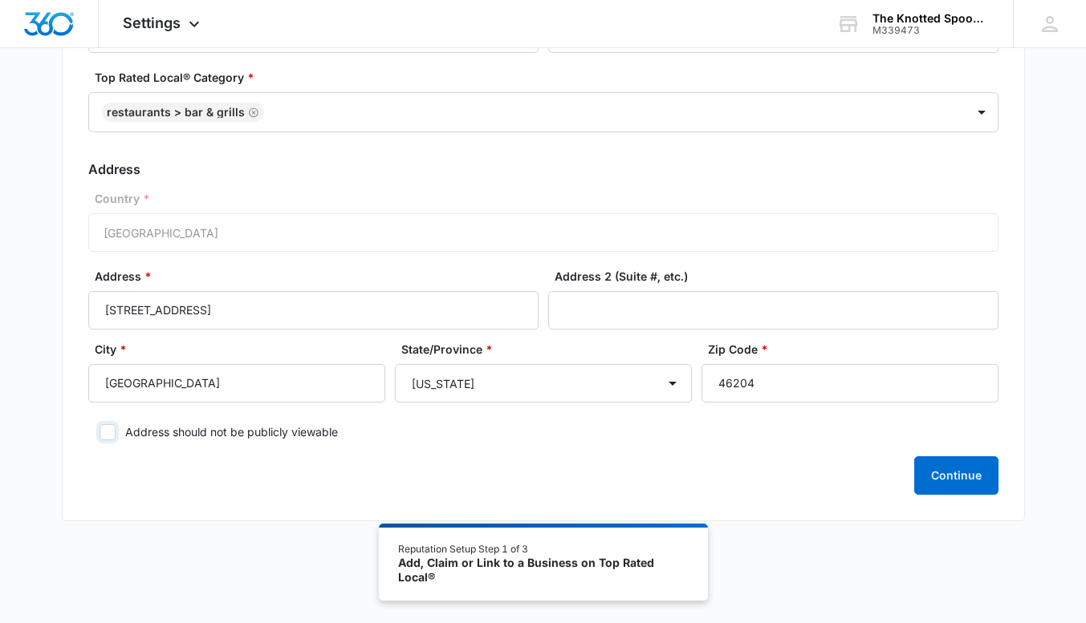
checkbox input "false"
click at [950, 473] on button "Continue" at bounding box center [956, 476] width 84 height 39
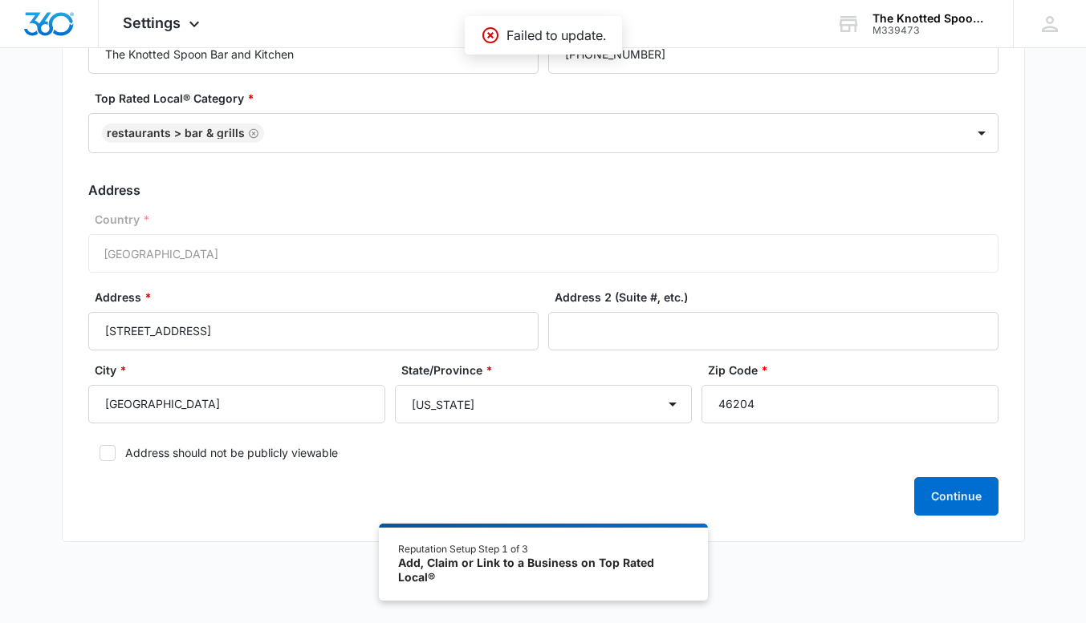
scroll to position [0, 0]
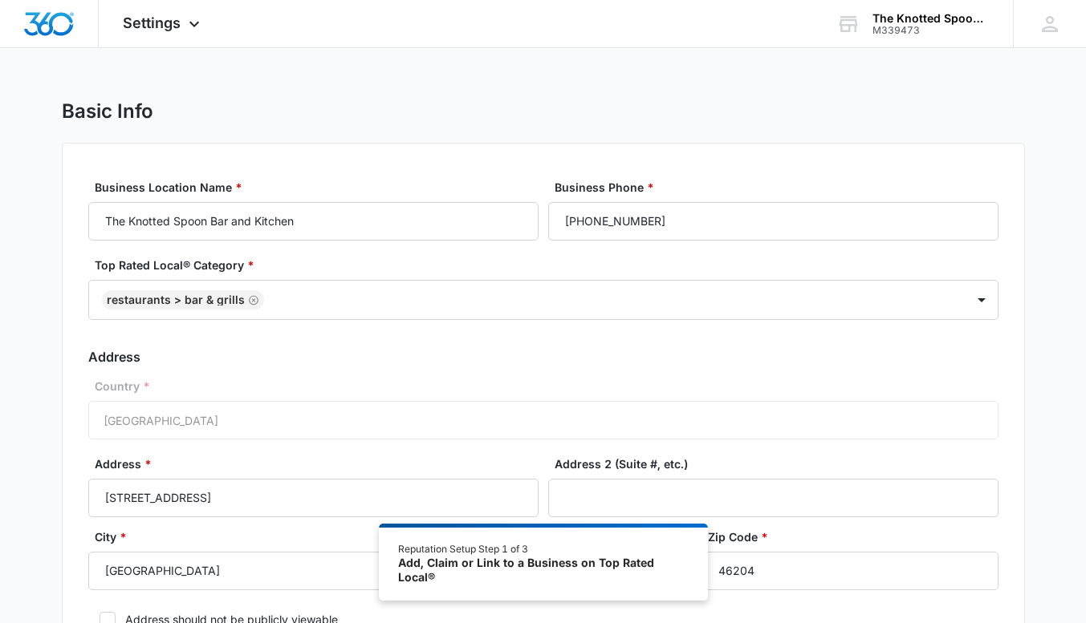
click at [232, 421] on div "Country * [GEOGRAPHIC_DATA]" at bounding box center [543, 409] width 910 height 62
click at [311, 419] on div "Country * [GEOGRAPHIC_DATA]" at bounding box center [543, 409] width 910 height 62
click at [117, 420] on div "Country * [GEOGRAPHIC_DATA]" at bounding box center [543, 409] width 910 height 62
click at [122, 388] on label "Country *" at bounding box center [550, 386] width 910 height 17
click at [124, 436] on div "Country * [GEOGRAPHIC_DATA]" at bounding box center [543, 409] width 910 height 62
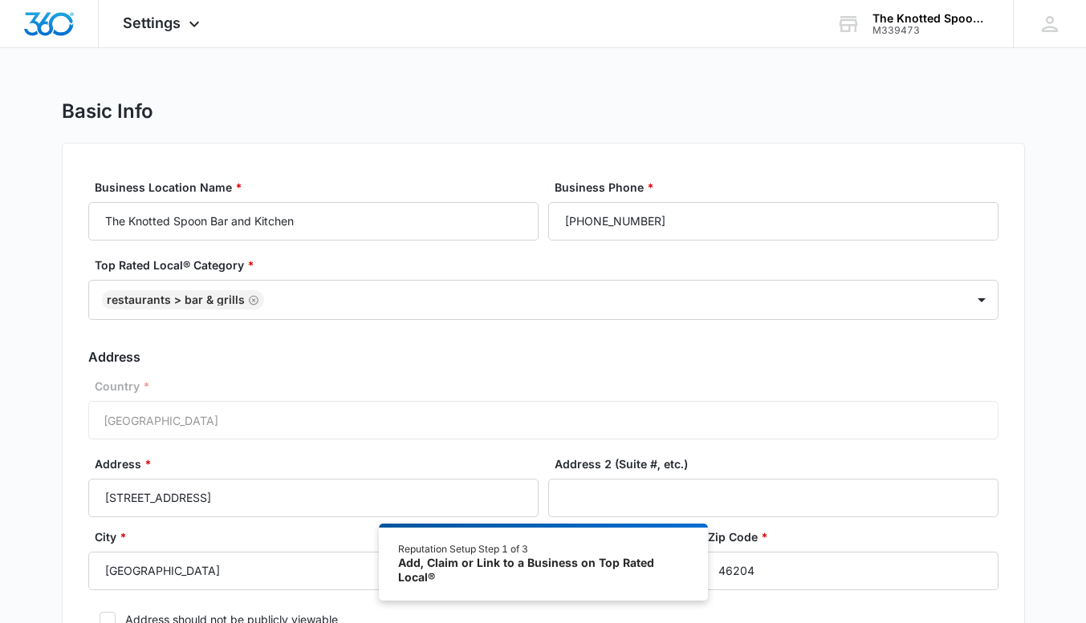
click at [111, 366] on h3 "Address" at bounding box center [543, 356] width 910 height 19
click at [232, 404] on div "Country * [GEOGRAPHIC_DATA]" at bounding box center [543, 409] width 910 height 62
click at [250, 407] on div "Country * [GEOGRAPHIC_DATA]" at bounding box center [543, 409] width 910 height 62
click at [256, 424] on div "Country * [GEOGRAPHIC_DATA]" at bounding box center [543, 409] width 910 height 62
click at [258, 422] on div "Country * [GEOGRAPHIC_DATA]" at bounding box center [543, 409] width 910 height 62
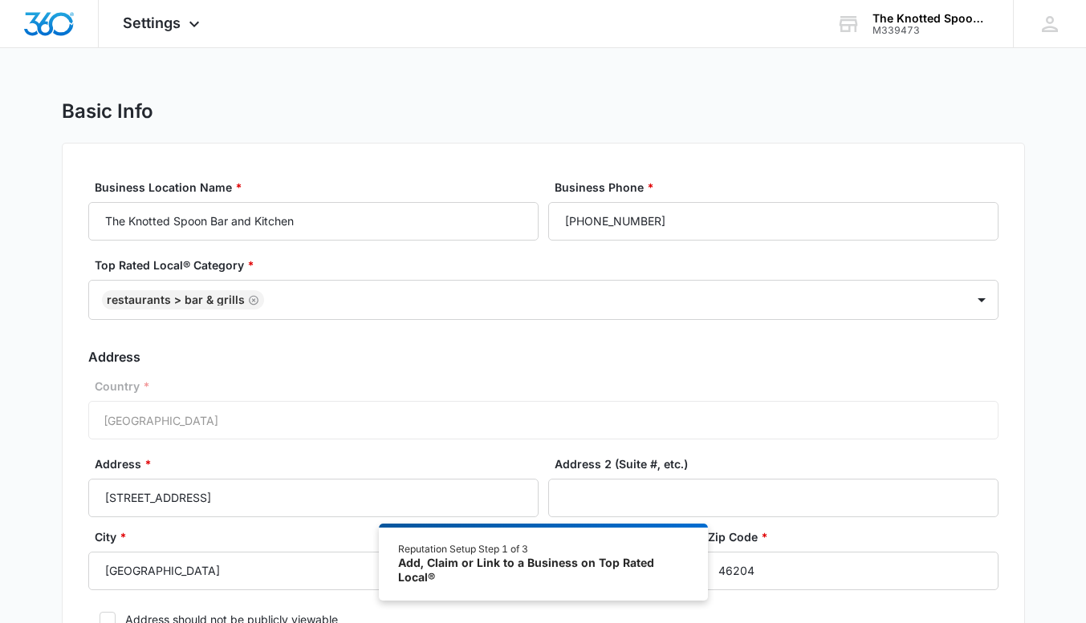
click at [259, 421] on div "Country * [GEOGRAPHIC_DATA]" at bounding box center [543, 409] width 910 height 62
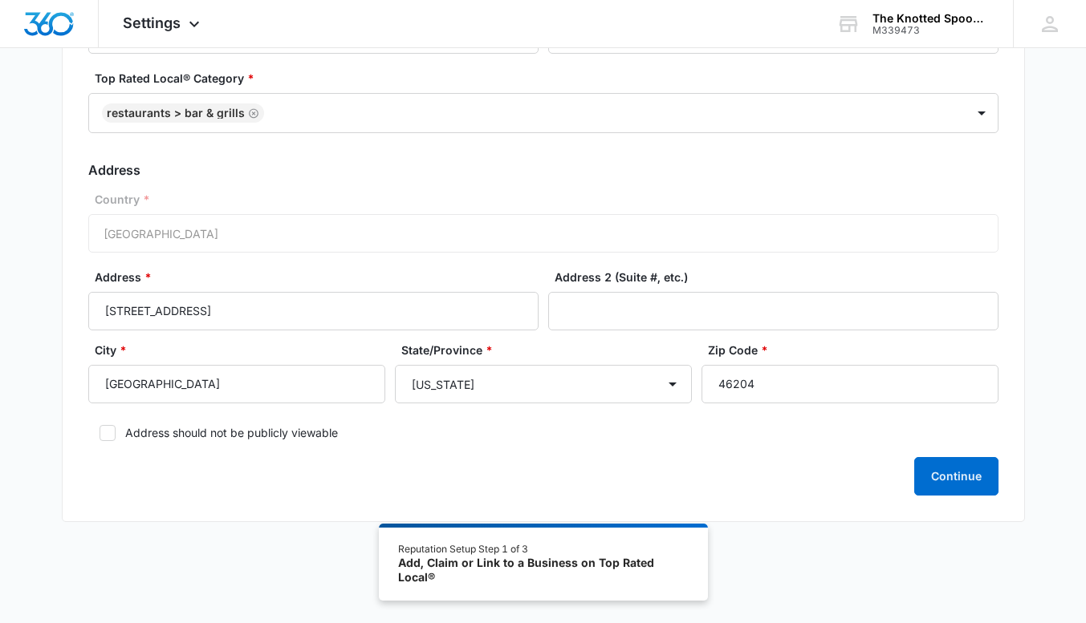
scroll to position [188, 0]
click at [653, 380] on select "[US_STATE] [US_STATE] [US_STATE] [US_STATE] [US_STATE] [US_STATE] [US_STATE] [U…" at bounding box center [543, 383] width 297 height 39
click at [395, 364] on select "[US_STATE] [US_STATE] [US_STATE] [US_STATE] [US_STATE] [US_STATE] [US_STATE] [U…" at bounding box center [543, 383] width 297 height 39
click at [269, 396] on input "[GEOGRAPHIC_DATA]" at bounding box center [236, 383] width 297 height 39
drag, startPoint x: 211, startPoint y: 384, endPoint x: 0, endPoint y: 375, distance: 211.3
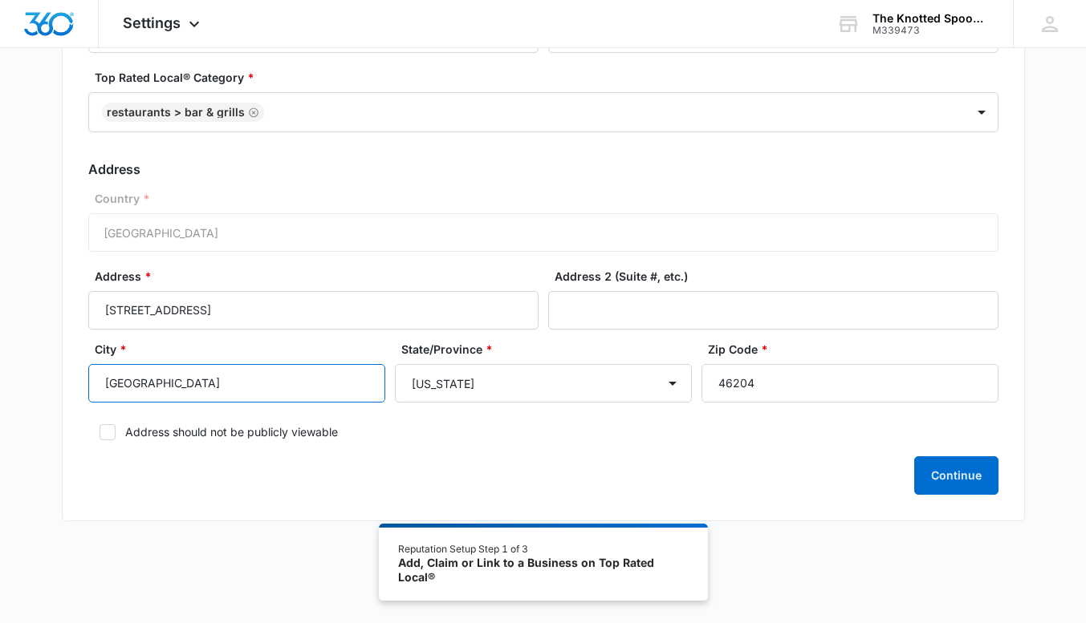
click at [0, 371] on div "Basic Info Business Location Name * The Knotted Spoon Bar and Kitchen Business …" at bounding box center [543, 226] width 1086 height 629
type input "[GEOGRAPHIC_DATA]"
click at [112, 432] on icon at bounding box center [107, 432] width 14 height 14
click at [99, 432] on input "Address should not be publicly viewable" at bounding box center [93, 432] width 11 height 11
checkbox input "true"
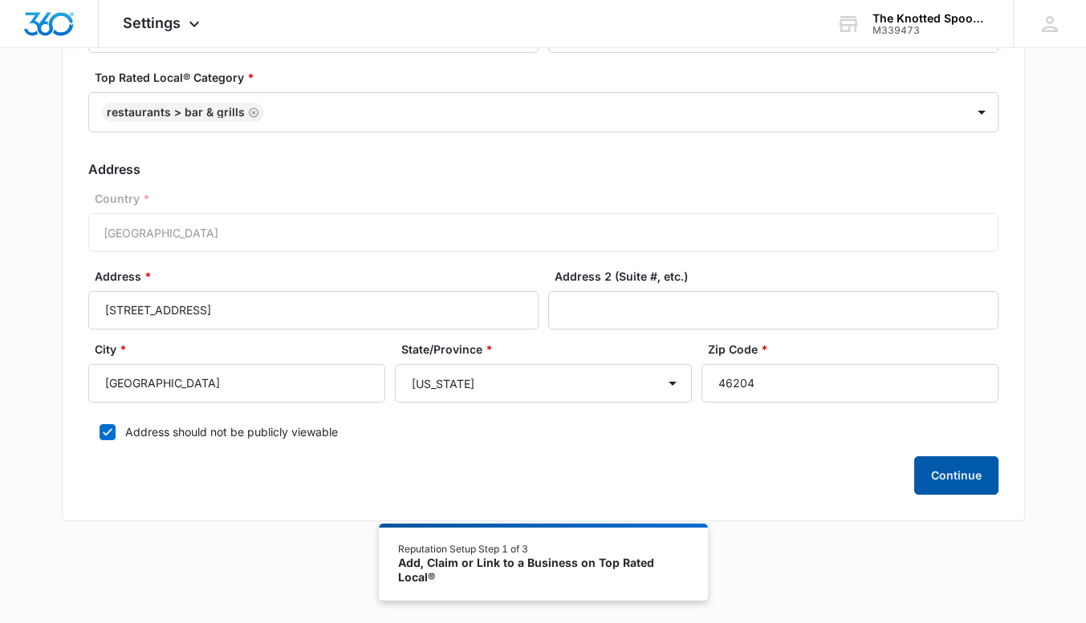
click at [941, 476] on button "Continue" at bounding box center [956, 476] width 84 height 39
click at [526, 34] on p "Failed to update." at bounding box center [555, 35] width 99 height 19
click at [207, 311] on input "[STREET_ADDRESS]" at bounding box center [313, 310] width 450 height 39
type input "[STREET_ADDRESS]"
click at [968, 477] on button "Continue" at bounding box center [956, 476] width 84 height 39
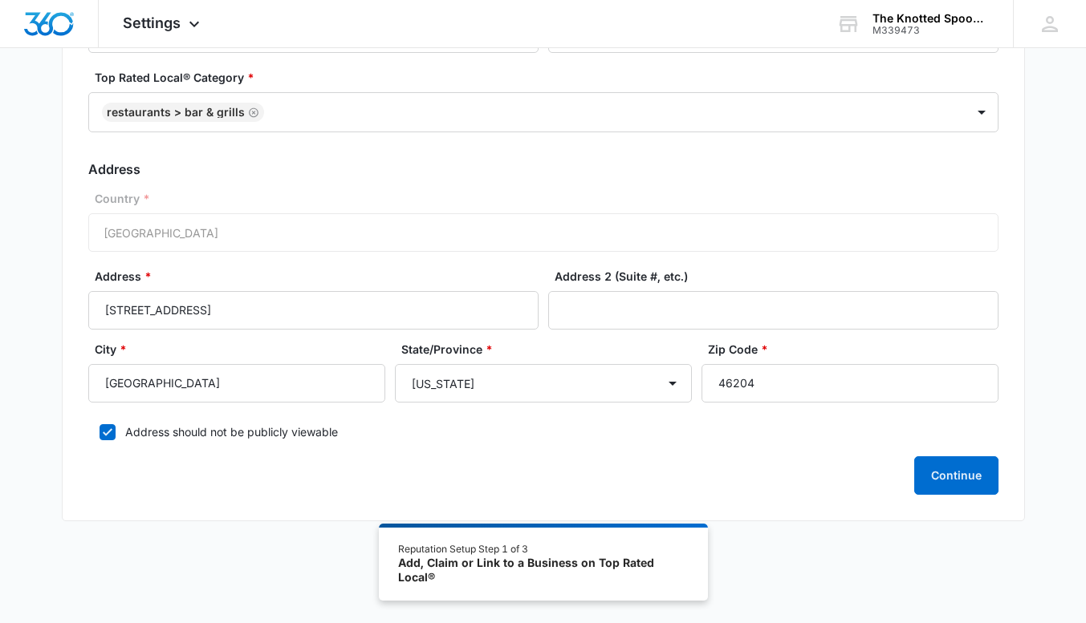
click at [672, 180] on form "Business Location Name * The Knotted Spoon Bar and Kitchen Business Phone * [PH…" at bounding box center [543, 243] width 910 height 504
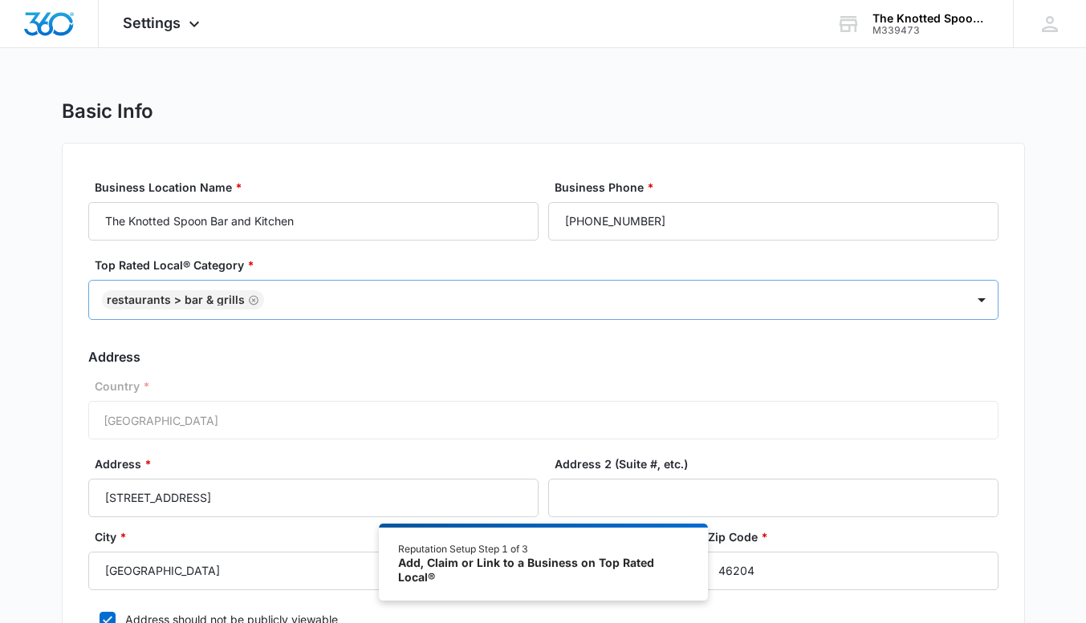
click at [680, 321] on div "Top Rated Local® Category * Restaurants > Bar & Grills" at bounding box center [543, 296] width 910 height 79
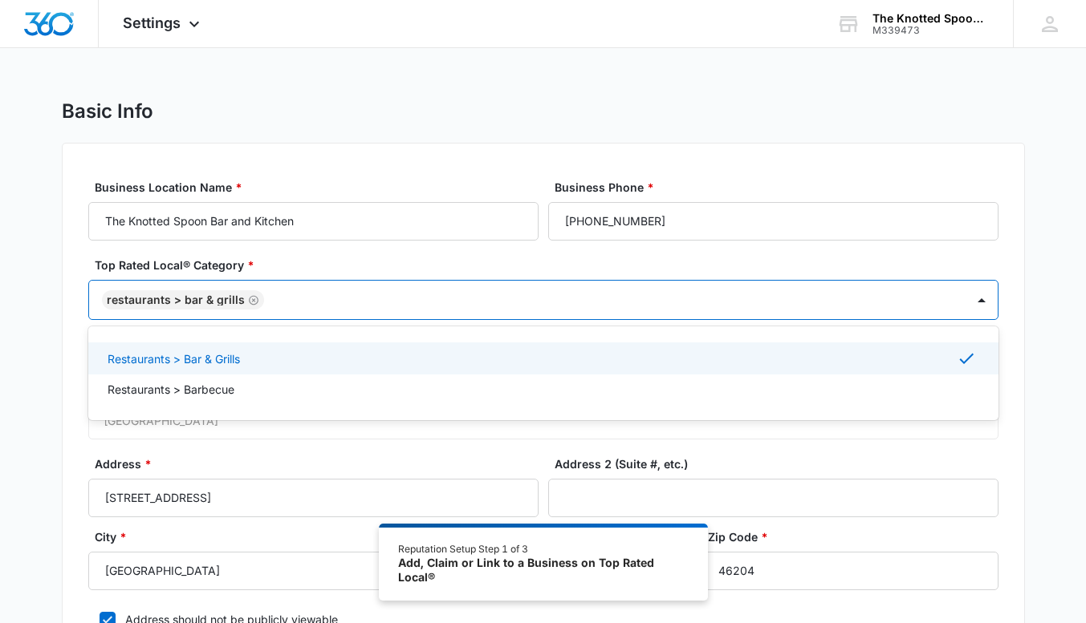
click at [674, 299] on div at bounding box center [607, 300] width 676 height 20
click at [661, 223] on input "[PHONE_NUMBER]" at bounding box center [773, 221] width 450 height 39
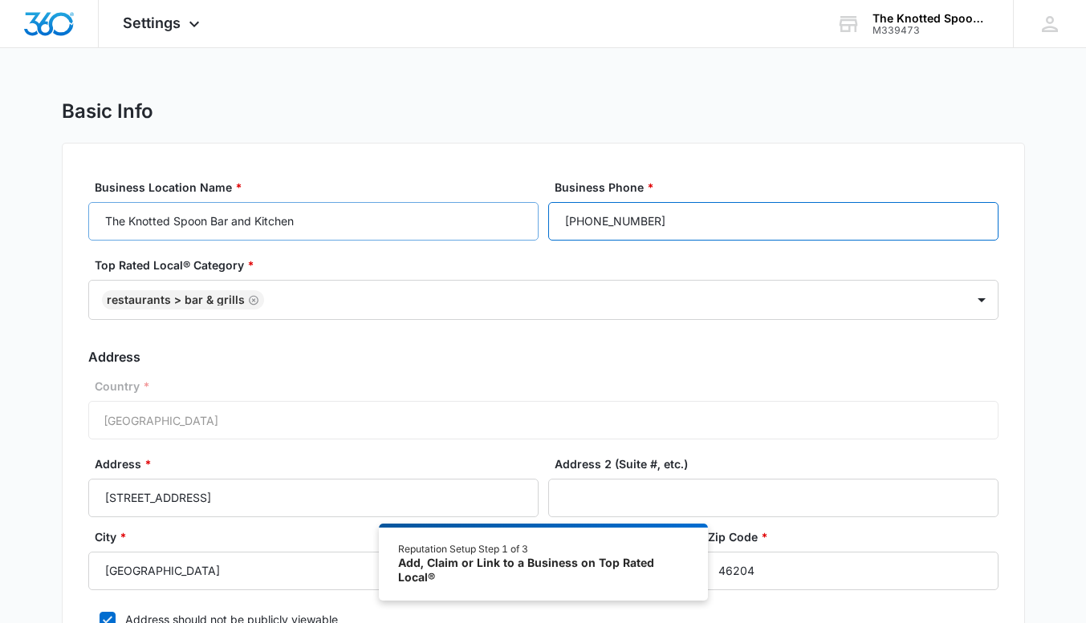
drag, startPoint x: 664, startPoint y: 219, endPoint x: 461, endPoint y: 215, distance: 203.0
click at [461, 215] on div "Business Location Name * The Knotted Spoon Bar and Kitchen Business Phone * [PH…" at bounding box center [543, 210] width 910 height 62
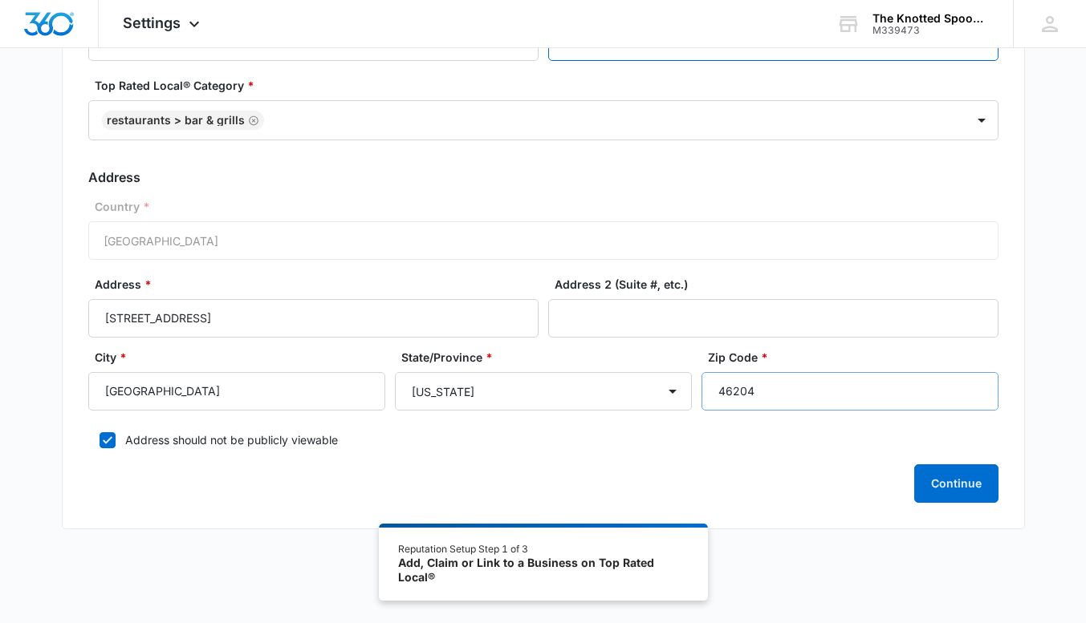
scroll to position [188, 0]
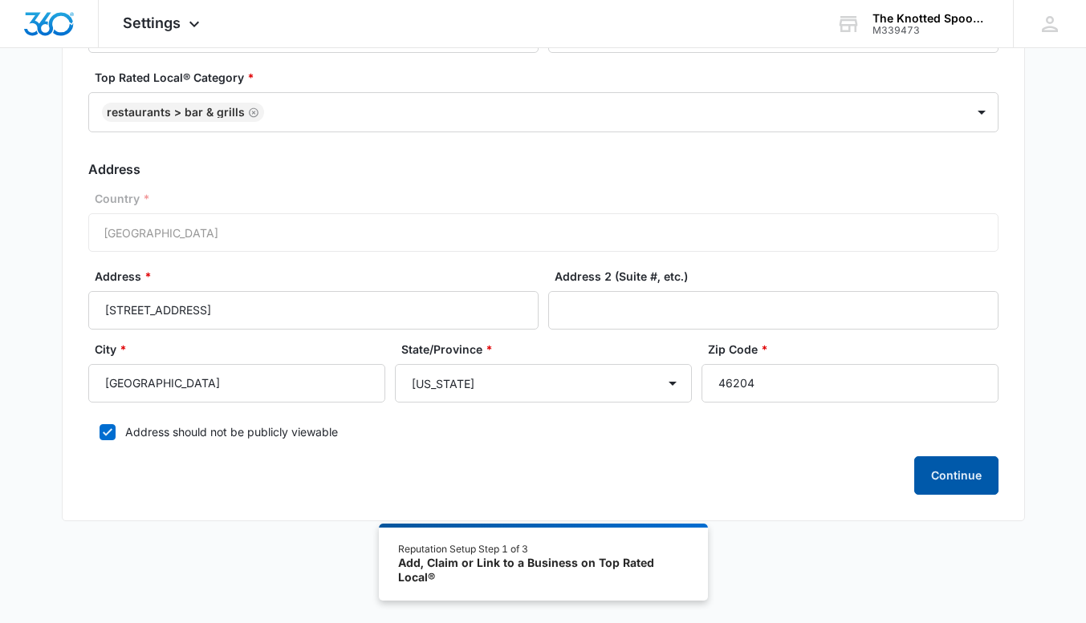
click at [952, 475] on button "Continue" at bounding box center [956, 476] width 84 height 39
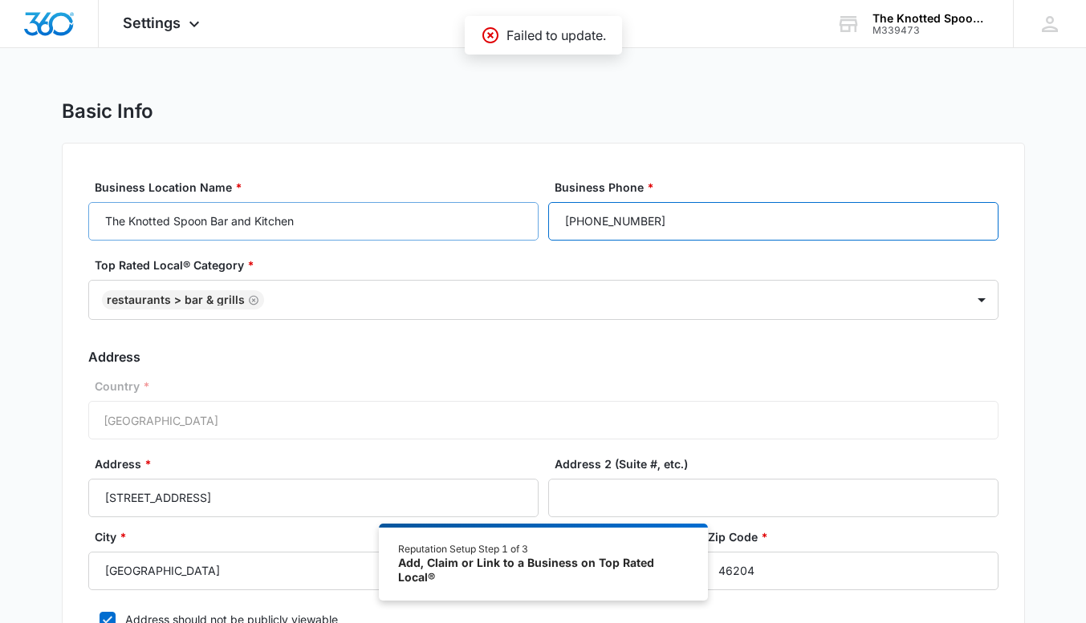
drag, startPoint x: 656, startPoint y: 216, endPoint x: 416, endPoint y: 210, distance: 240.0
click at [428, 209] on div "Business Location Name * The Knotted Spoon Bar and Kitchen Business Phone * [PH…" at bounding box center [543, 210] width 910 height 62
click at [785, 196] on div "Business Phone * [PHONE_NUMBER]" at bounding box center [773, 210] width 450 height 62
click at [786, 199] on div "Business Phone * [PHONE_NUMBER]" at bounding box center [773, 210] width 450 height 62
drag, startPoint x: 660, startPoint y: 222, endPoint x: 599, endPoint y: 223, distance: 61.0
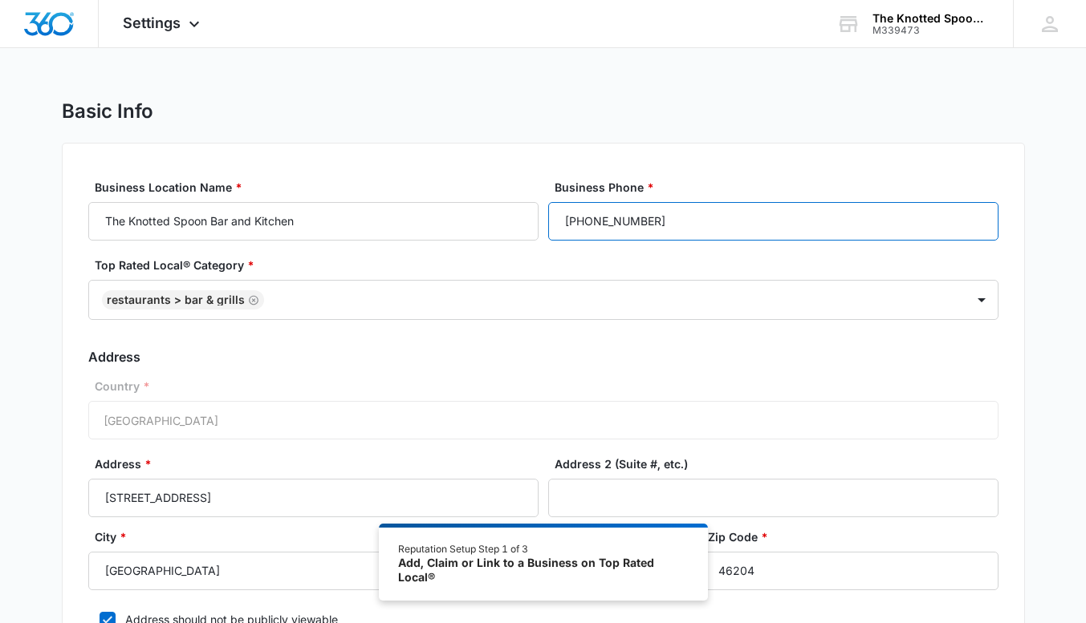
click at [597, 242] on form "Business Location Name * The Knotted Spoon Bar and Kitchen Business Phone * [PH…" at bounding box center [543, 431] width 910 height 504
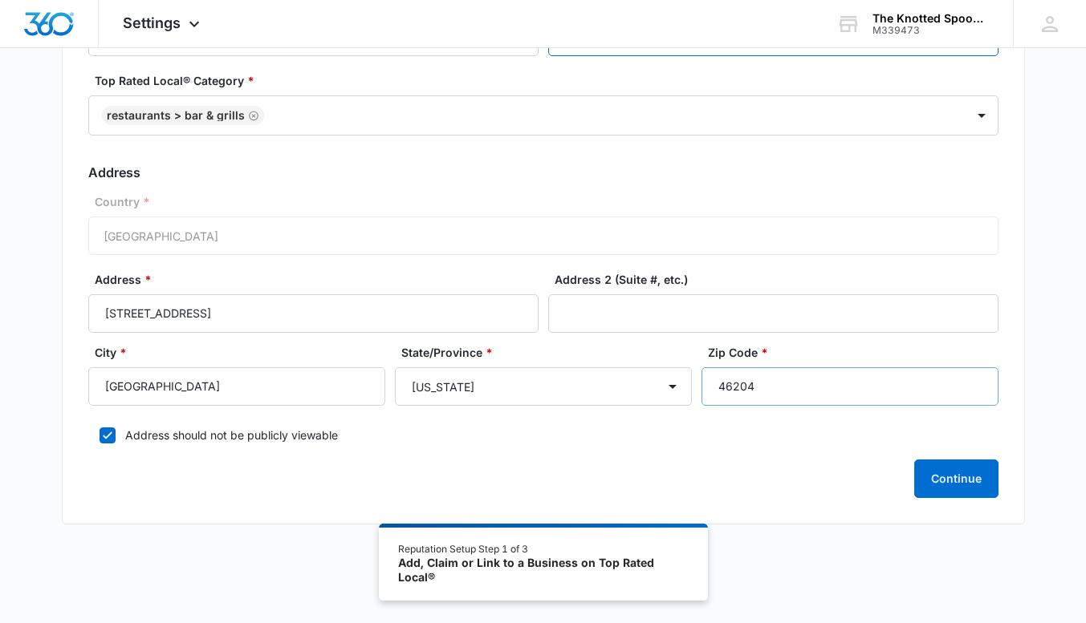
scroll to position [188, 0]
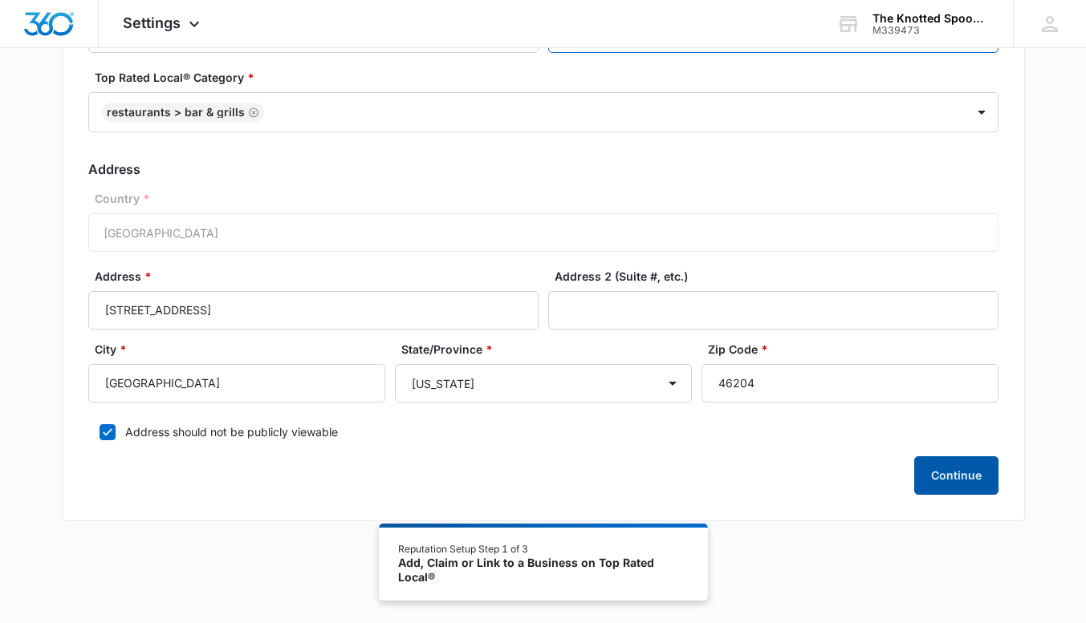
type input "[PHONE_NUMBER]"
click at [985, 469] on button "Continue" at bounding box center [956, 476] width 84 height 39
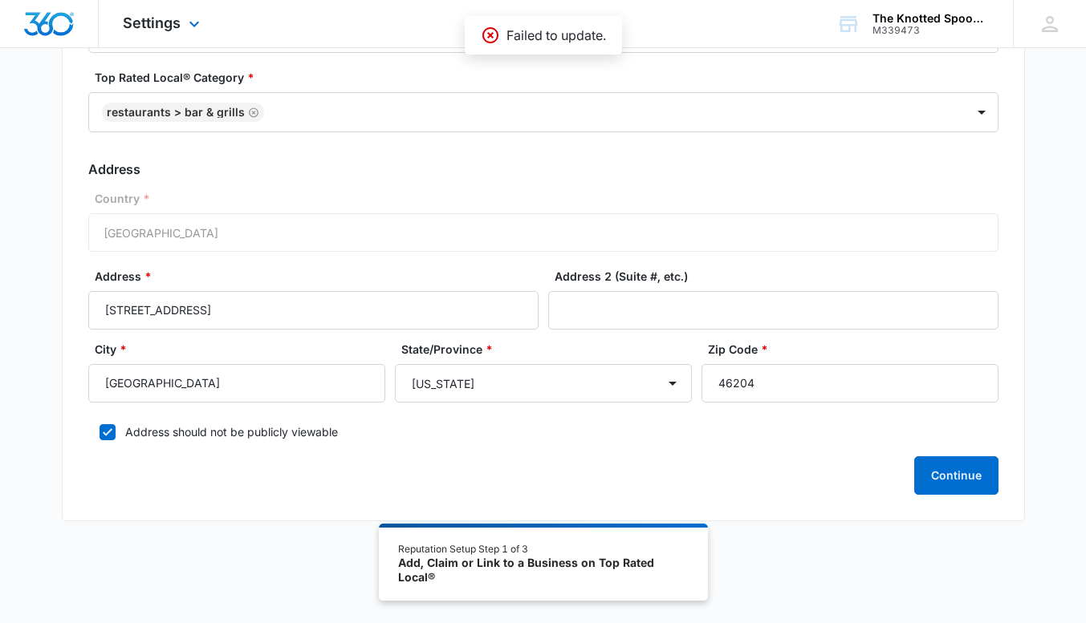
click at [495, 14] on div "Settings Apps Reputation Websites Forms CRM Email Social Shop Payments POS Cont…" at bounding box center [543, 24] width 1086 height 48
click at [517, 40] on div "Failed to update." at bounding box center [543, 28] width 157 height 39
click at [596, 384] on select "[US_STATE] [US_STATE] [US_STATE] [US_STATE] [US_STATE] [US_STATE] [US_STATE] [U…" at bounding box center [543, 383] width 297 height 39
click at [395, 364] on select "[US_STATE] [US_STATE] [US_STATE] [US_STATE] [US_STATE] [US_STATE] [US_STATE] [U…" at bounding box center [543, 383] width 297 height 39
click at [816, 384] on input "46204" at bounding box center [849, 383] width 297 height 39
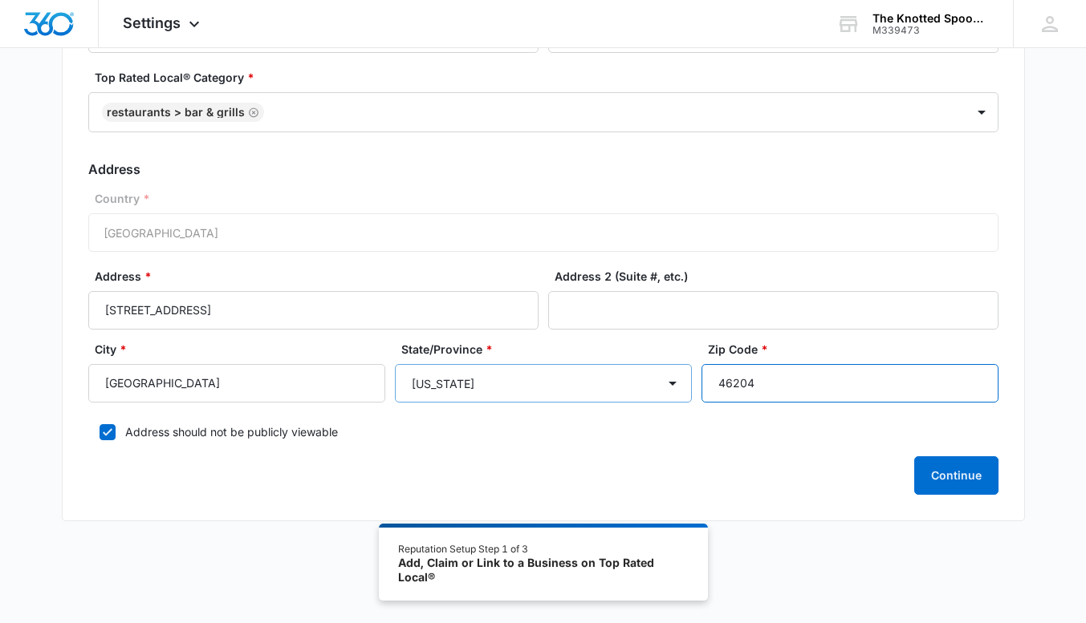
drag, startPoint x: 816, startPoint y: 384, endPoint x: 607, endPoint y: 378, distance: 208.7
click at [649, 377] on div "City * [GEOGRAPHIC_DATA]/Province * [US_STATE] [US_STATE] [US_STATE] [US_STATE]…" at bounding box center [543, 377] width 910 height 73
click at [607, 378] on select "[US_STATE] [US_STATE] [US_STATE] [US_STATE] [US_STATE] [US_STATE] [US_STATE] [U…" at bounding box center [543, 383] width 297 height 39
click at [395, 364] on select "[US_STATE] [US_STATE] [US_STATE] [US_STATE] [US_STATE] [US_STATE] [US_STATE] [U…" at bounding box center [543, 383] width 297 height 39
click at [774, 384] on input "46204" at bounding box center [849, 383] width 297 height 39
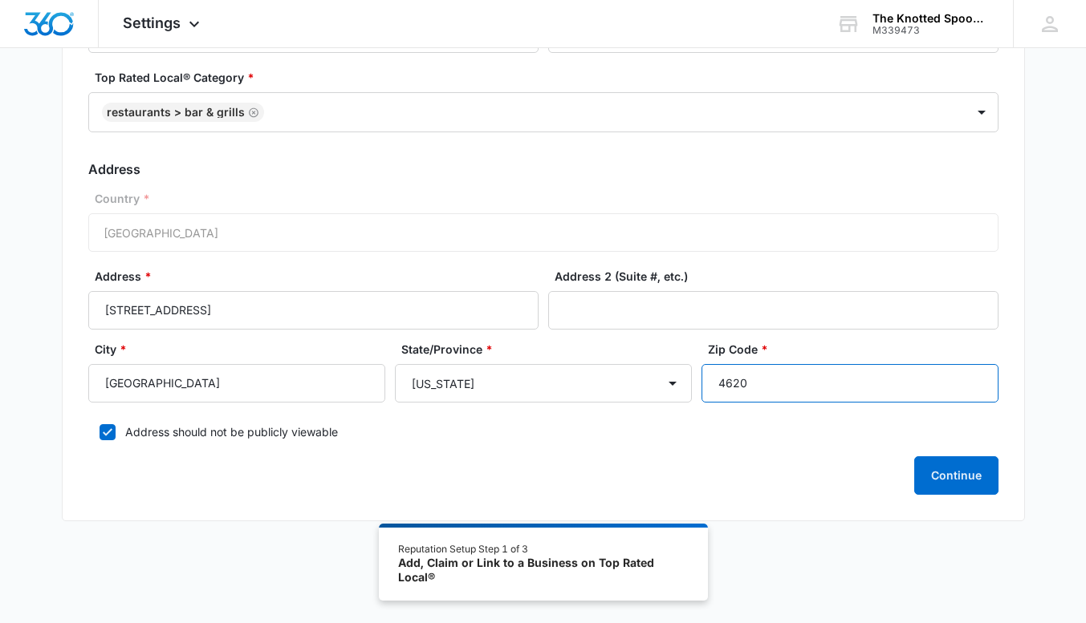
type input "46204"
click at [196, 473] on div "Continue" at bounding box center [543, 476] width 910 height 39
click at [146, 231] on div "Country * [GEOGRAPHIC_DATA]" at bounding box center [543, 221] width 910 height 62
click at [969, 477] on button "Continue" at bounding box center [956, 476] width 84 height 39
